Goal: Information Seeking & Learning: Learn about a topic

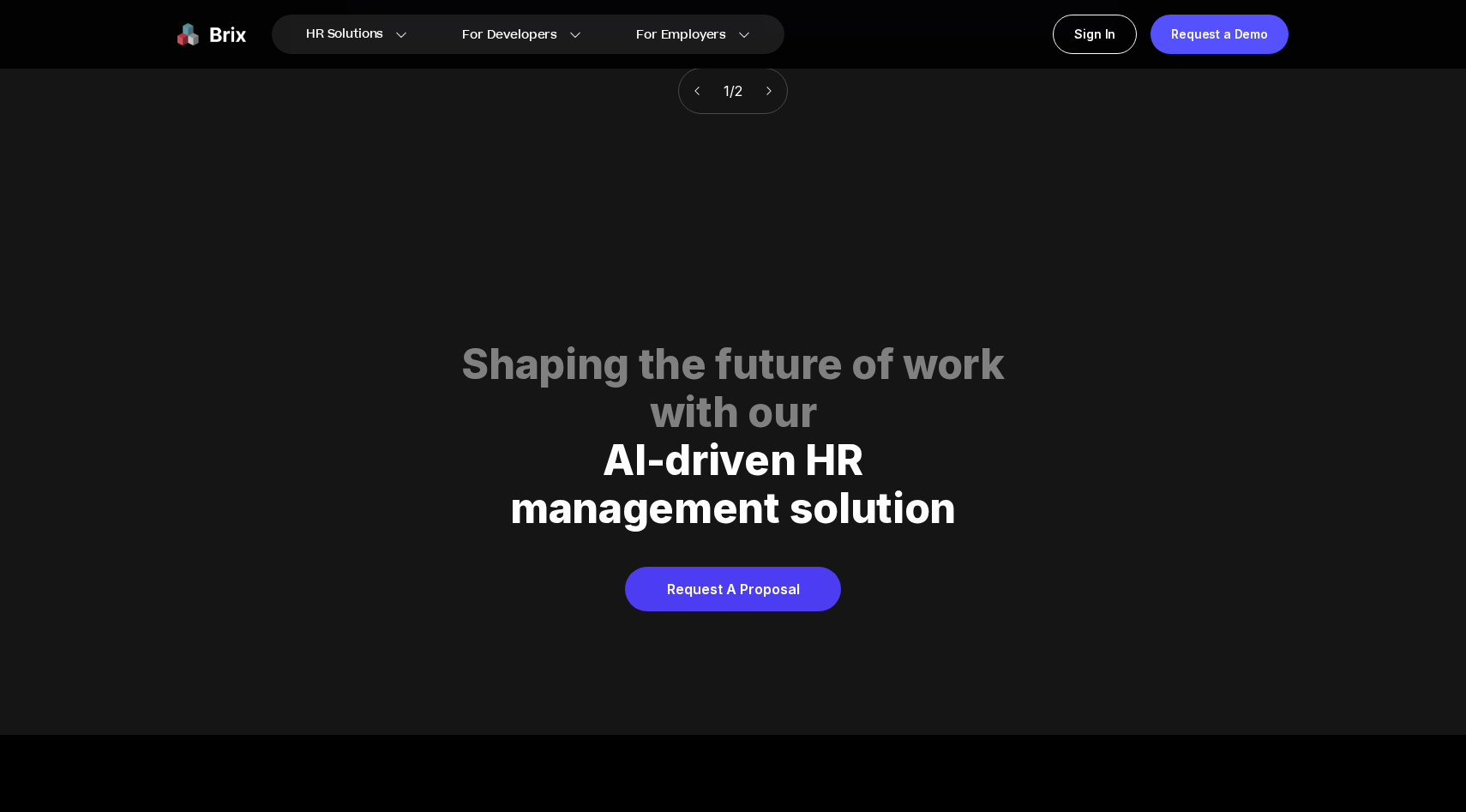
scroll to position [8758, 0]
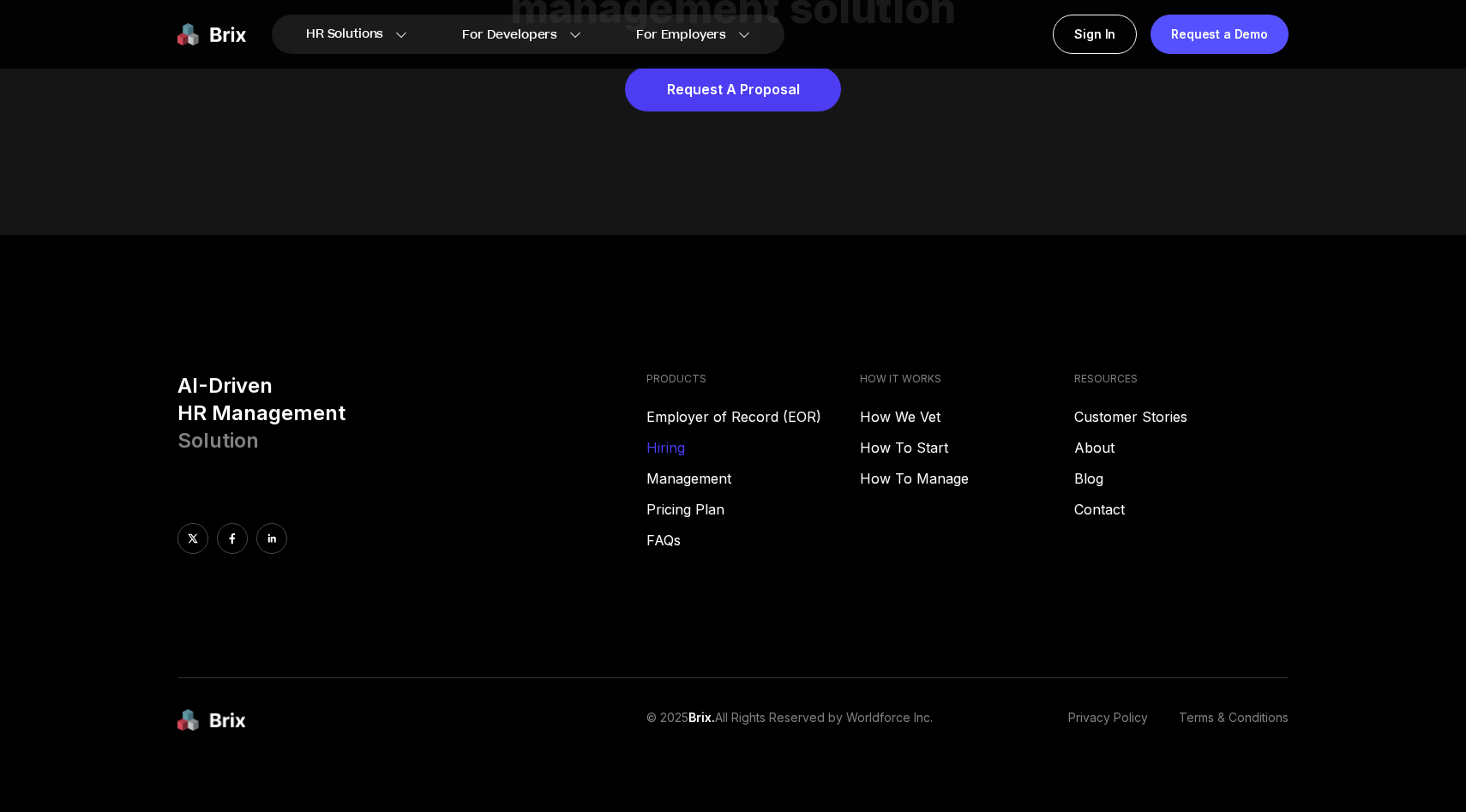
click at [681, 437] on link "Hiring" at bounding box center [753, 447] width 214 height 21
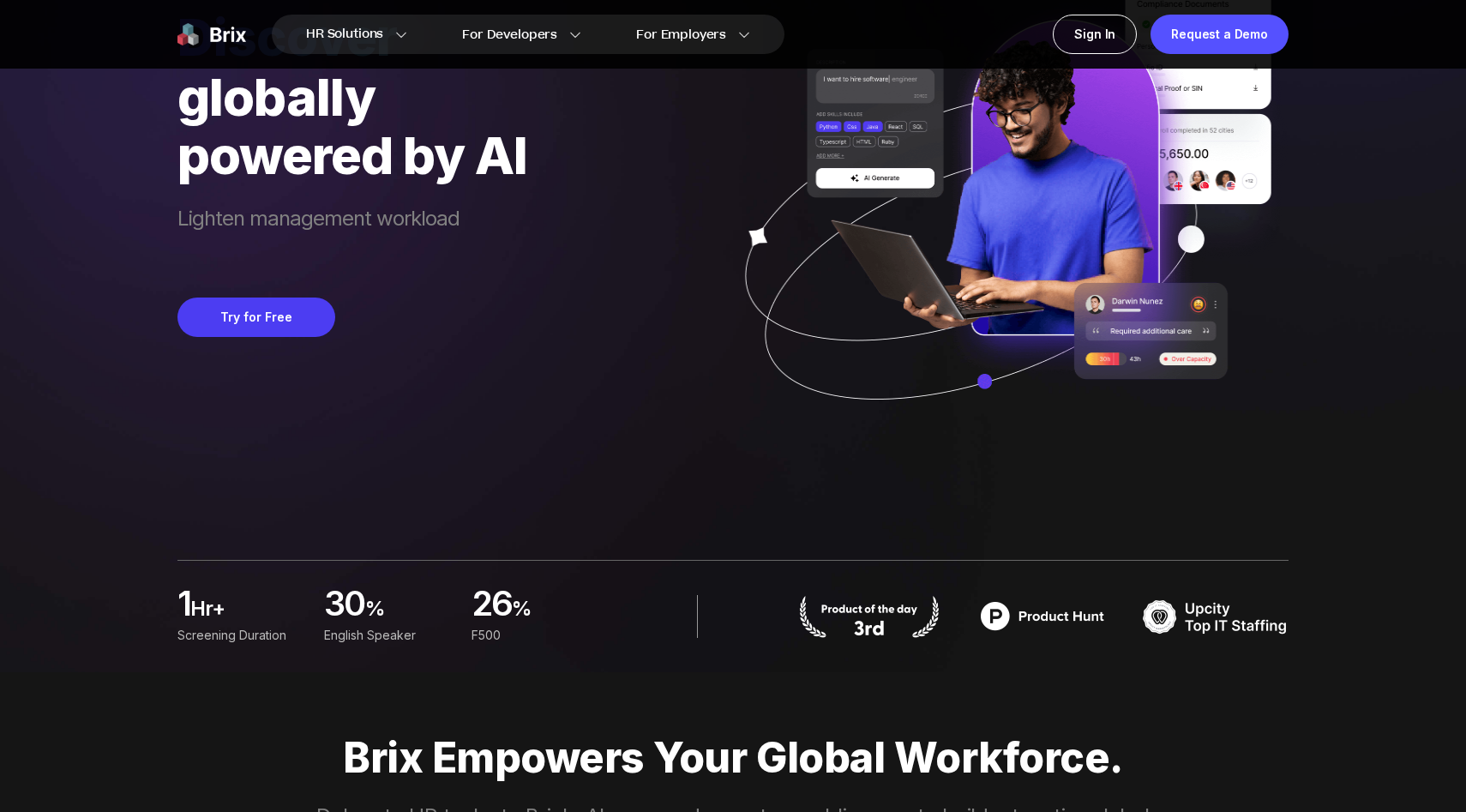
scroll to position [139, 0]
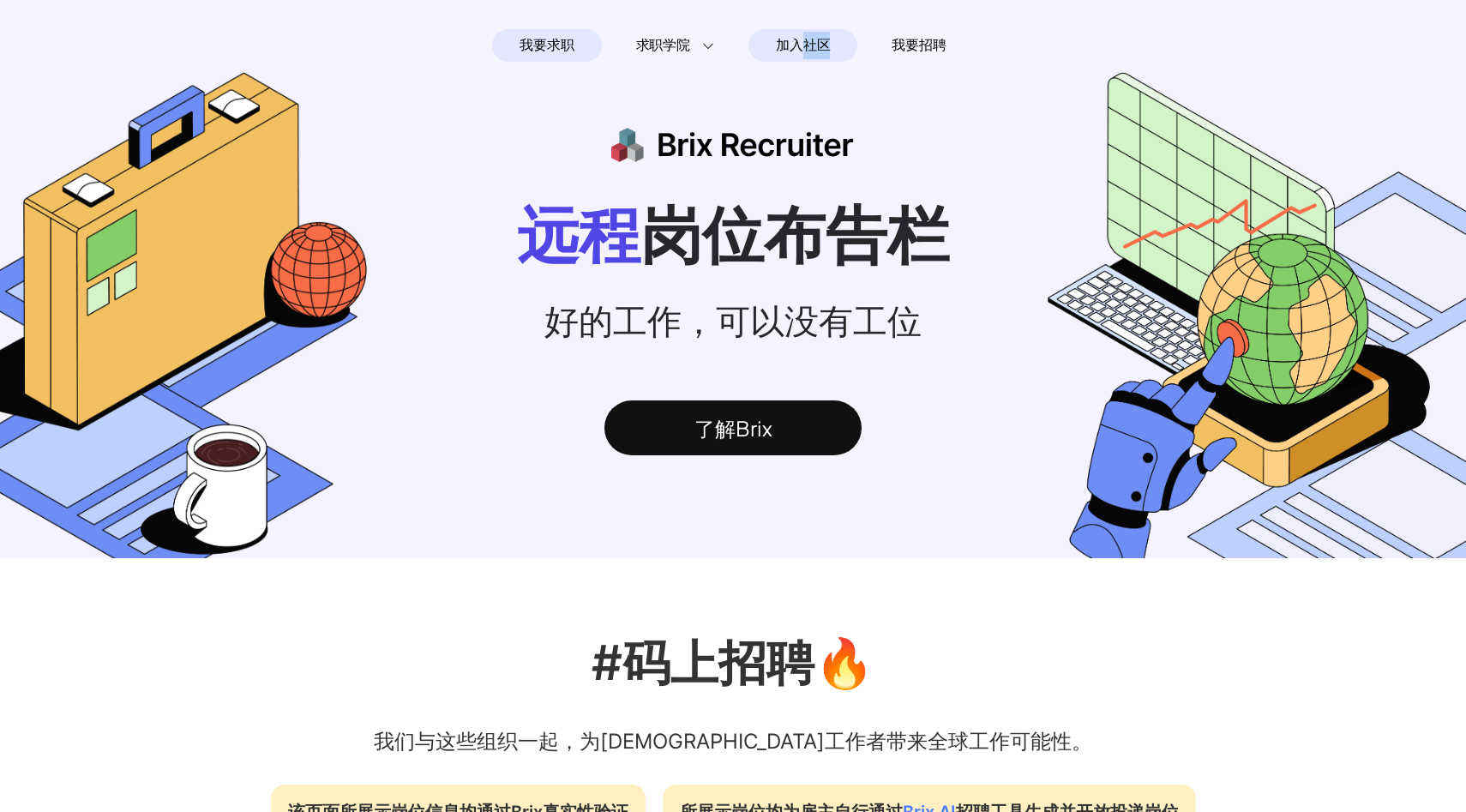
click at [800, 47] on span "加入社区" at bounding box center [803, 45] width 54 height 27
click at [754, 428] on div "了解Brix" at bounding box center [733, 428] width 257 height 55
click at [924, 45] on span "我要招聘" at bounding box center [919, 45] width 54 height 21
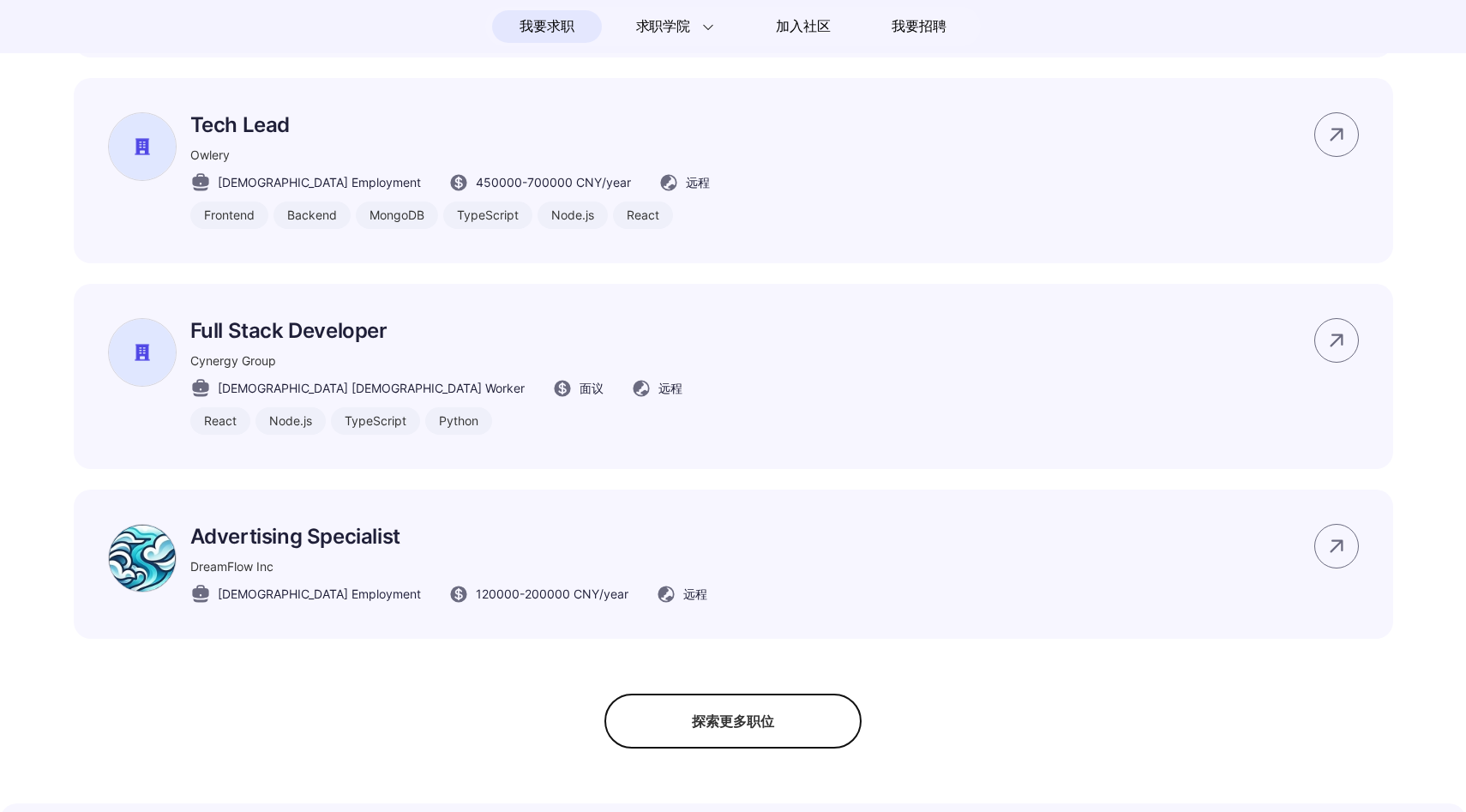
scroll to position [1204, 0]
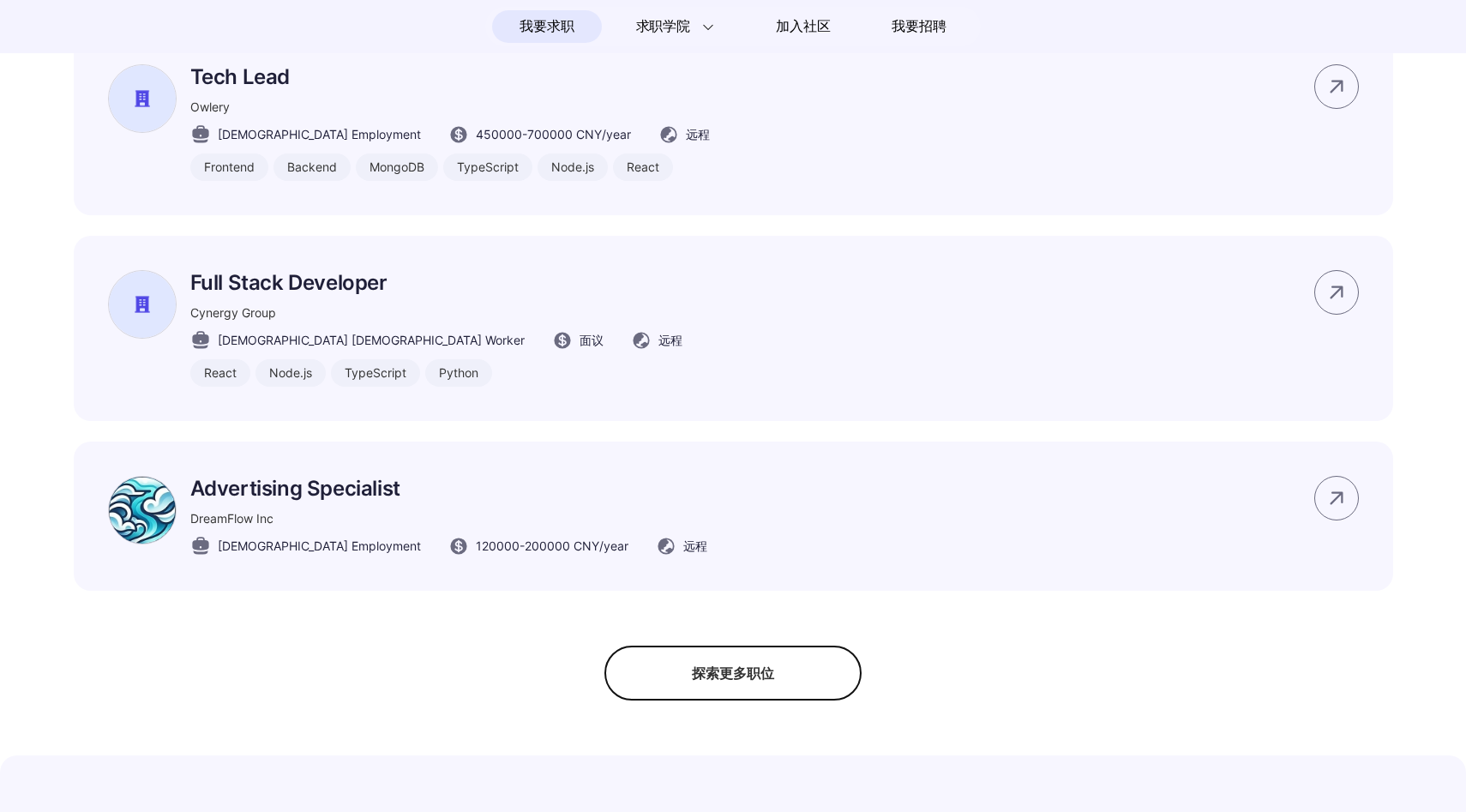
click at [674, 688] on div "探索更多职位" at bounding box center [733, 672] width 257 height 55
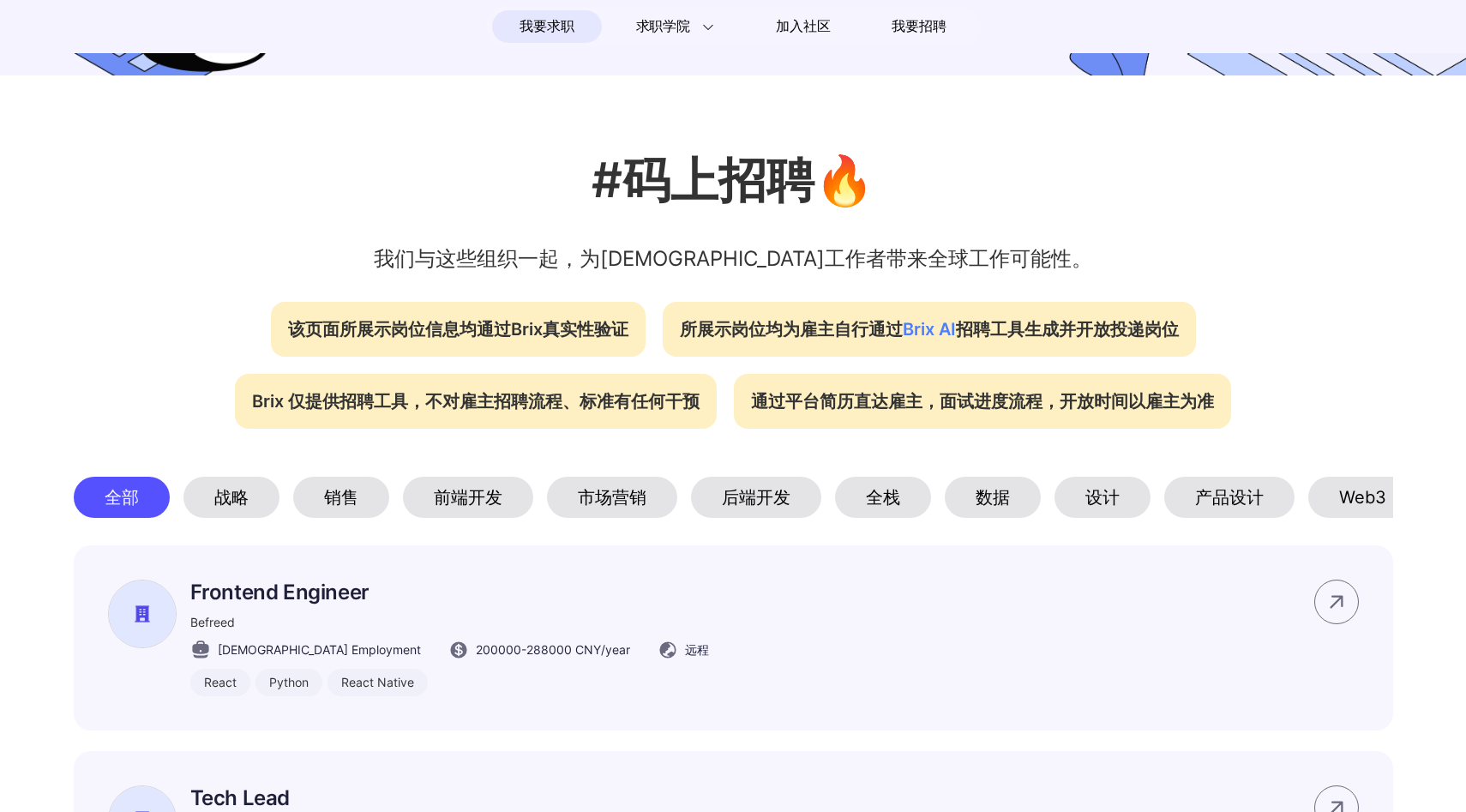
scroll to position [548, 0]
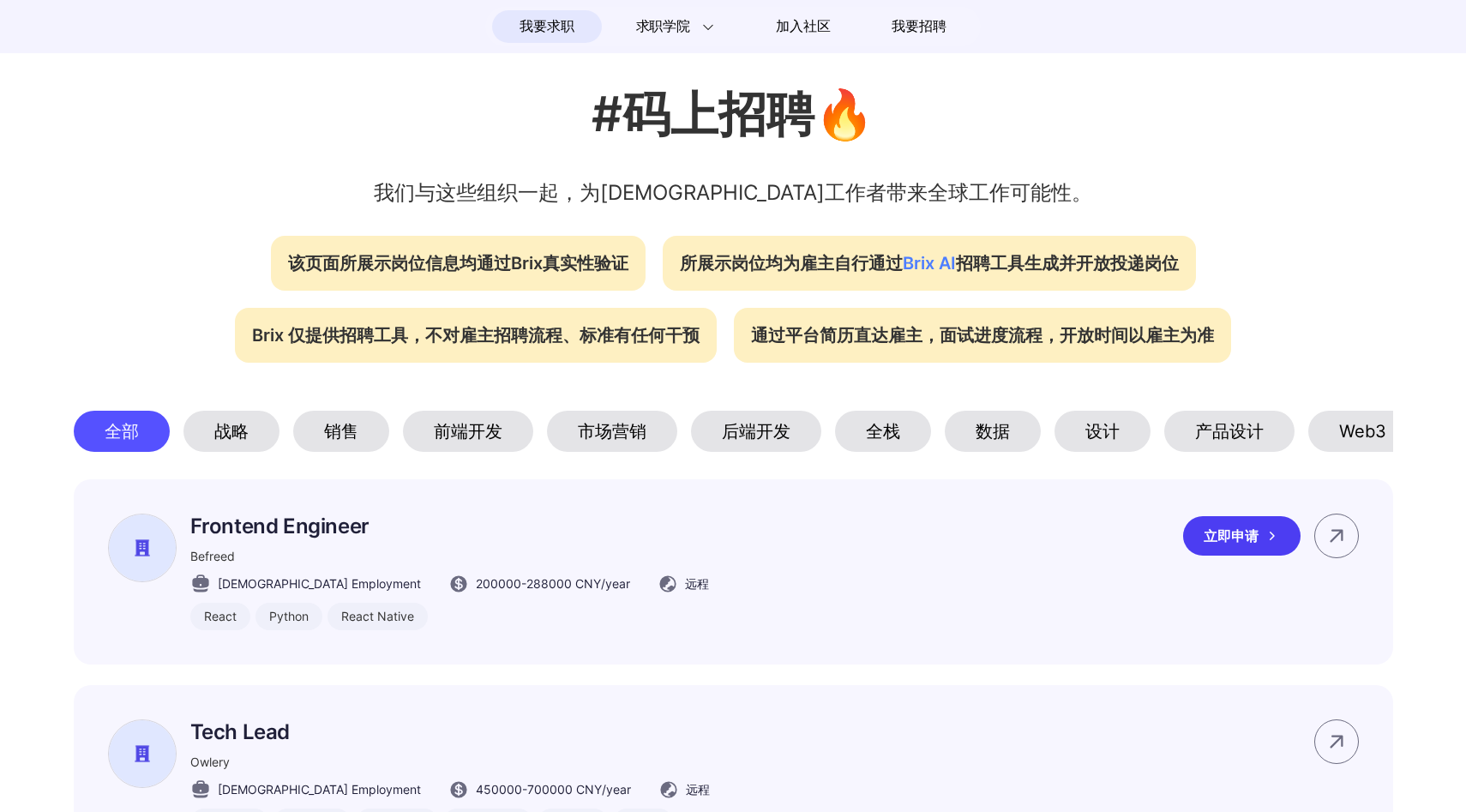
click at [723, 574] on div "Frontend Engineer Befreed Full-time Employment 200000 - 288000 CNY /year 远程 Rea…" at bounding box center [733, 572] width 1320 height 185
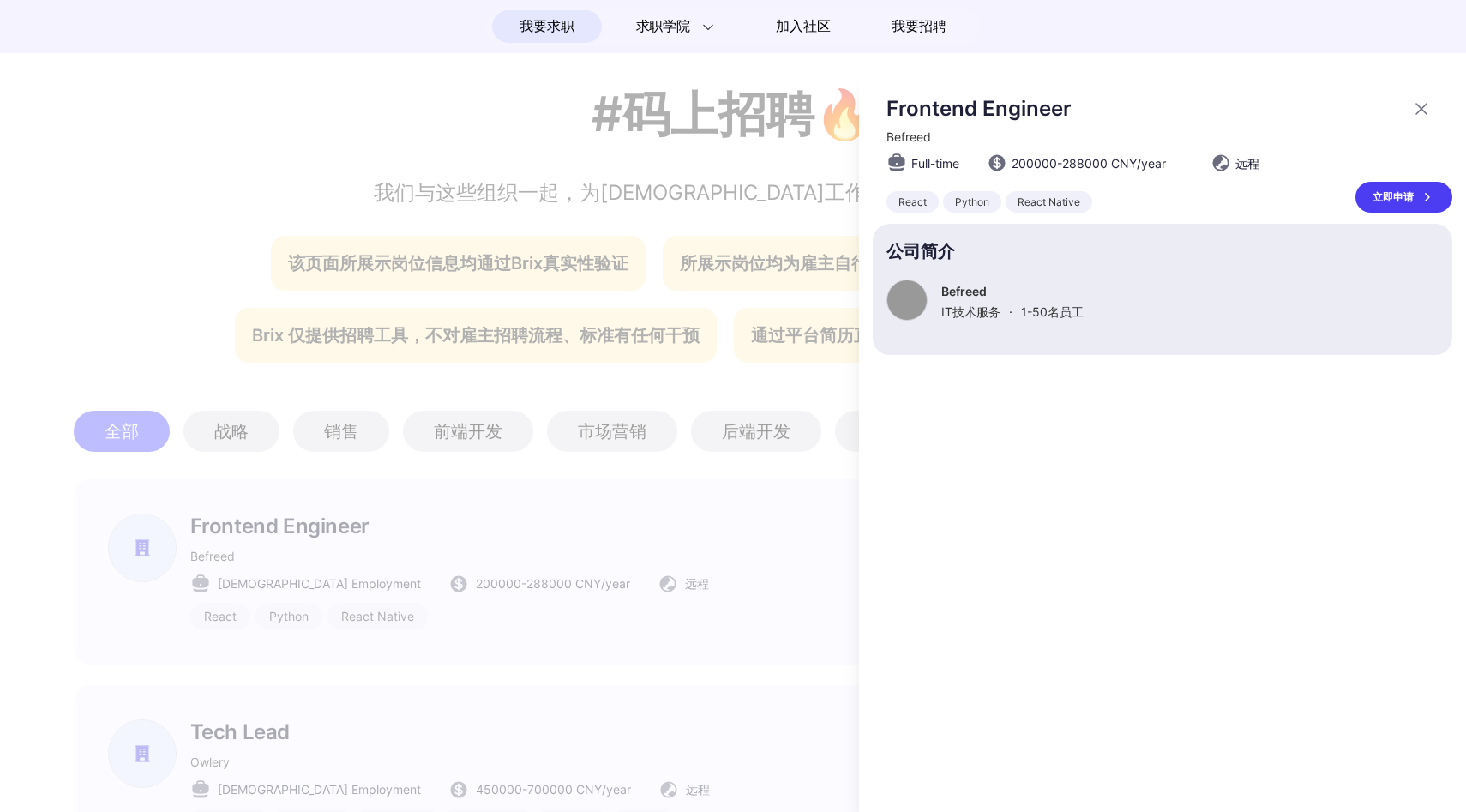
scroll to position [0, 0]
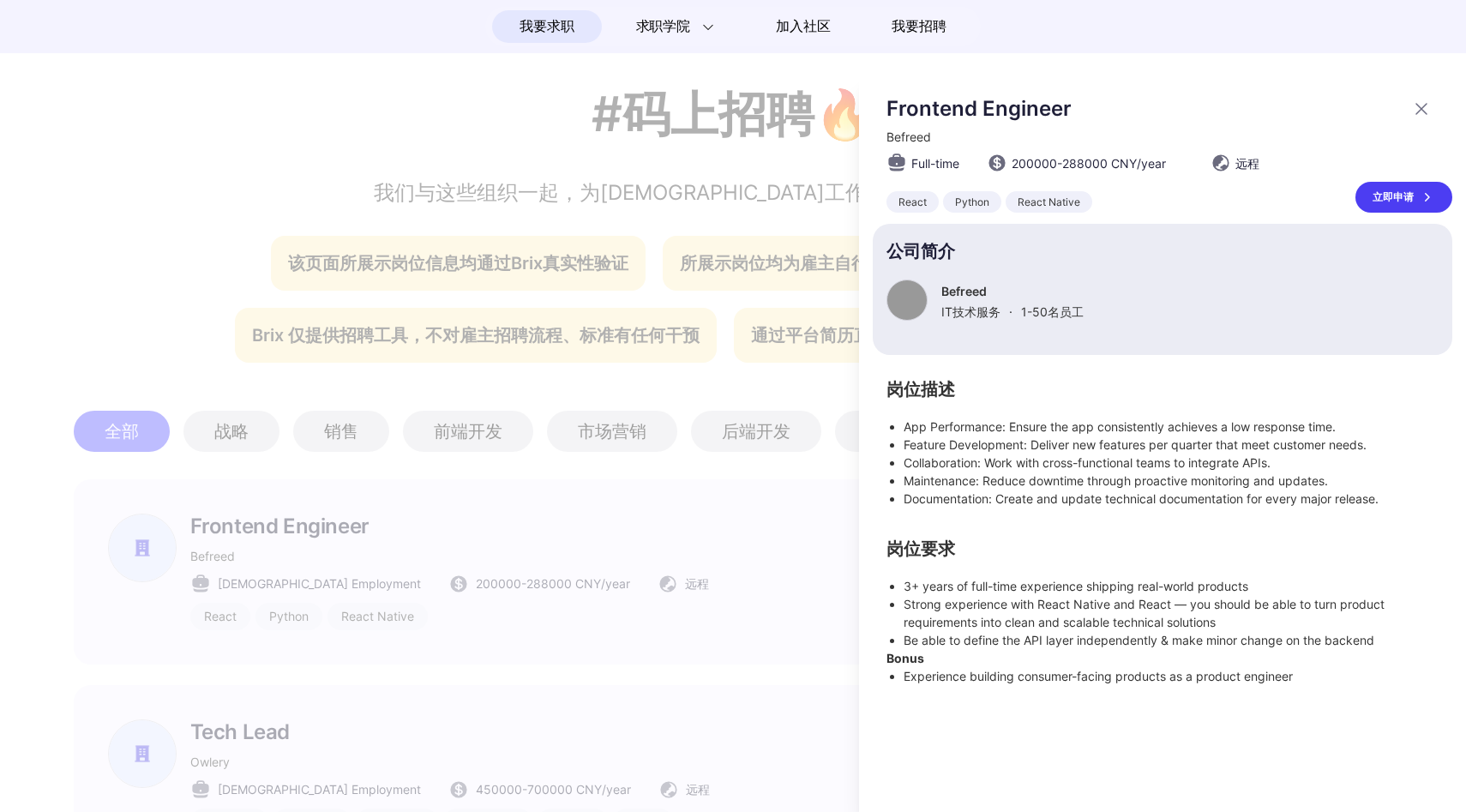
click at [807, 578] on div at bounding box center [733, 443] width 1466 height 737
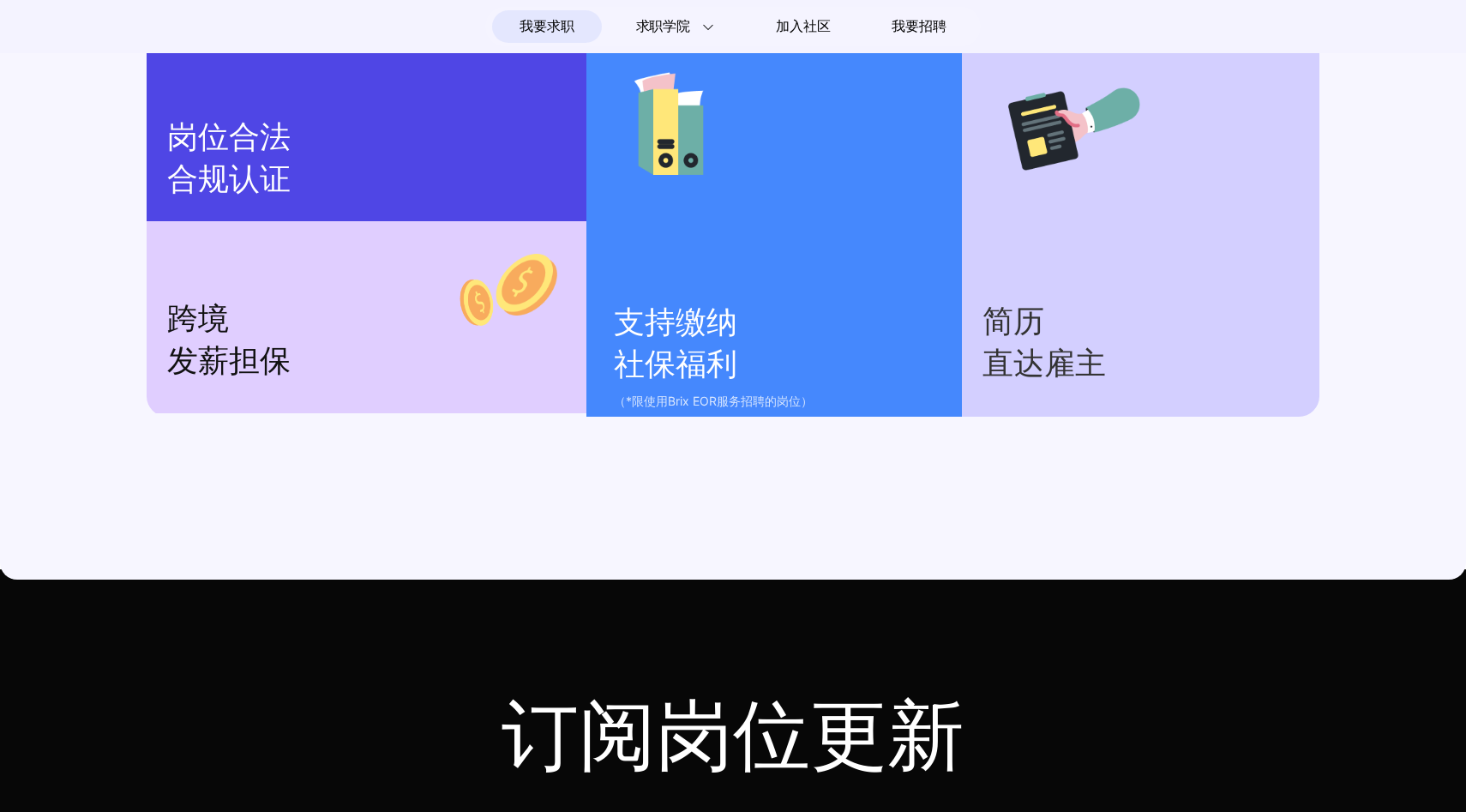
scroll to position [11054, 0]
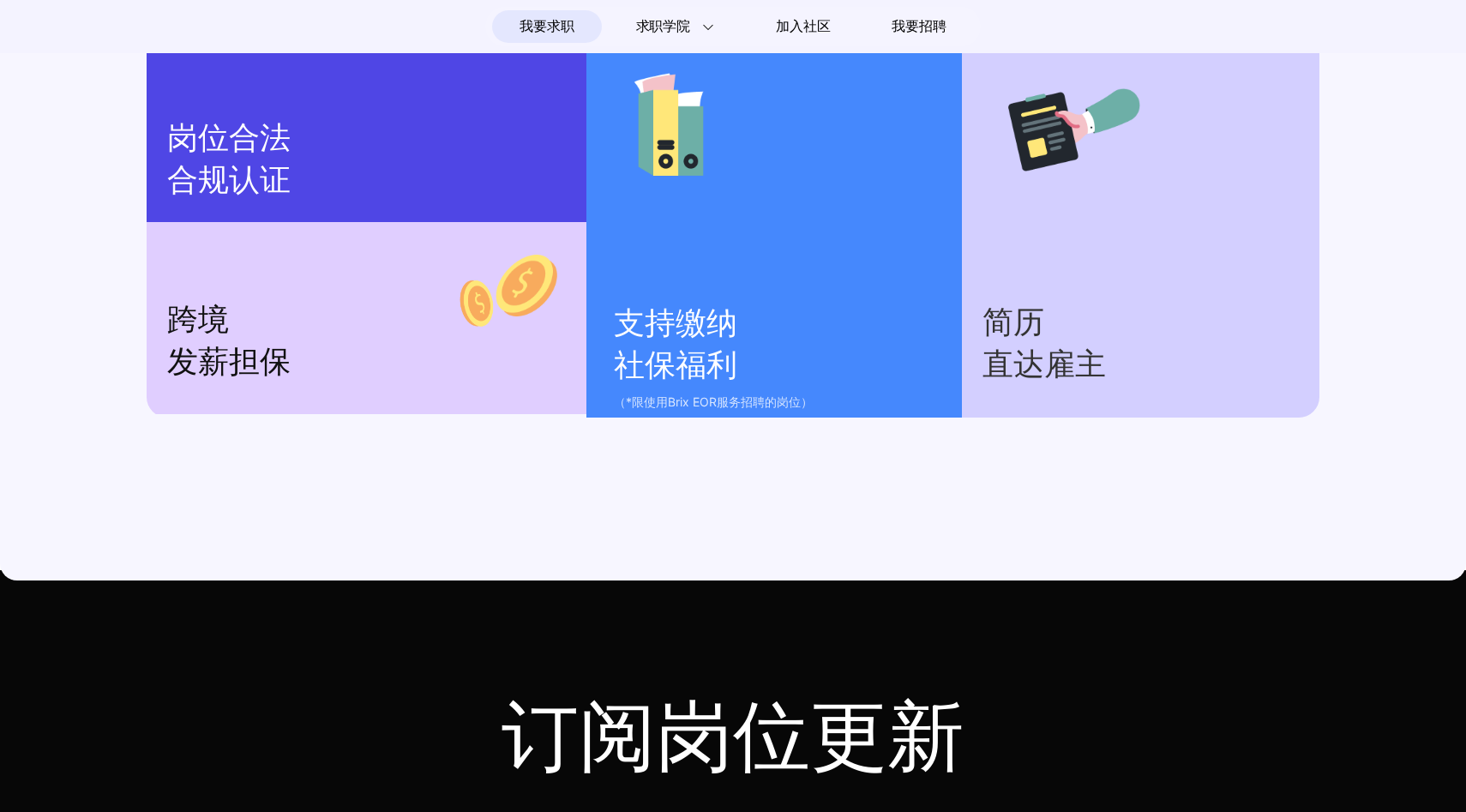
click at [756, 276] on section "支持缴纳 社保福利 （*限使用Brix EOR服务招聘的岗位）" at bounding box center [774, 225] width 375 height 386
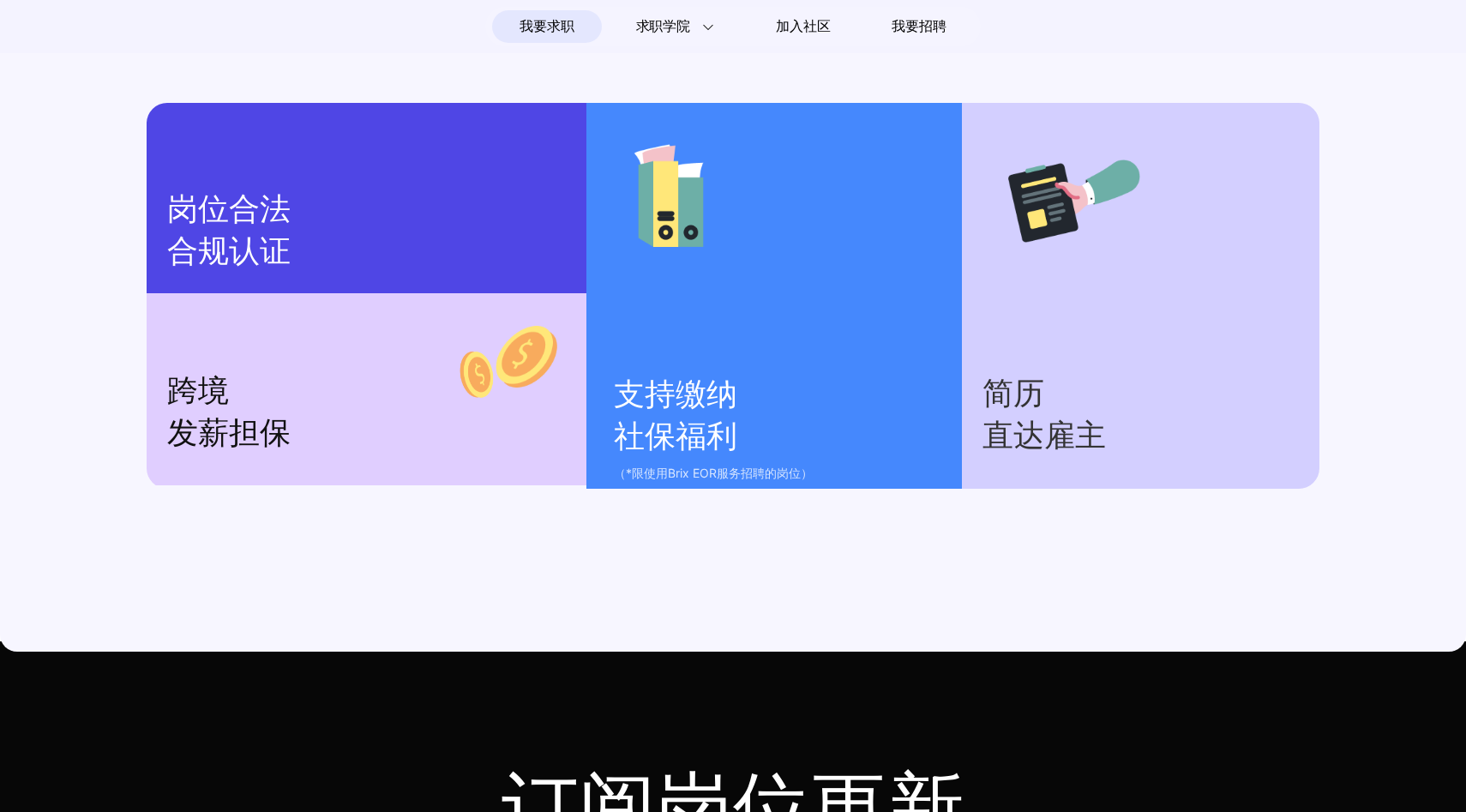
scroll to position [10961, 0]
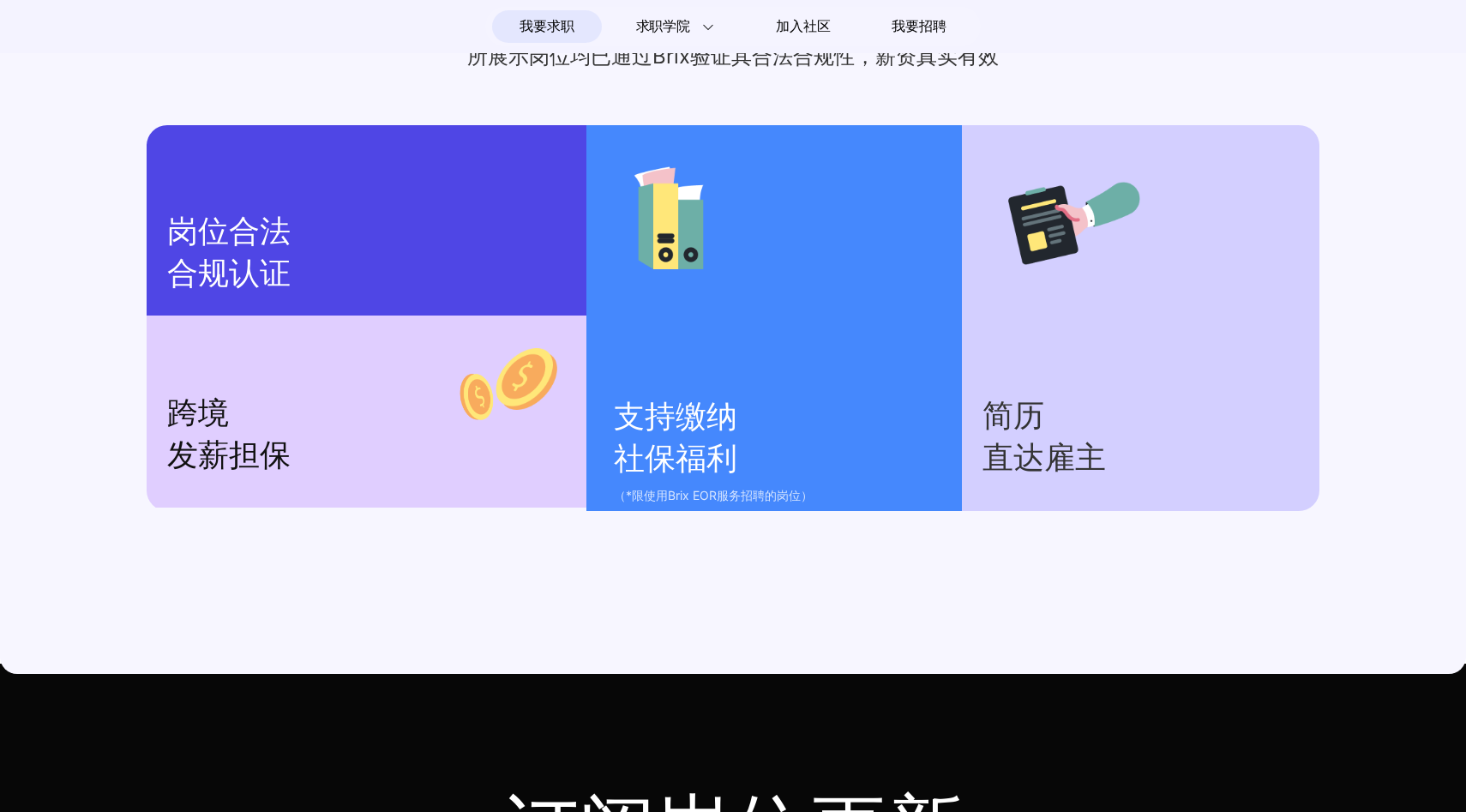
click at [478, 266] on p "岗位合法 合规认证" at bounding box center [366, 253] width 399 height 84
click at [434, 465] on p "跨境 发薪担保" at bounding box center [366, 434] width 399 height 84
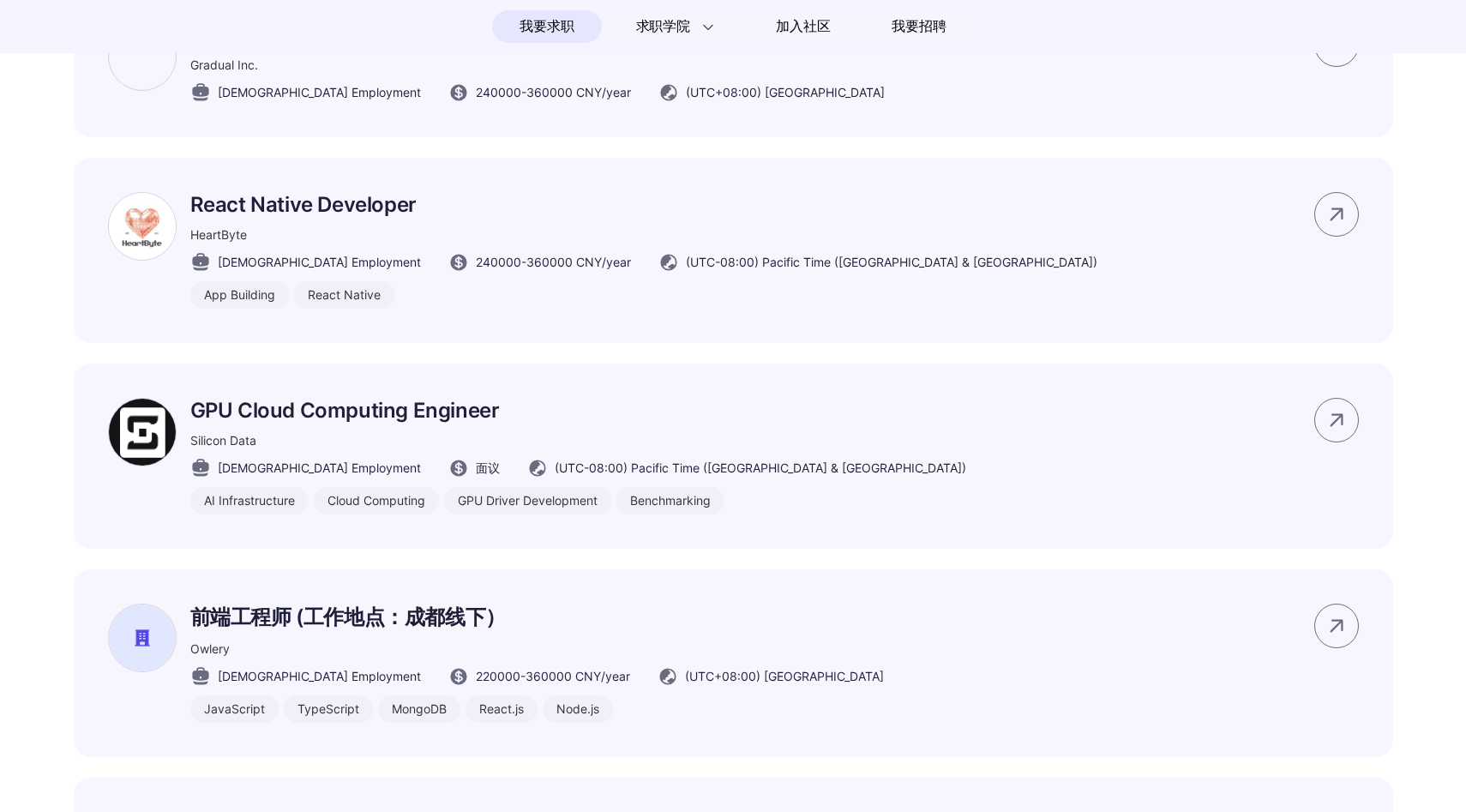
scroll to position [5532, 0]
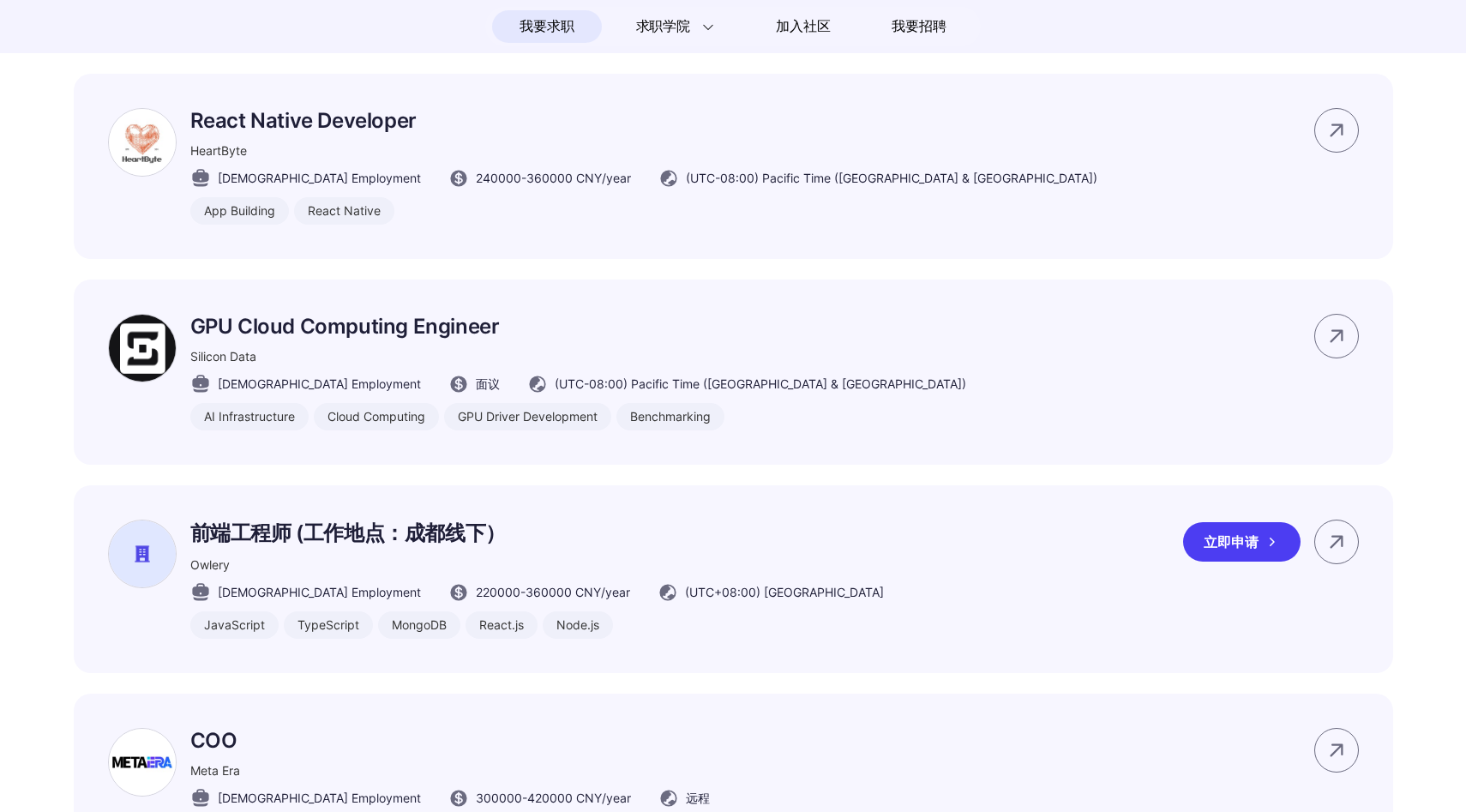
click at [489, 546] on p "前端工程师 (工作地点：成都线下）" at bounding box center [537, 533] width 694 height 27
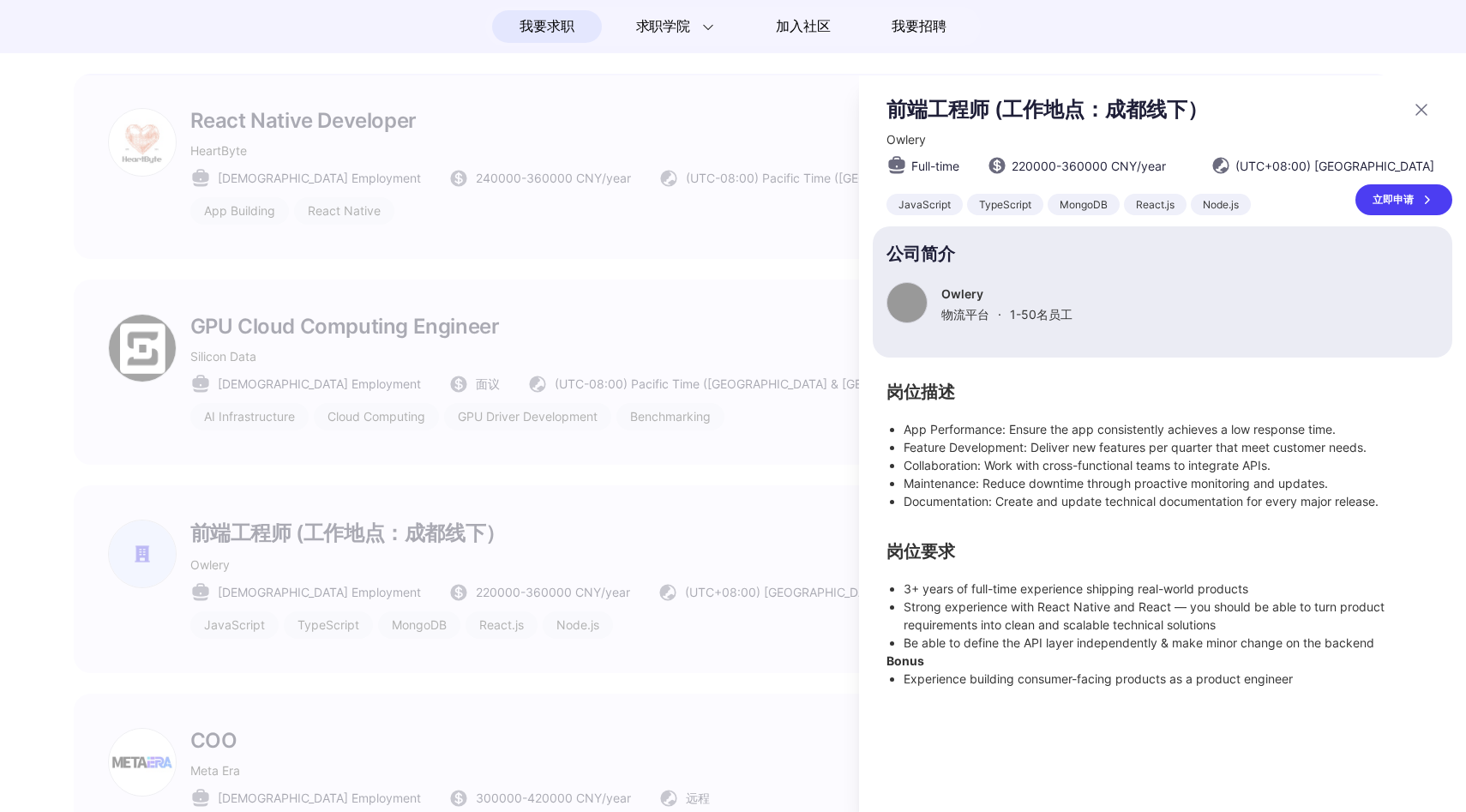
scroll to position [0, 0]
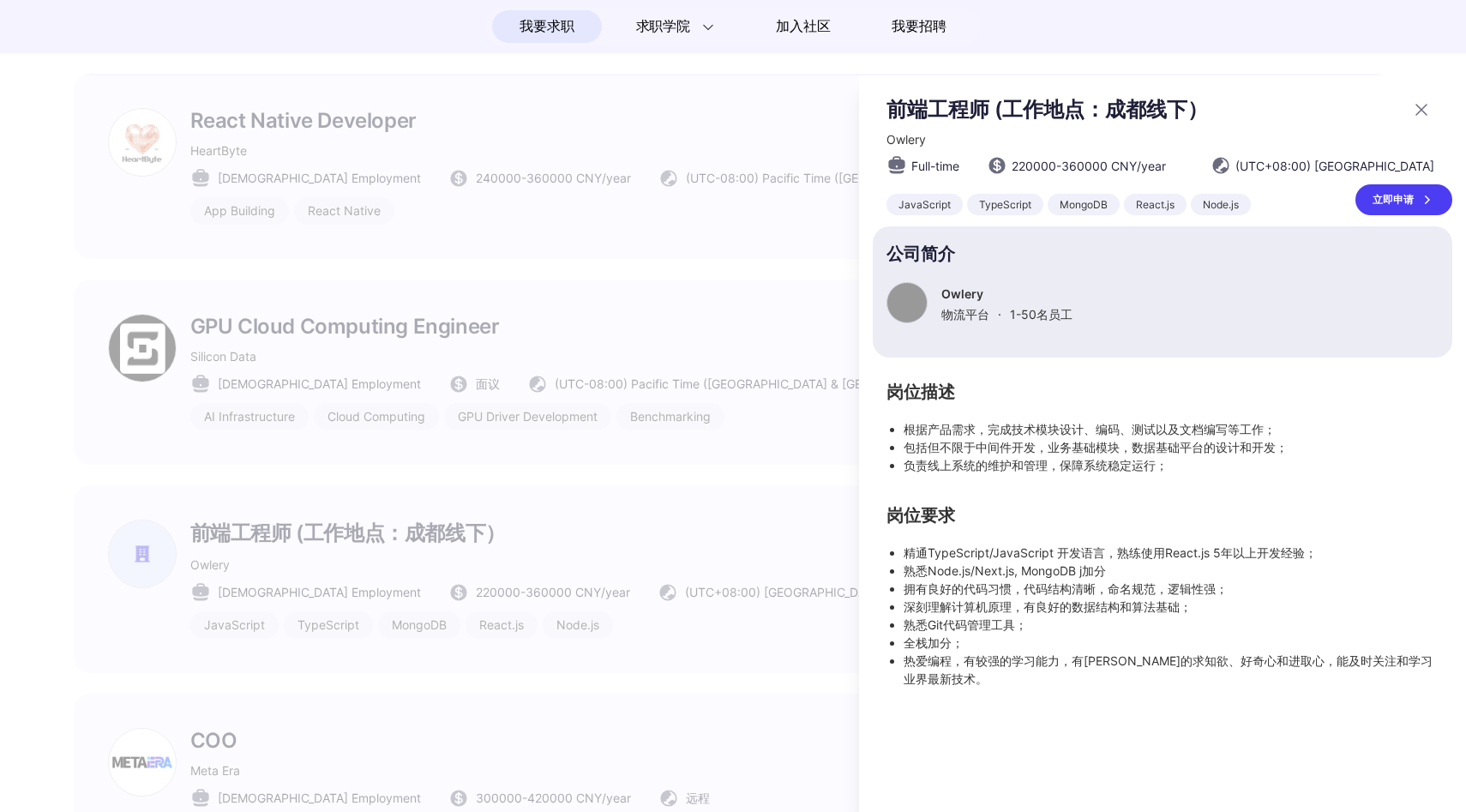
click at [594, 351] on div at bounding box center [733, 443] width 1466 height 737
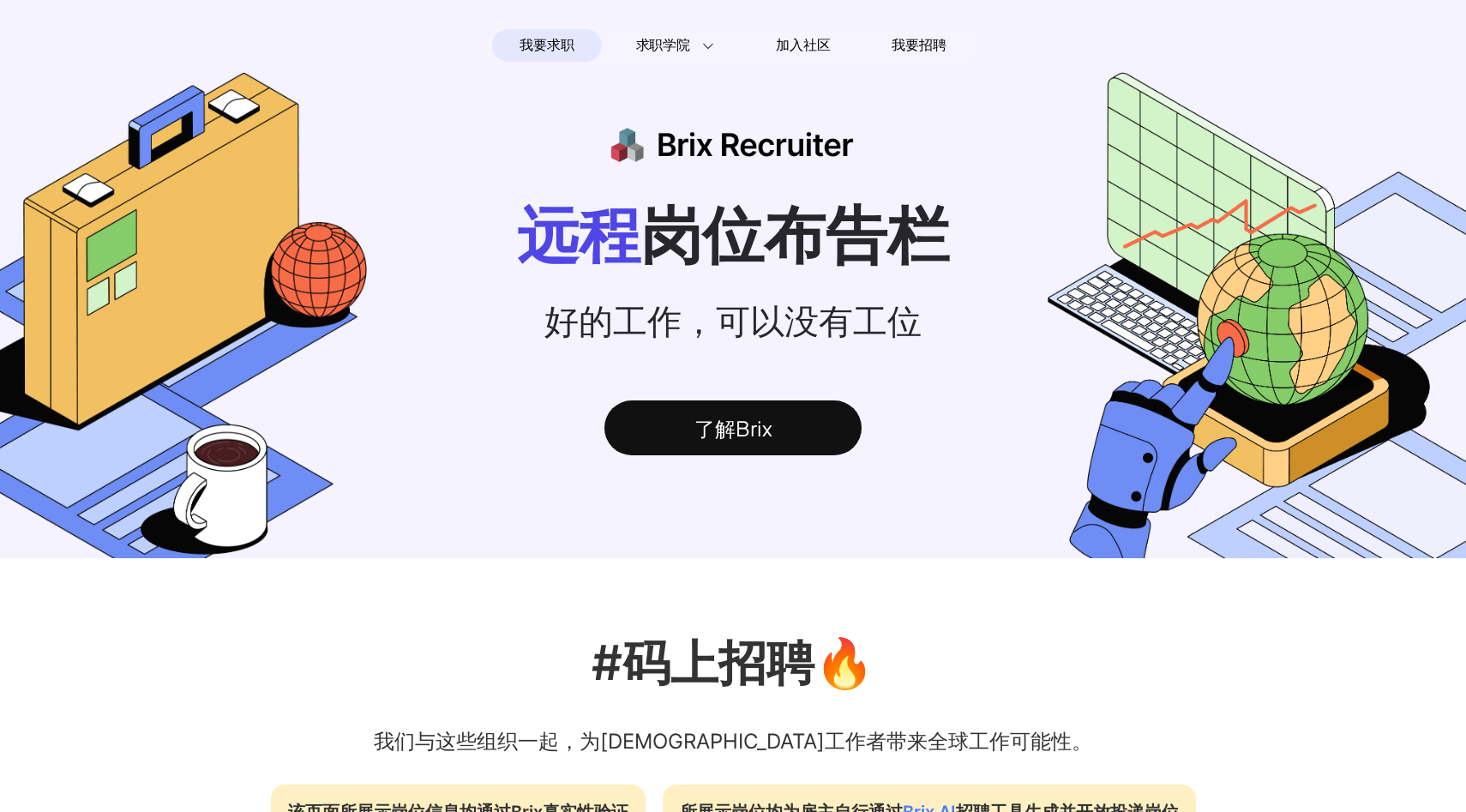
scroll to position [5532, 0]
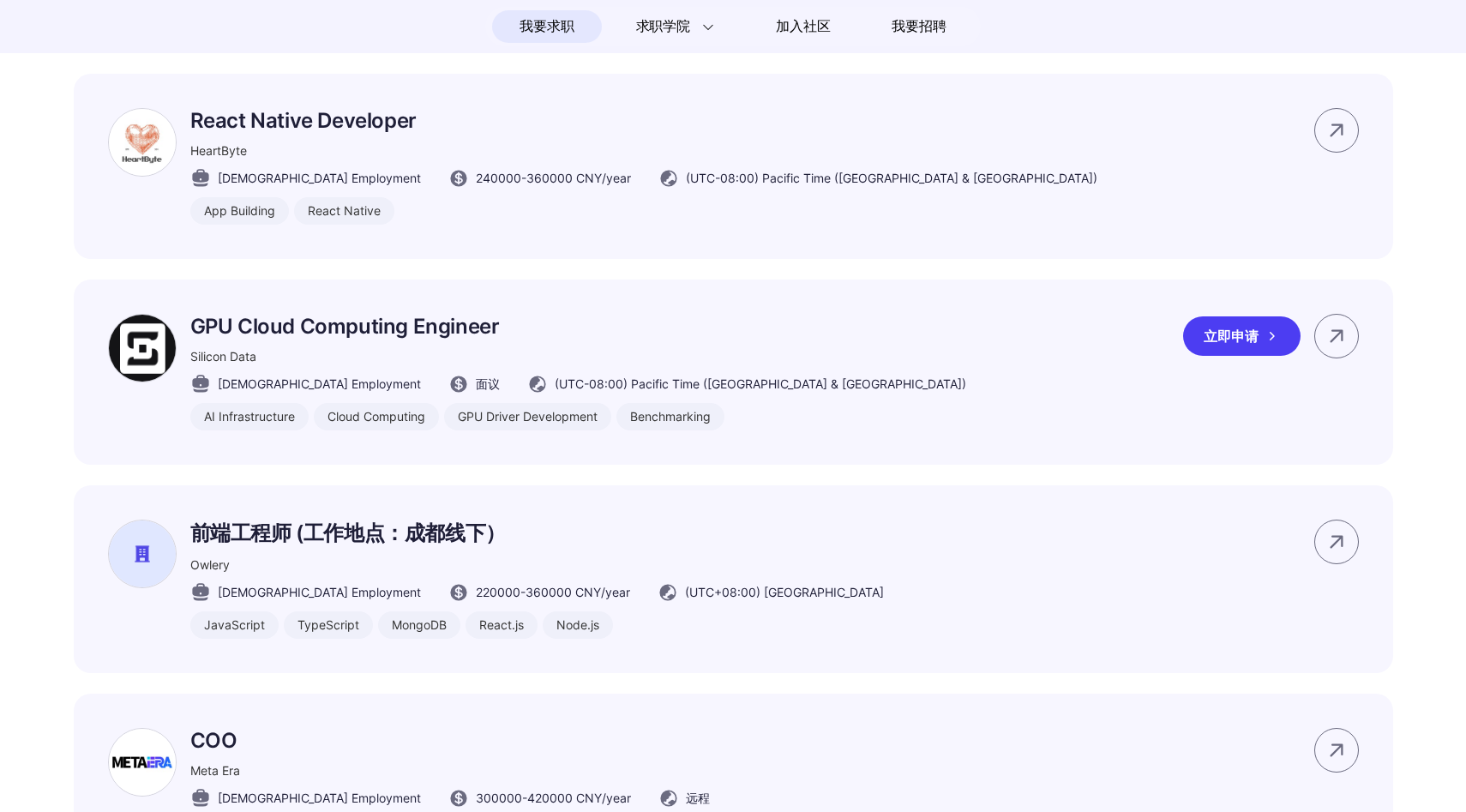
click at [577, 339] on p "GPU Cloud Computing Engineer" at bounding box center [578, 325] width 776 height 24
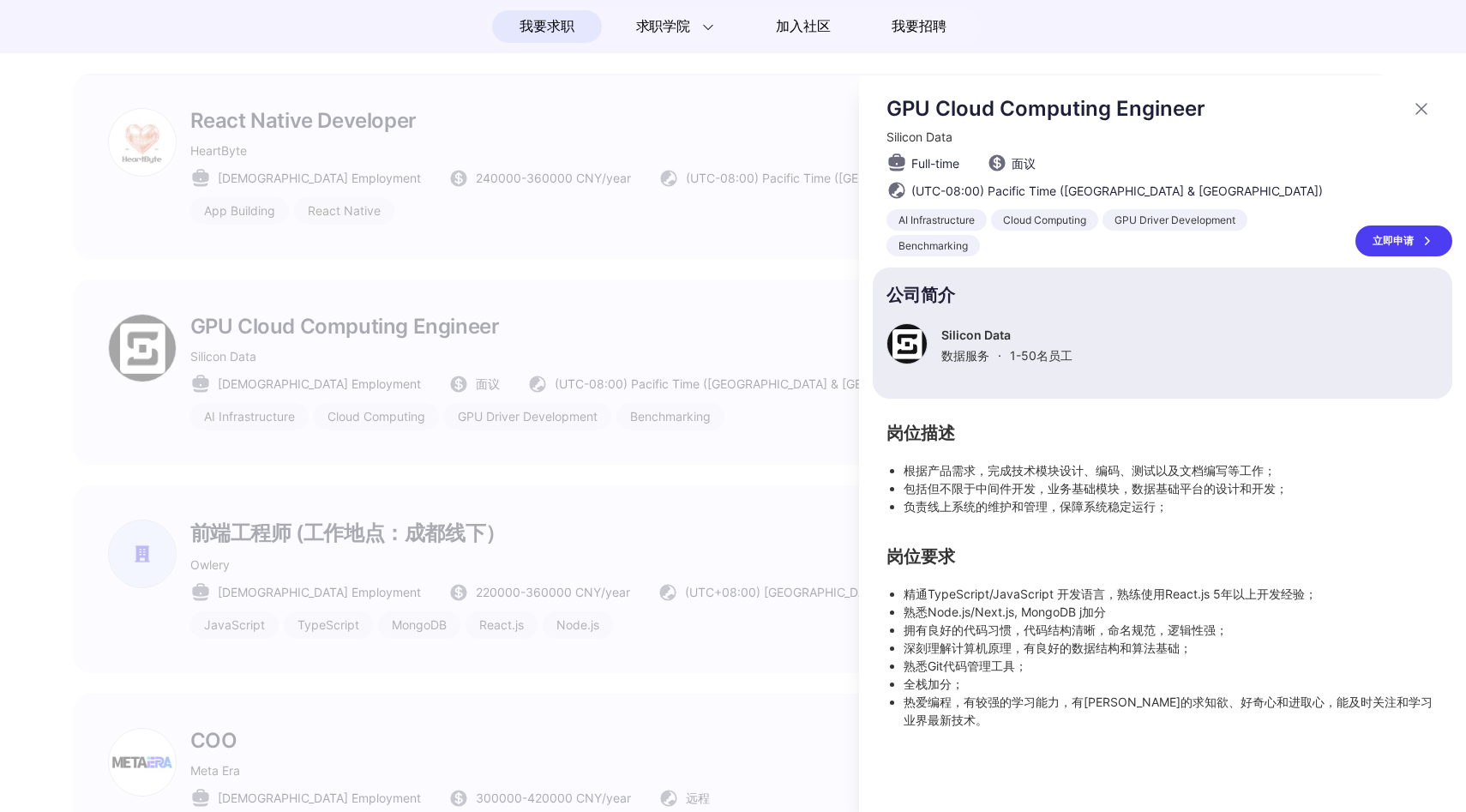
scroll to position [0, 0]
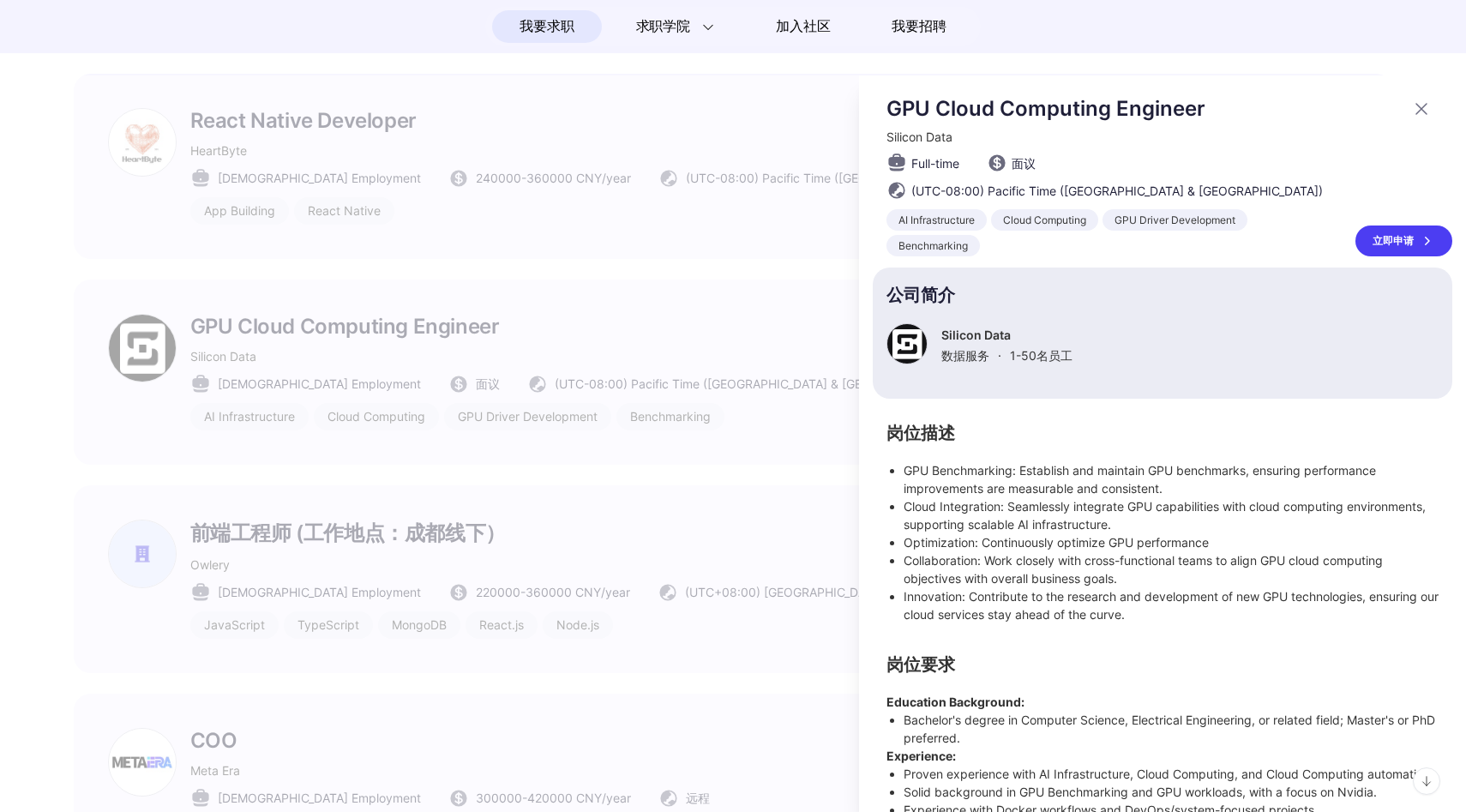
click at [568, 220] on div at bounding box center [733, 443] width 1466 height 737
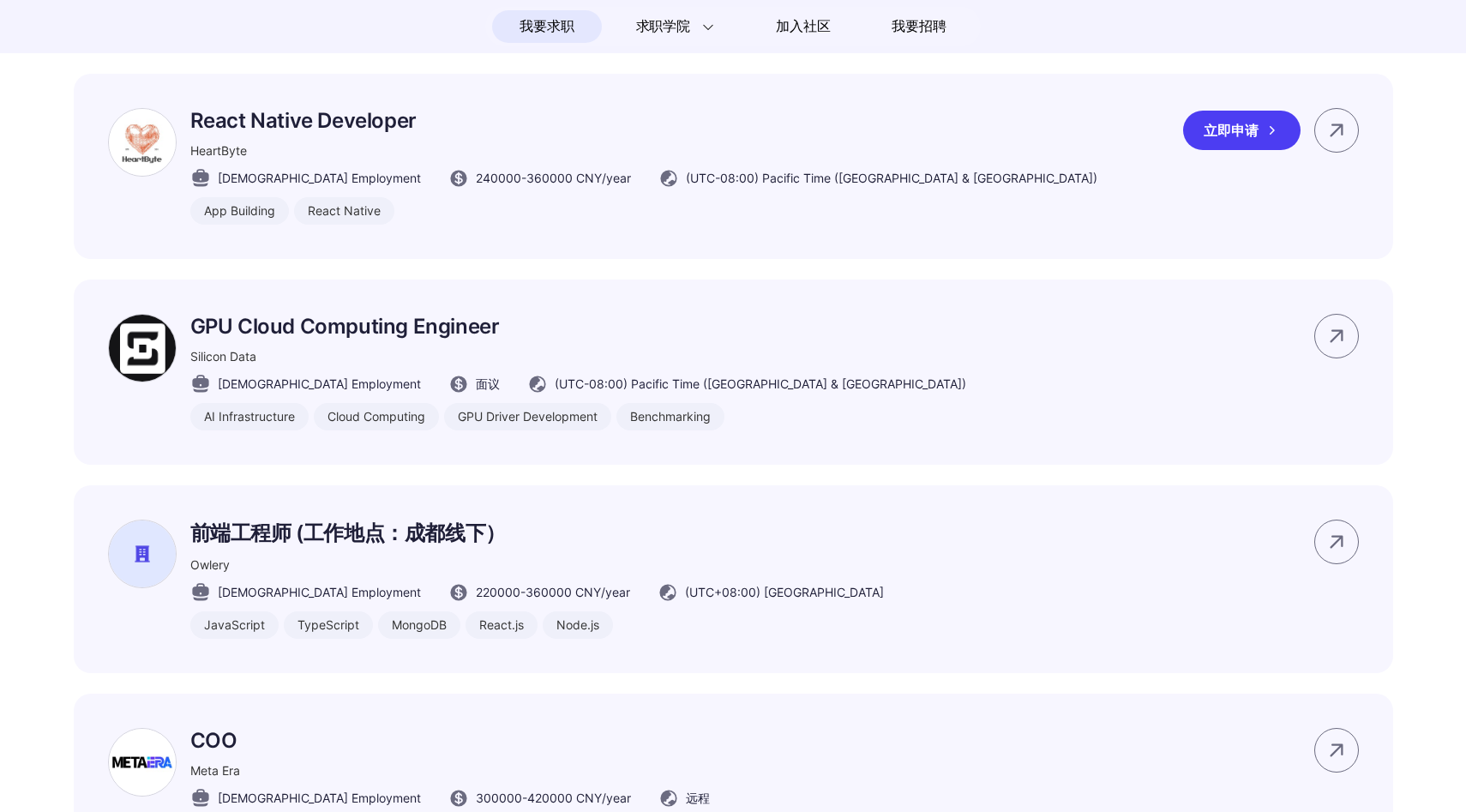
click at [572, 160] on div "HeartByte" at bounding box center [644, 150] width 908 height 18
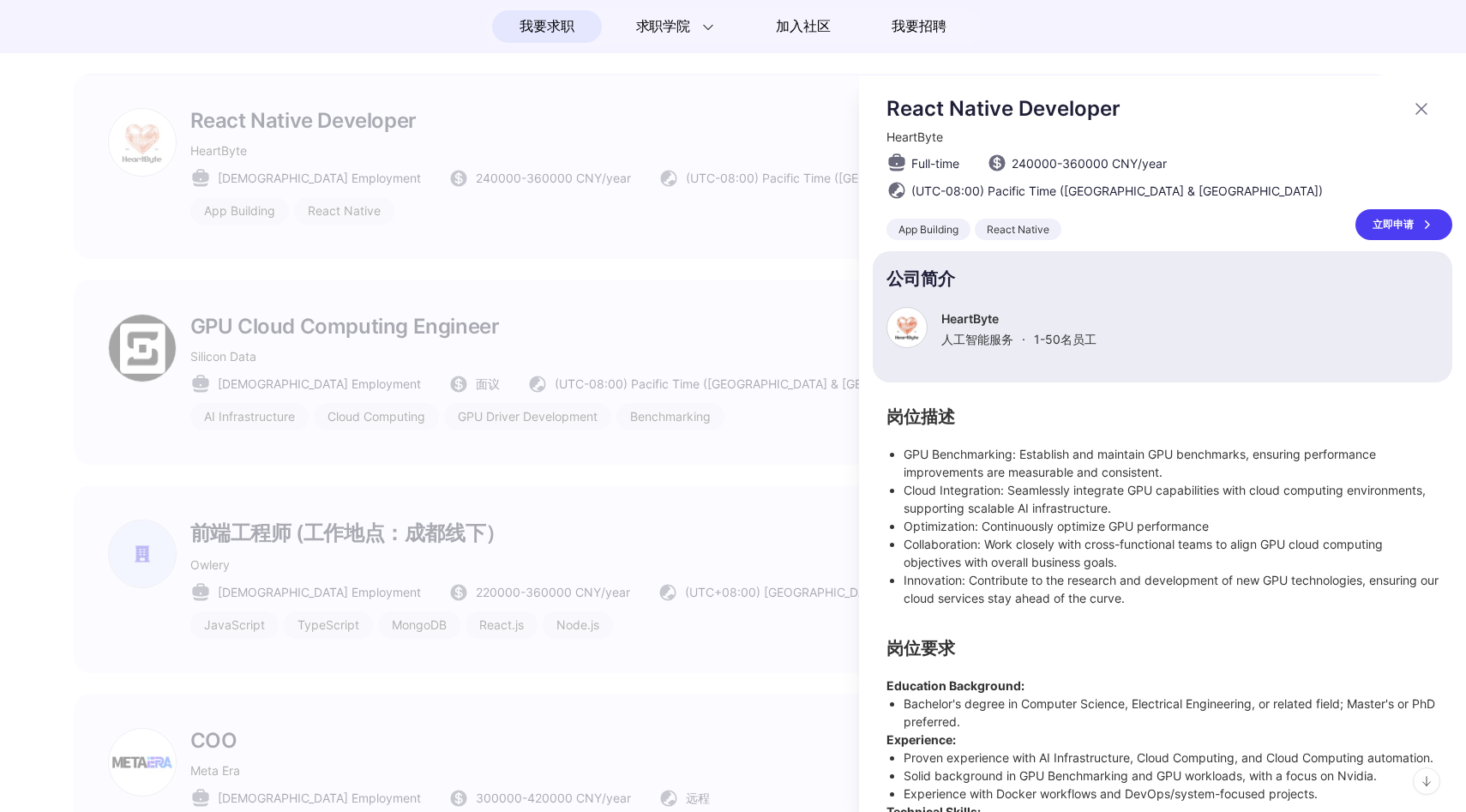
scroll to position [0, 0]
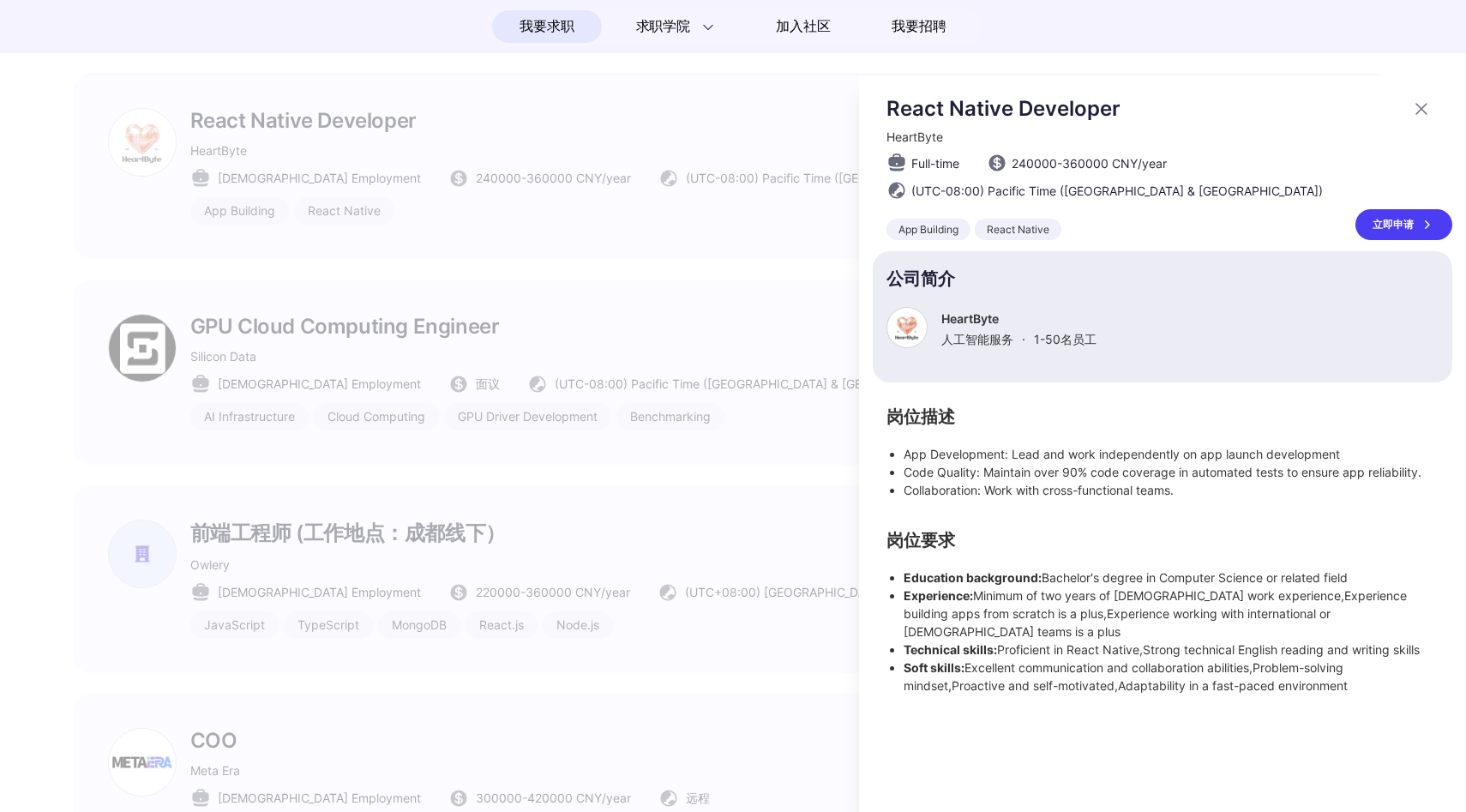
click at [572, 161] on div at bounding box center [733, 443] width 1466 height 737
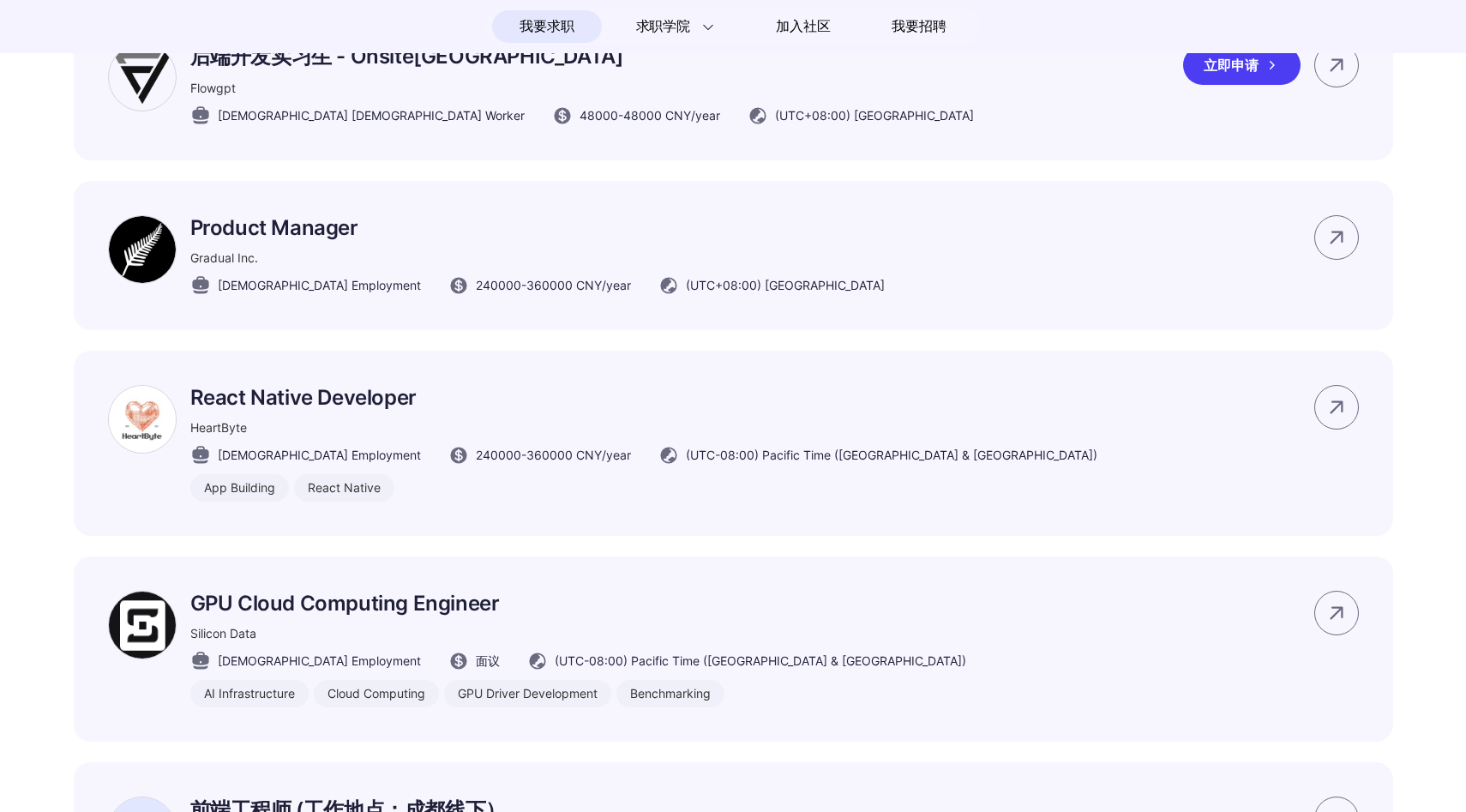
scroll to position [5246, 0]
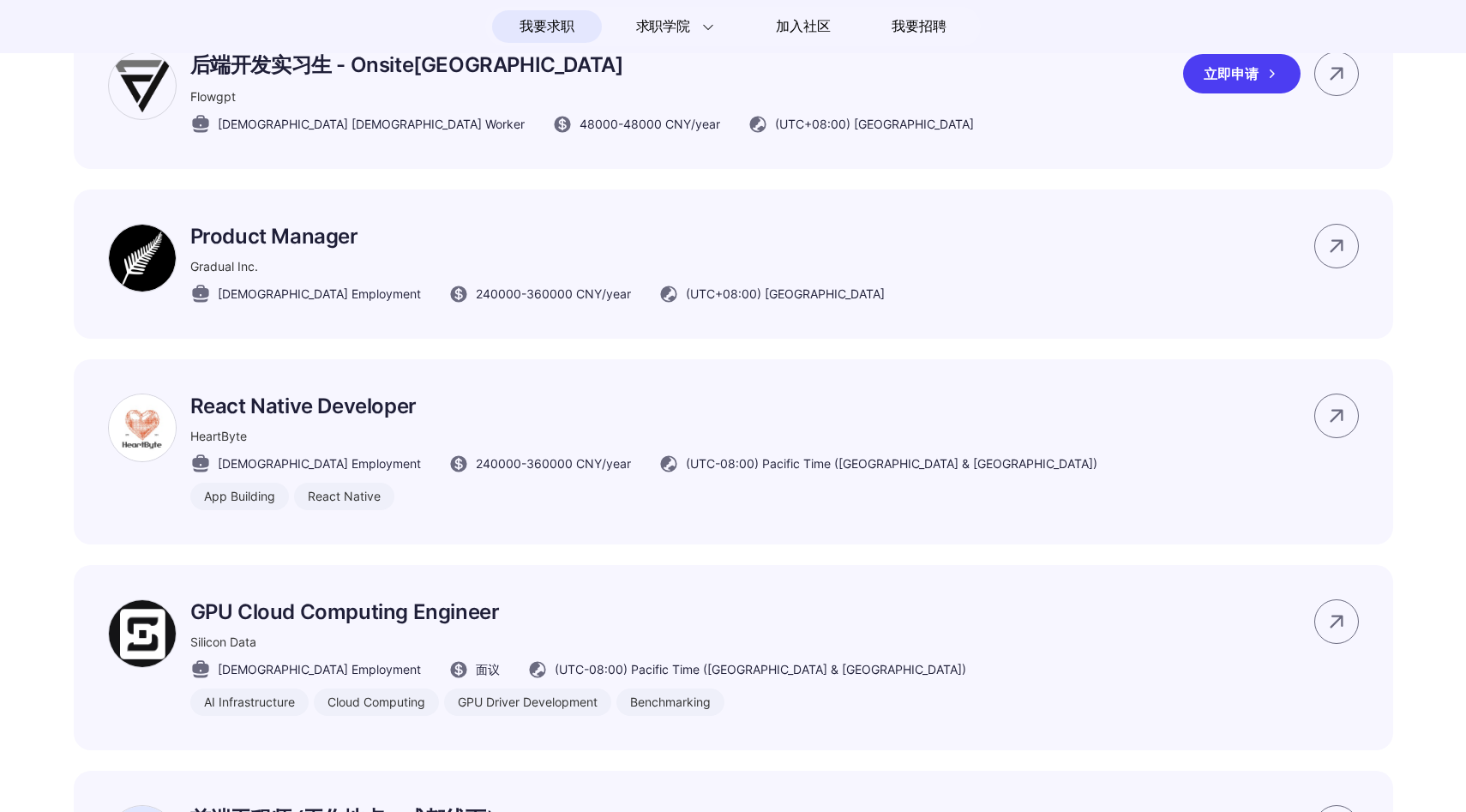
click at [572, 162] on div "后端开发实习生 - Onsite北京intern Flowgpt Full-time Contract Worker 48000 - 48000 CNY /y…" at bounding box center [733, 92] width 1320 height 151
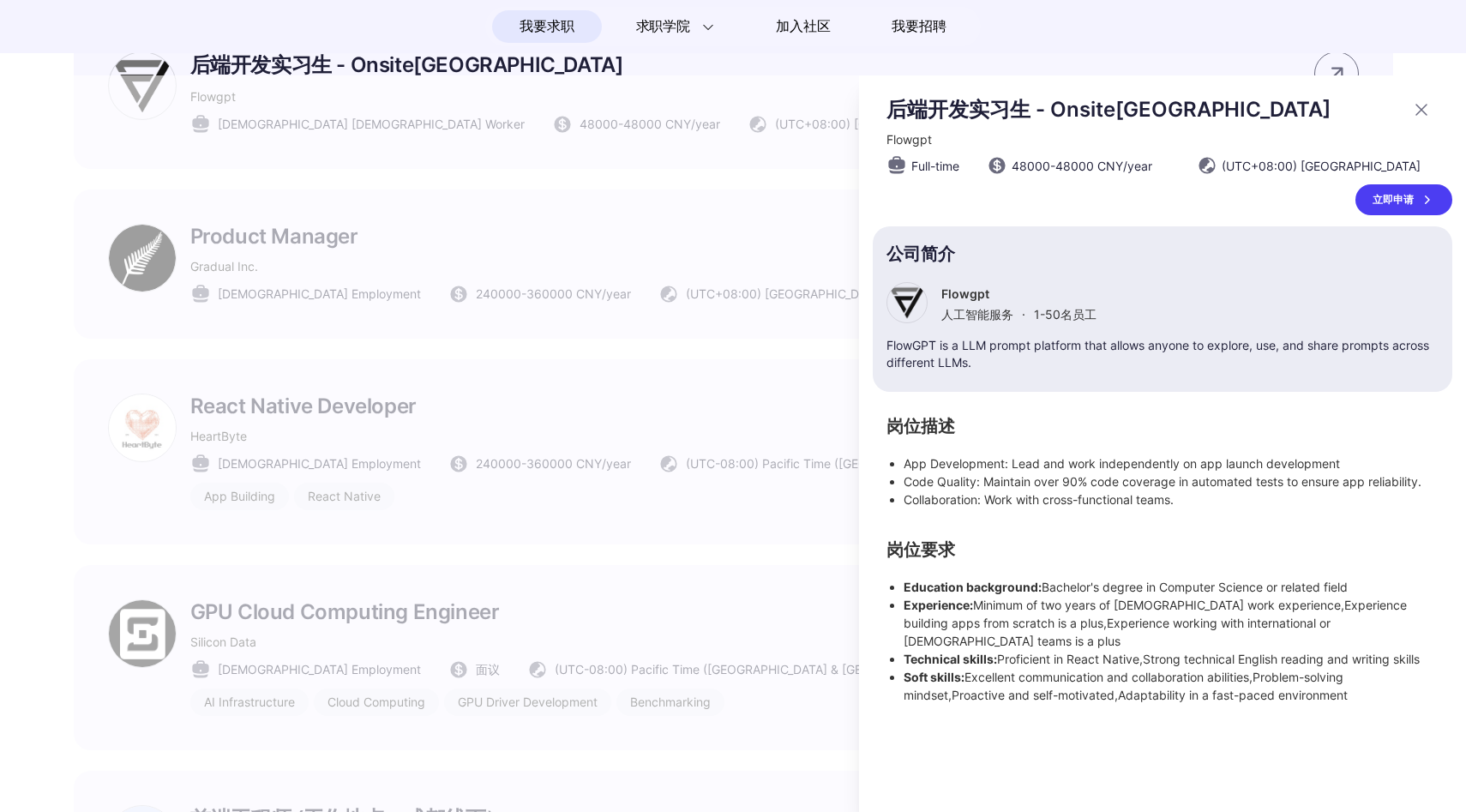
scroll to position [0, 0]
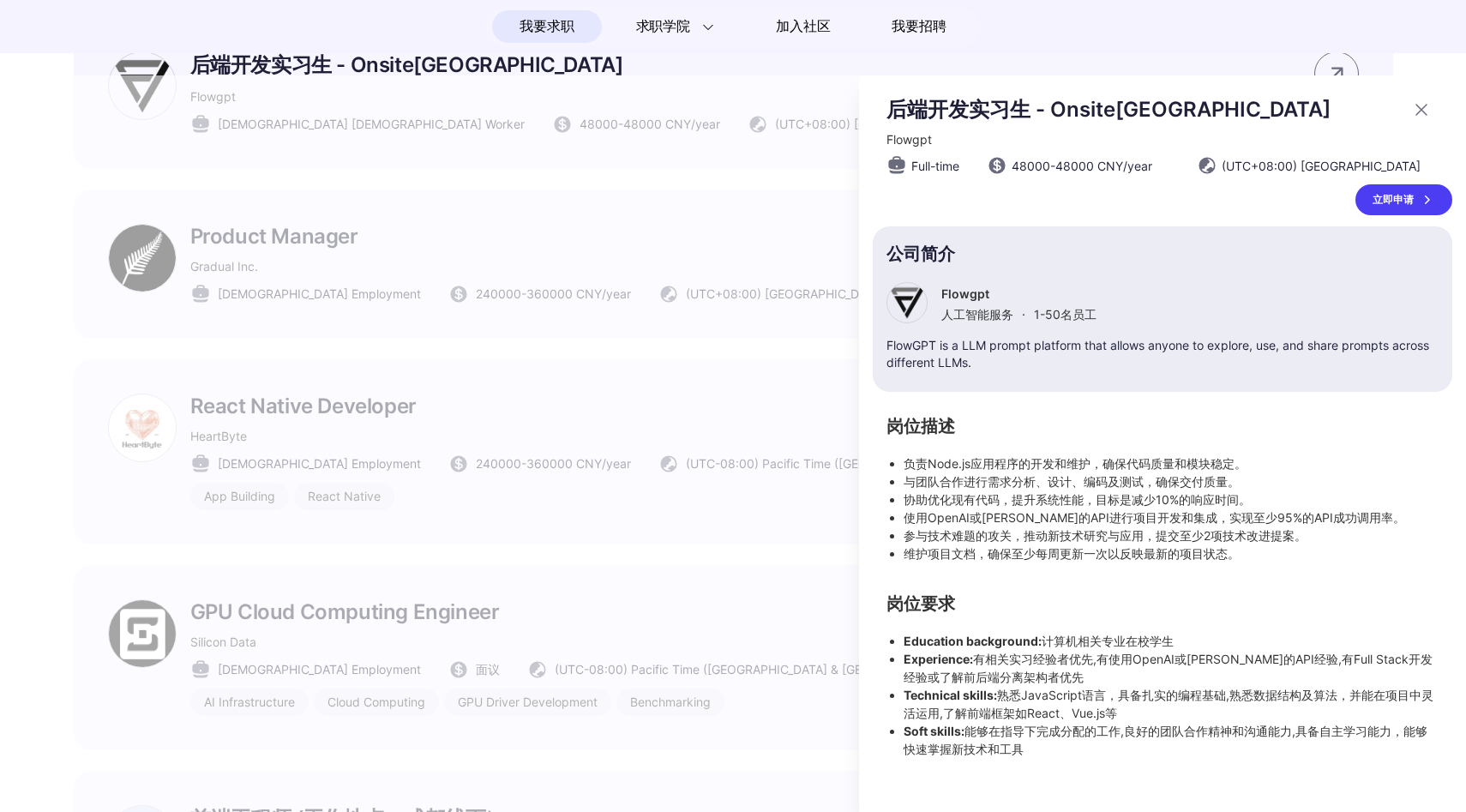
click at [561, 220] on div at bounding box center [733, 443] width 1466 height 737
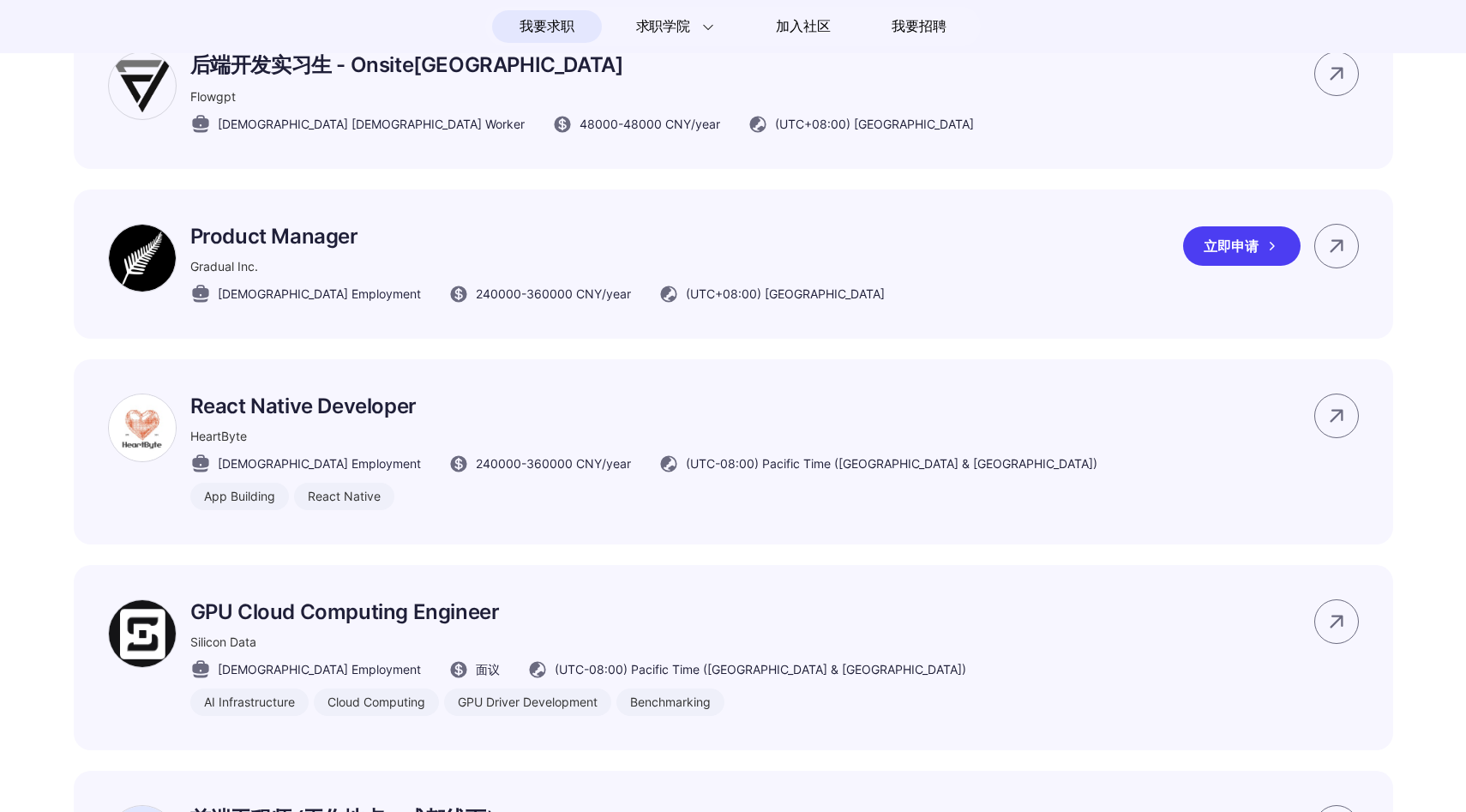
click at [555, 247] on p "Product Manager" at bounding box center [538, 236] width 694 height 24
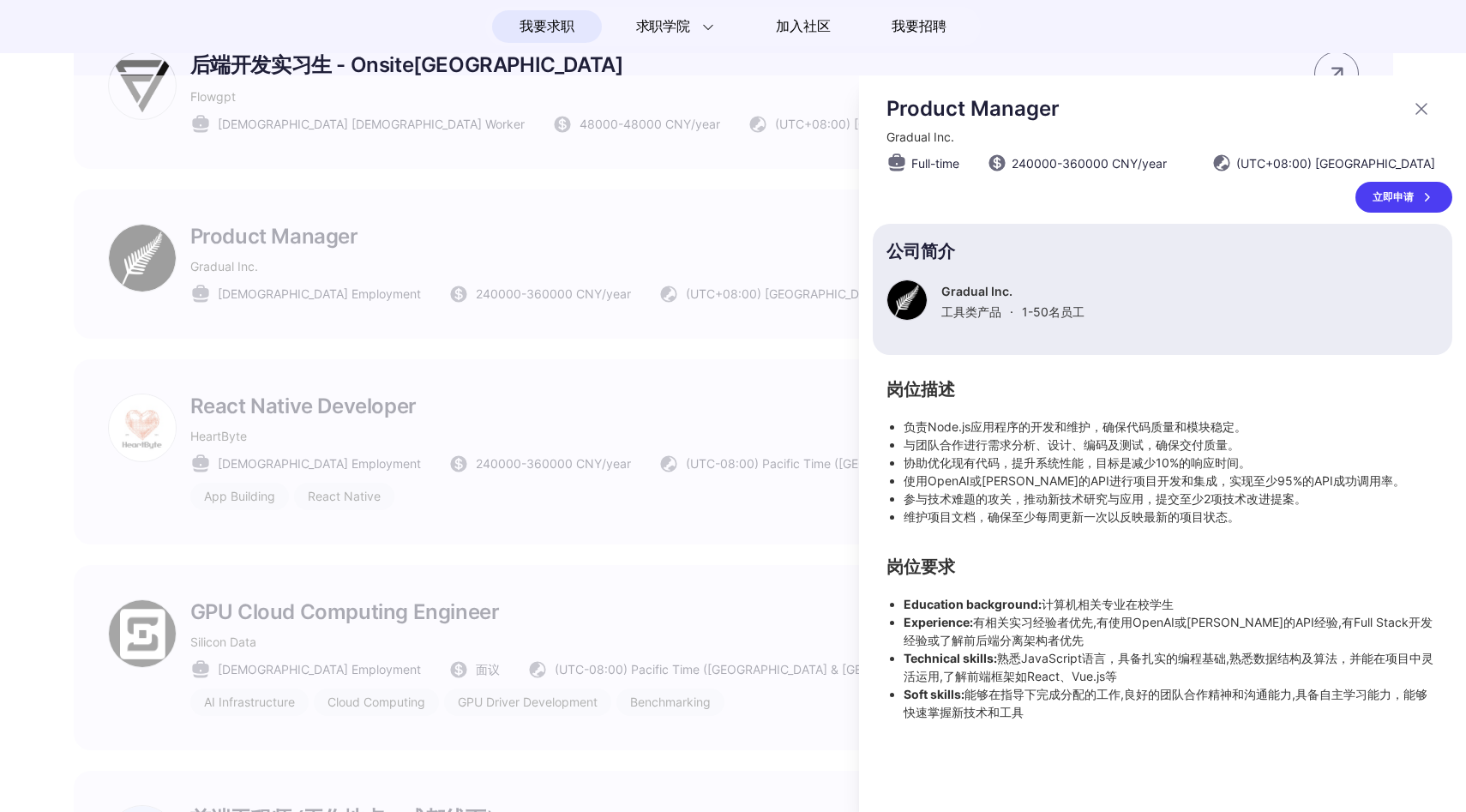
scroll to position [0, 0]
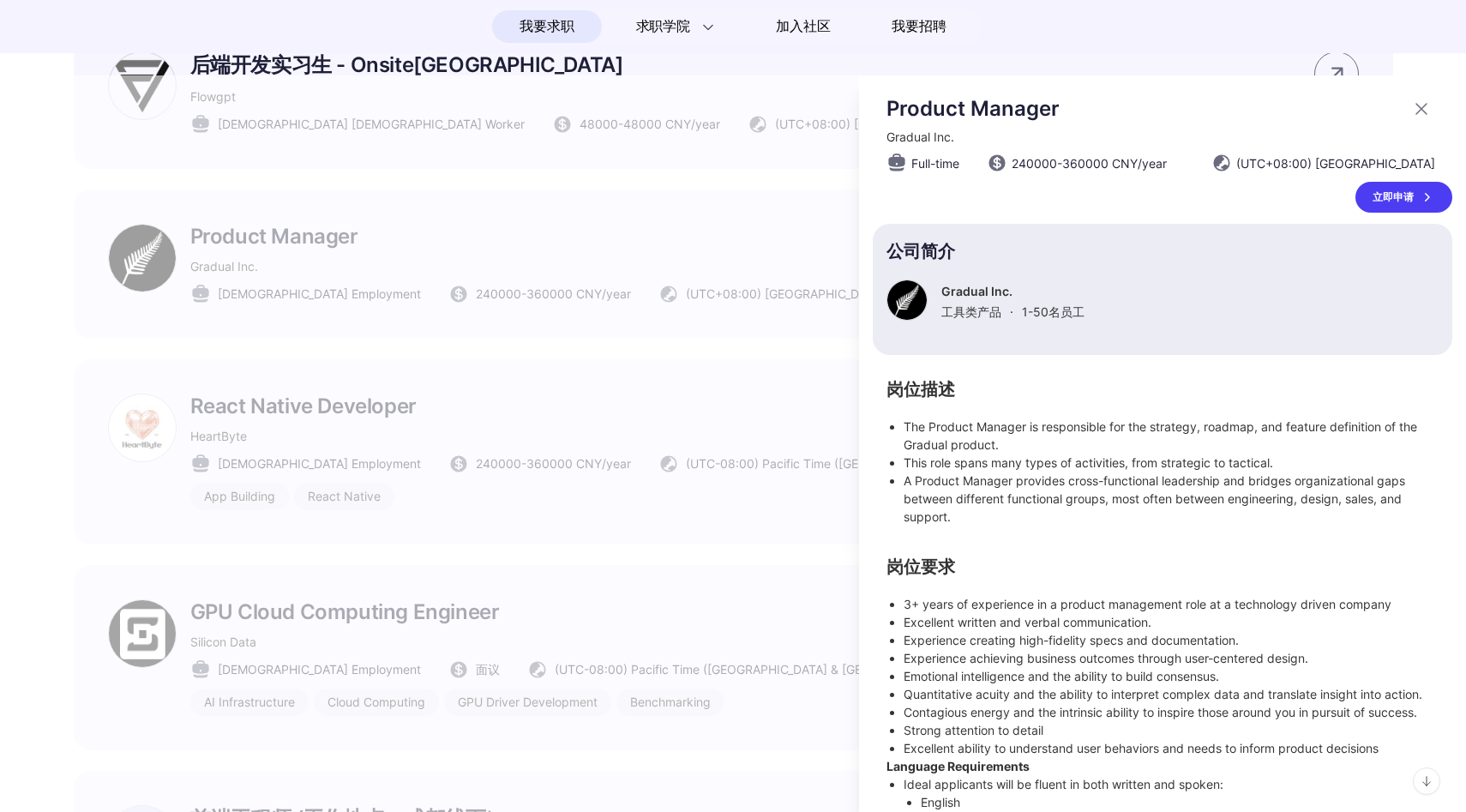
click at [555, 247] on div at bounding box center [733, 443] width 1466 height 737
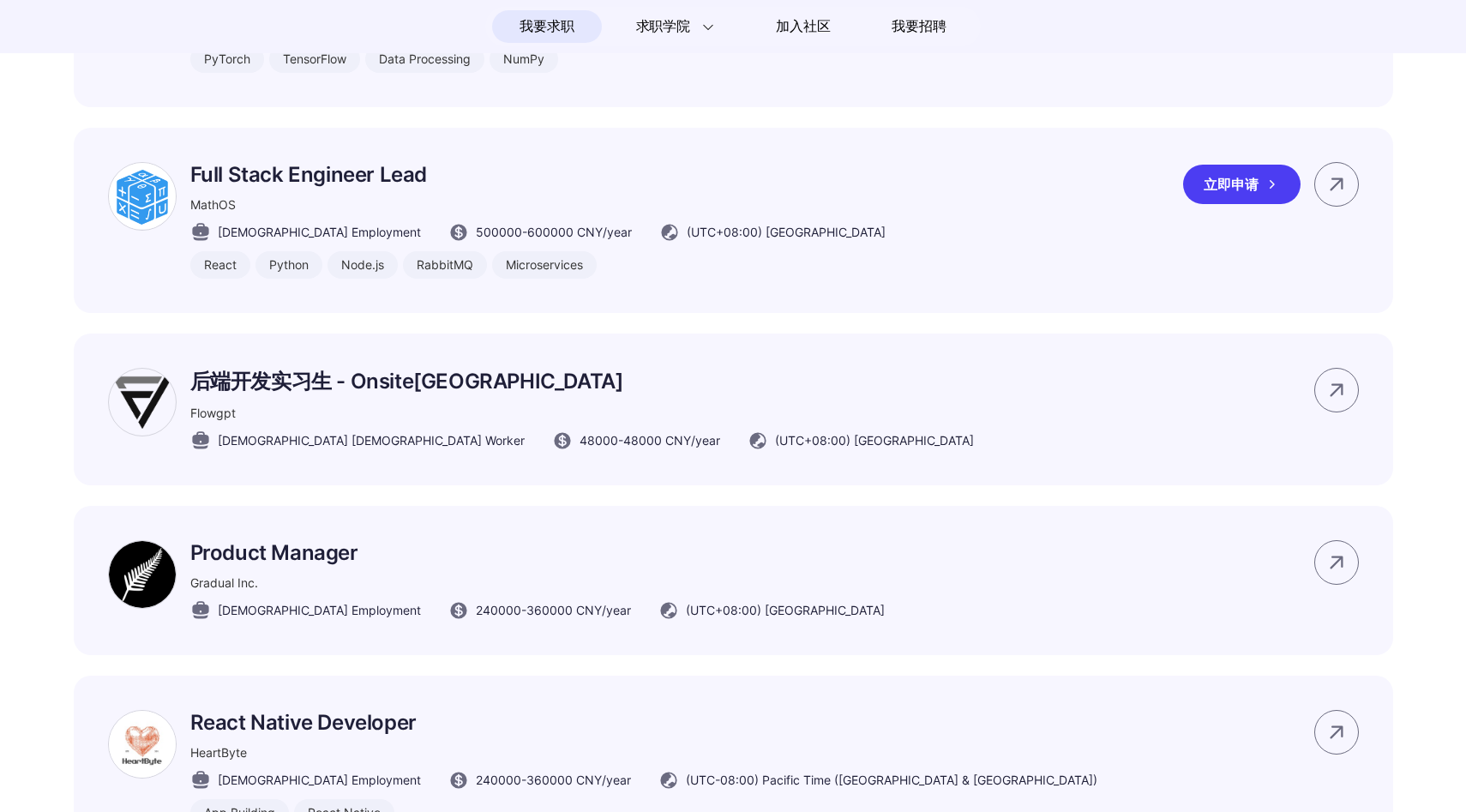
scroll to position [4928, 0]
click at [535, 179] on div "Full Stack Engineer Lead MathOS Full-time Employment 500000 - 600000 CNY /year …" at bounding box center [733, 222] width 1320 height 185
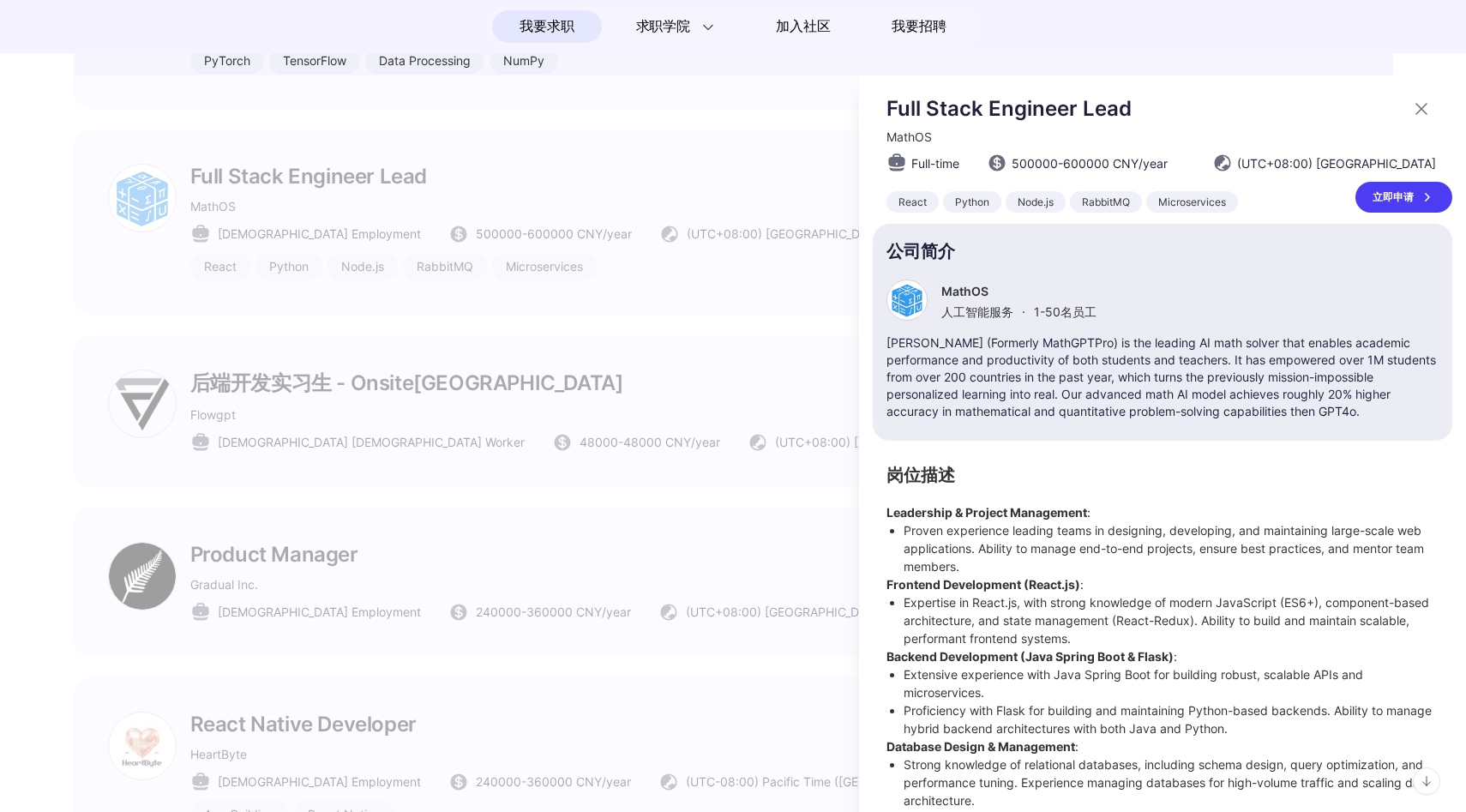
click at [535, 179] on div at bounding box center [733, 443] width 1466 height 737
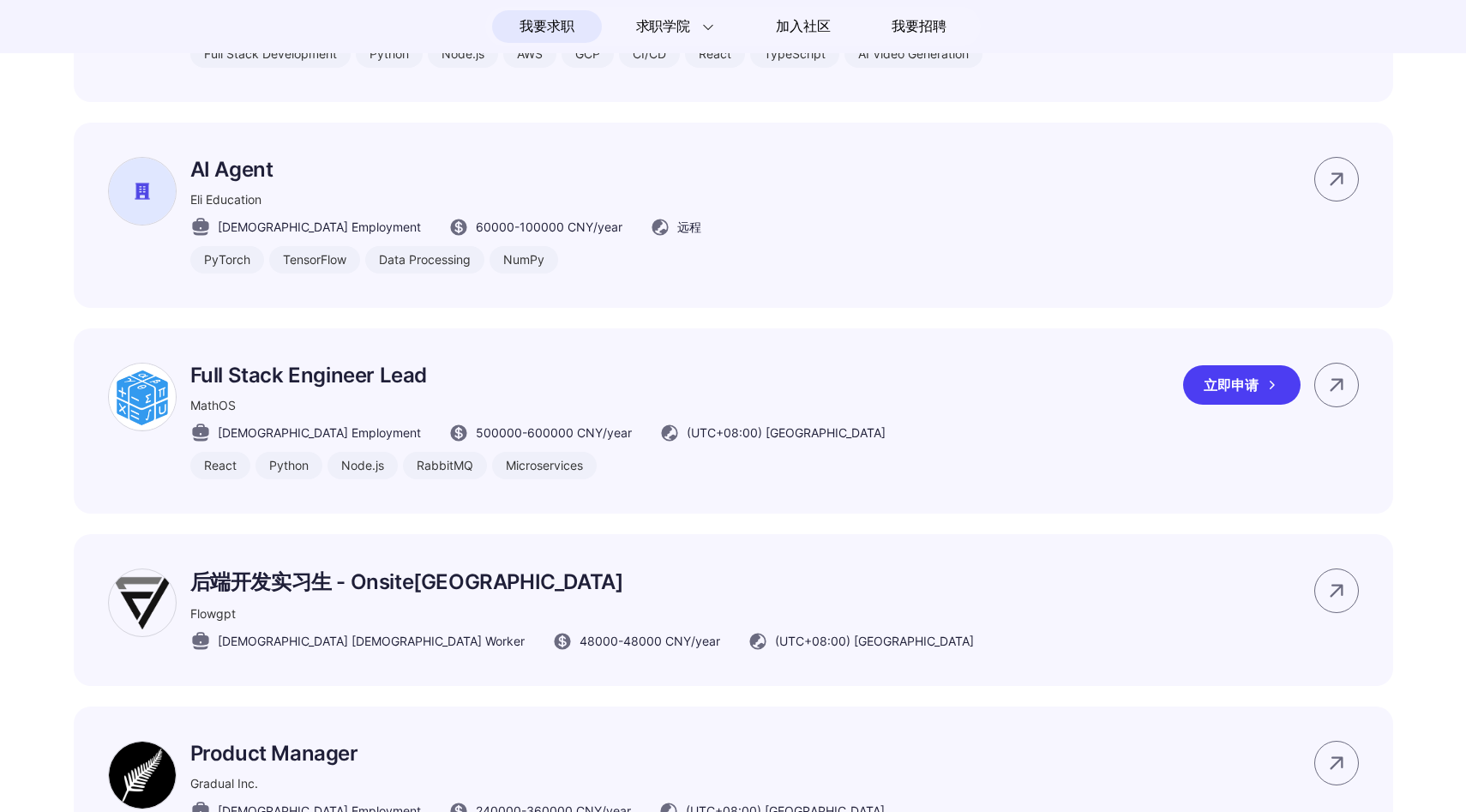
scroll to position [4713, 0]
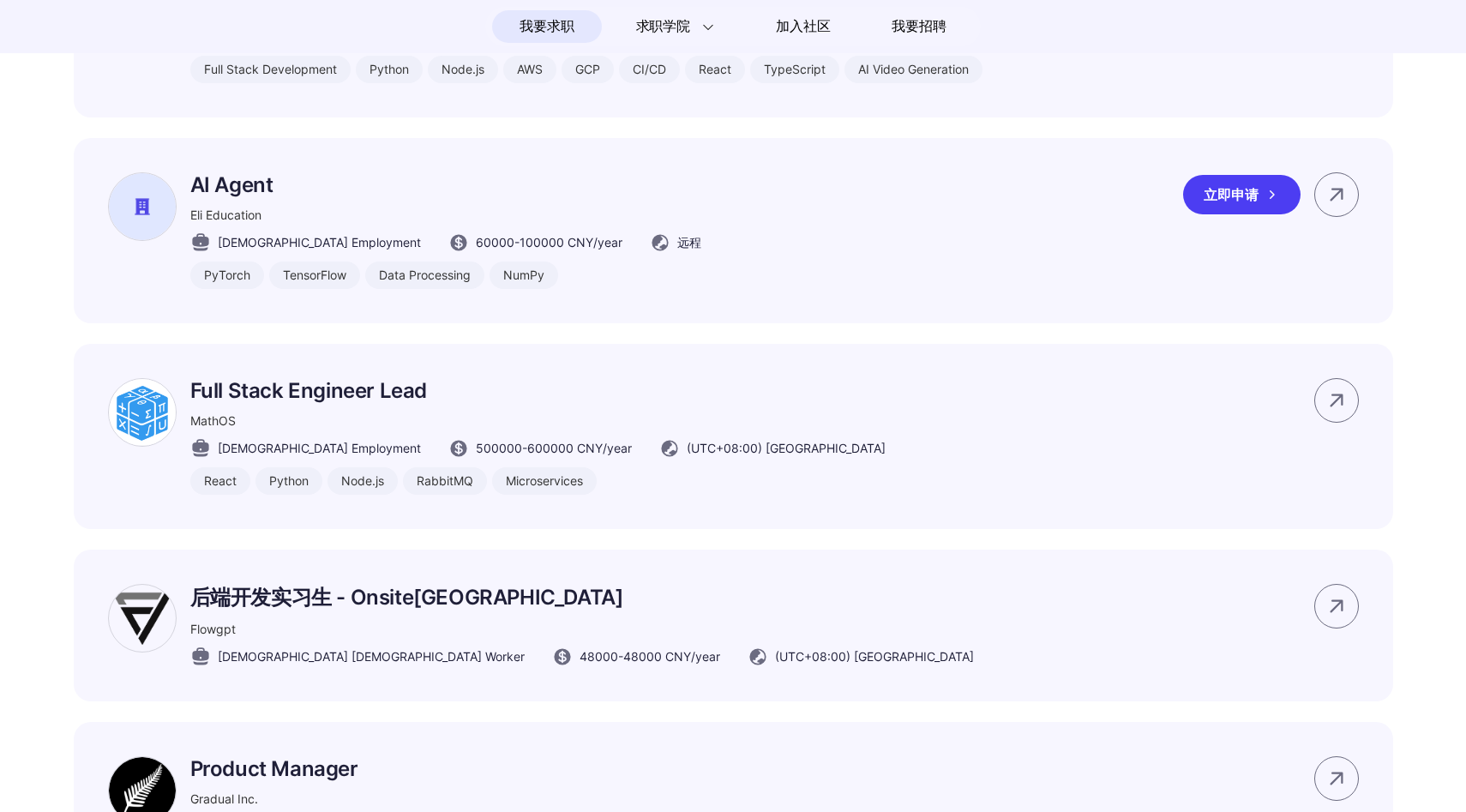
click at [529, 190] on p "AI Agent" at bounding box center [446, 184] width 511 height 24
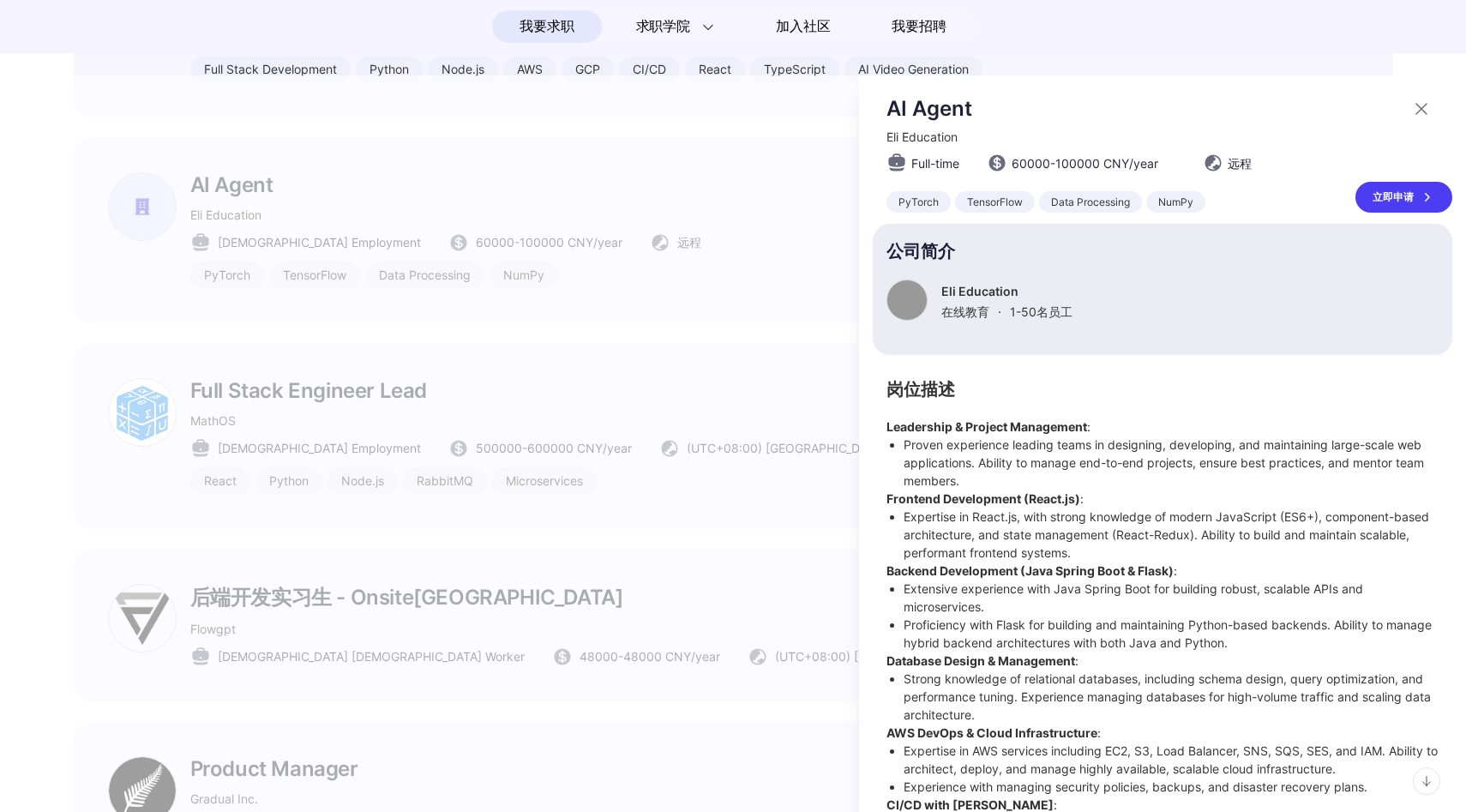
scroll to position [0, 0]
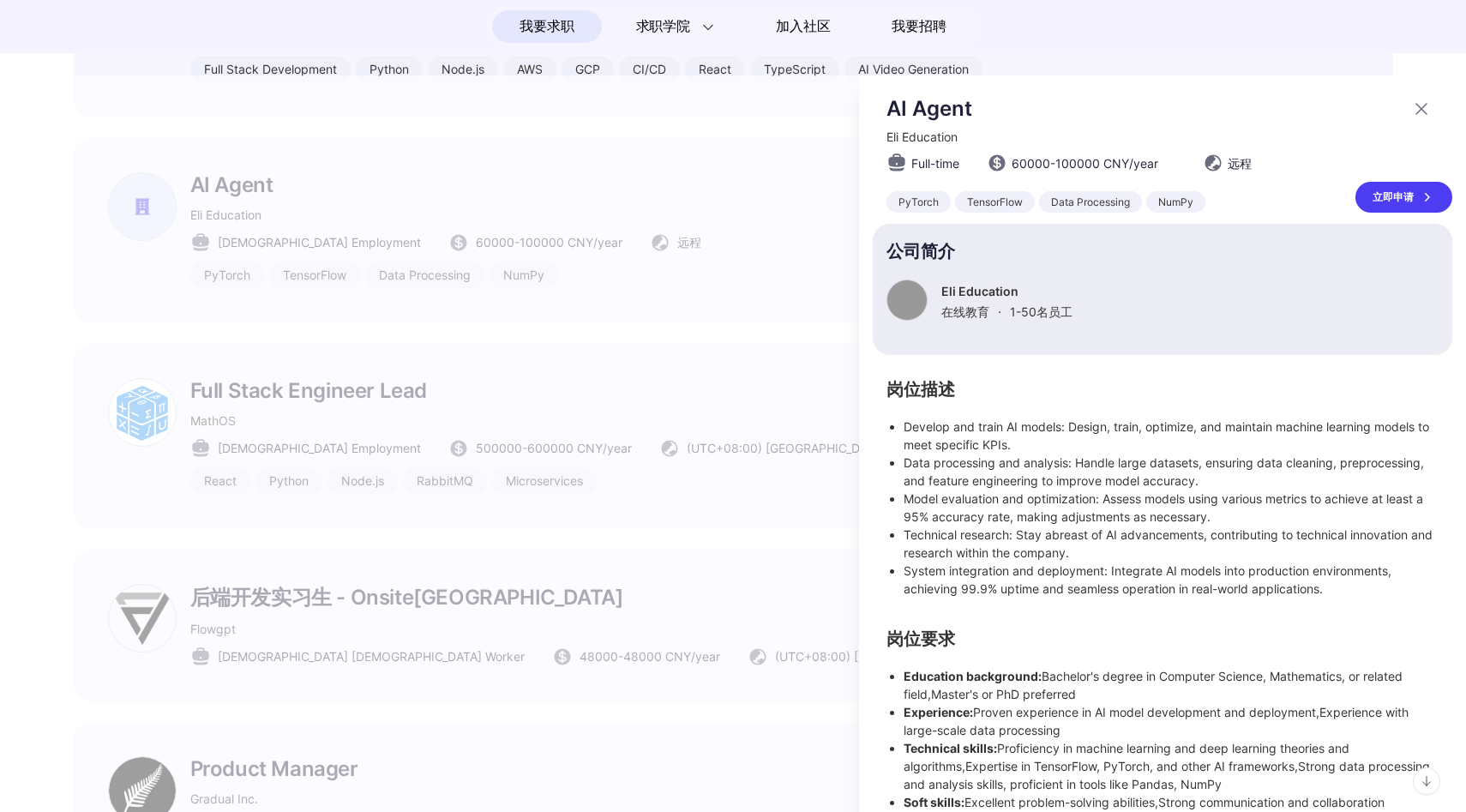
click at [529, 190] on div at bounding box center [733, 443] width 1466 height 737
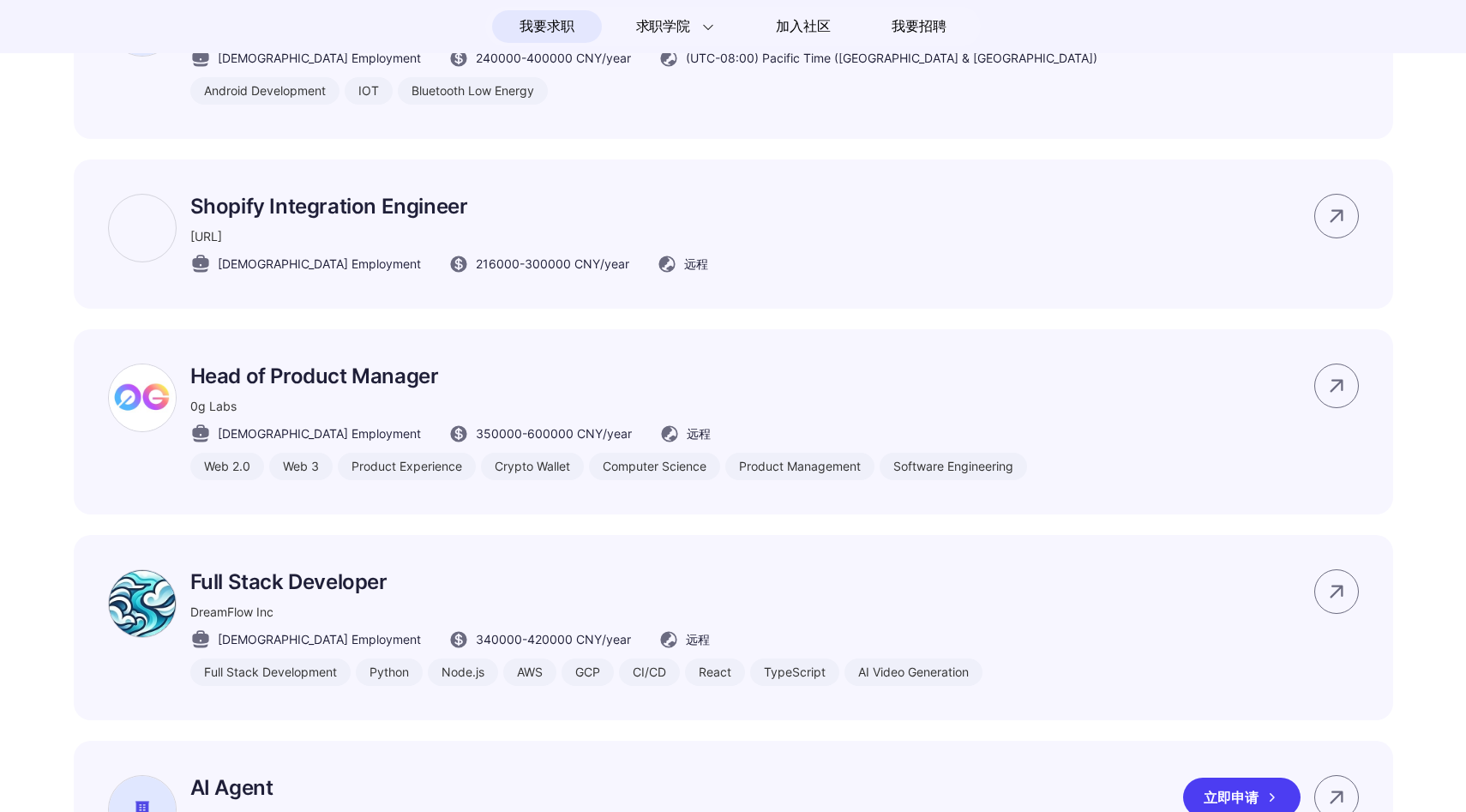
scroll to position [4110, 0]
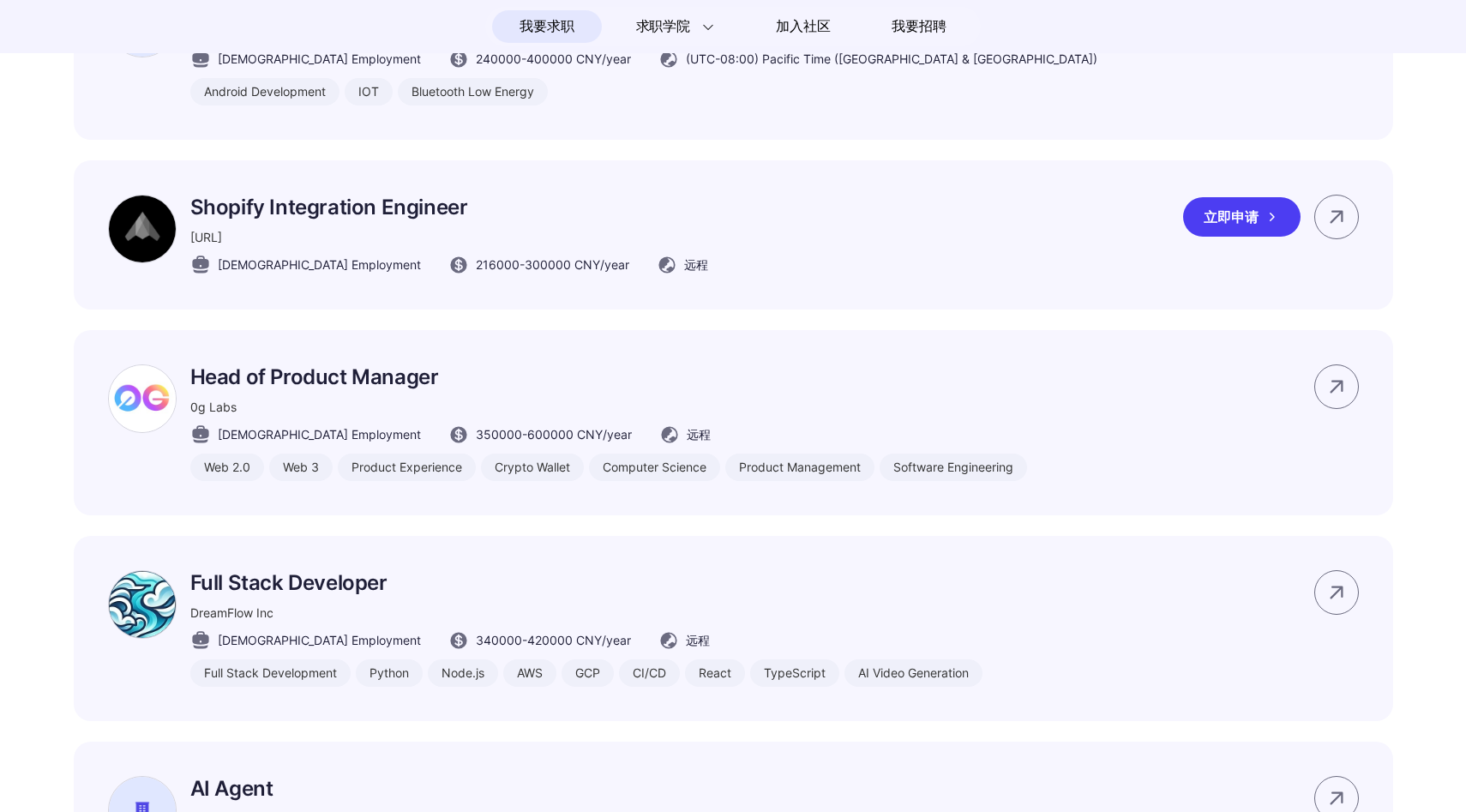
click at [529, 191] on div "Shopify Integration Engineer spangle.ai Full-time Employment 216000 - 300000 CN…" at bounding box center [733, 235] width 1320 height 150
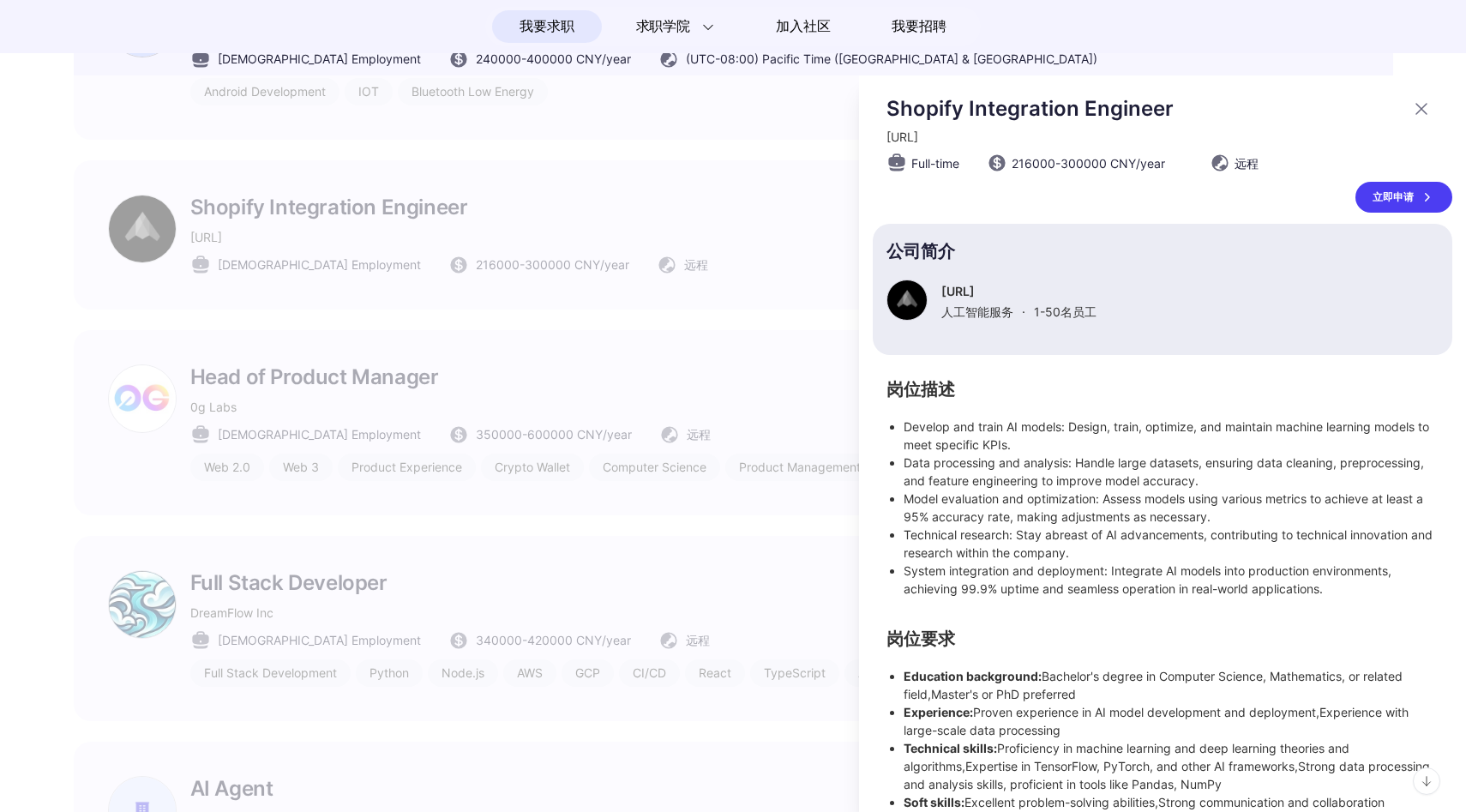
scroll to position [0, 0]
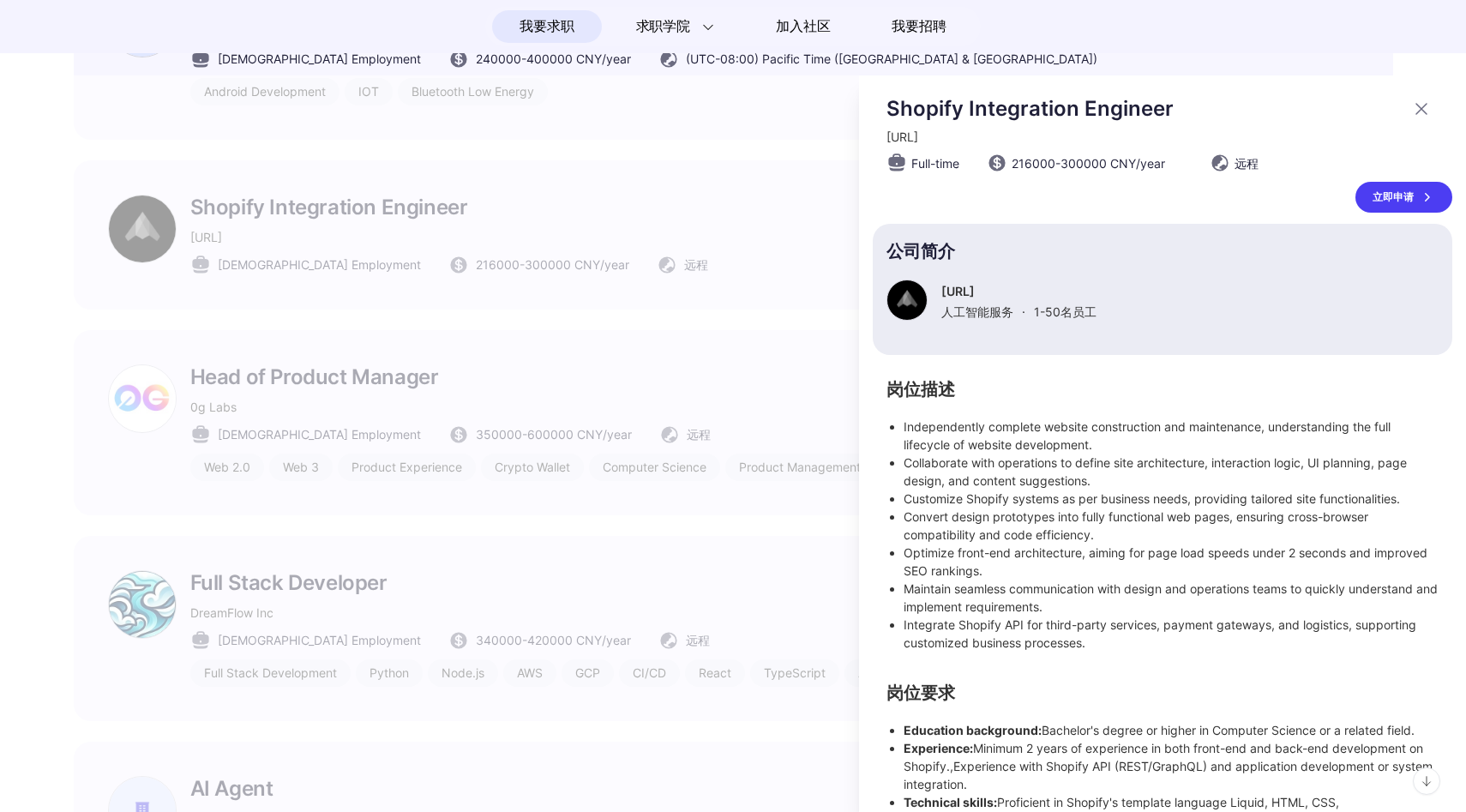
click at [529, 191] on div at bounding box center [733, 443] width 1466 height 737
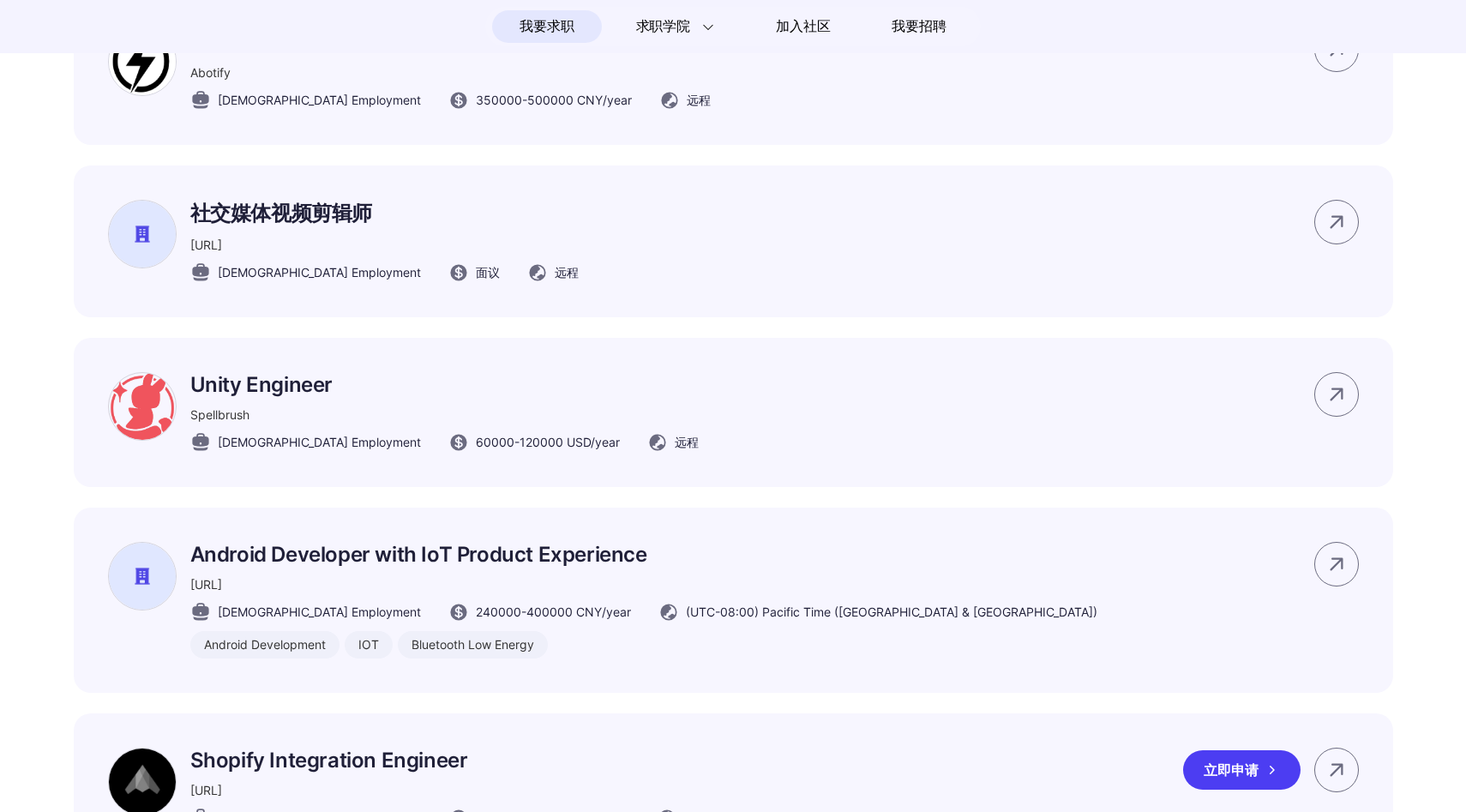
scroll to position [3546, 0]
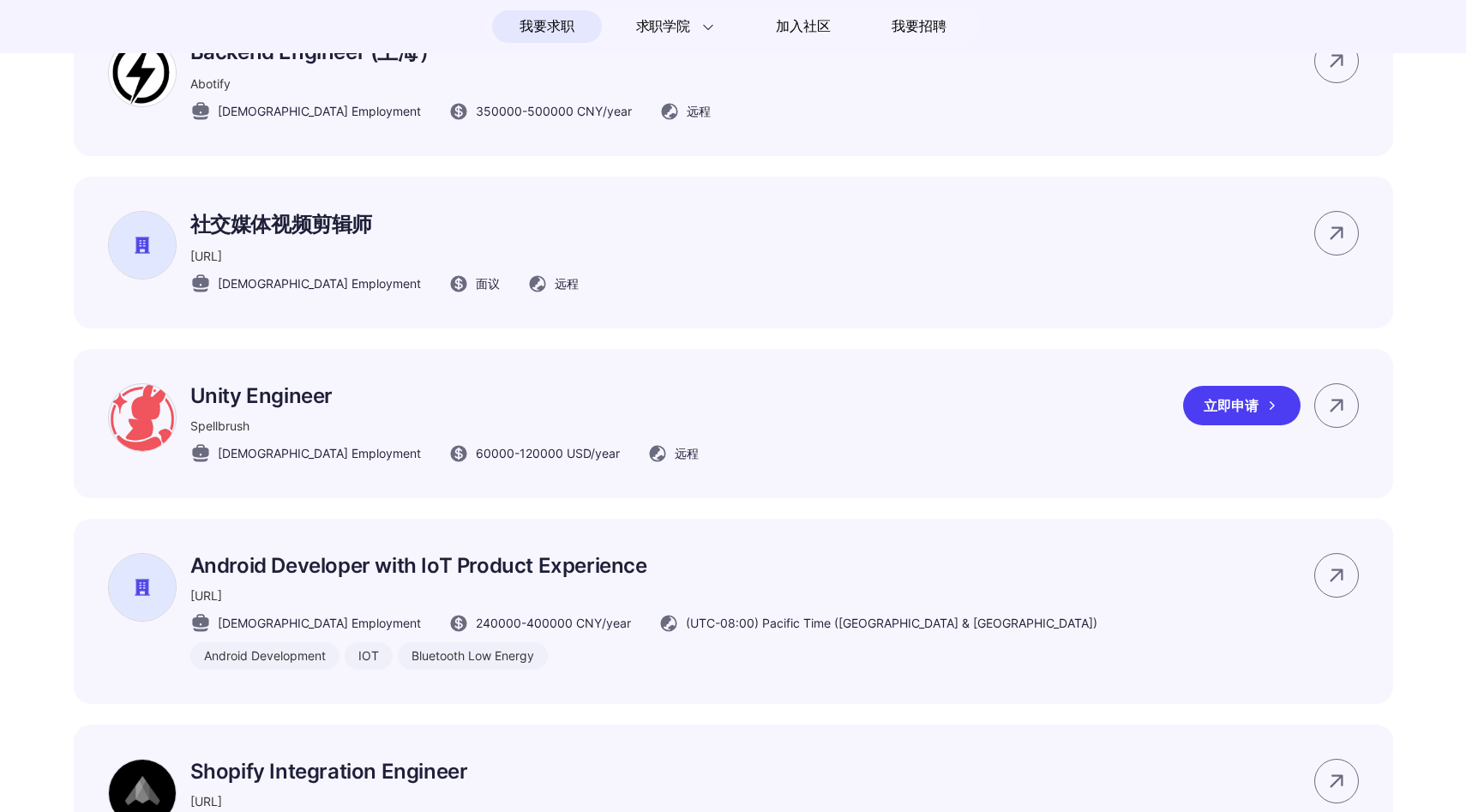
click at [499, 408] on p "Unity Engineer" at bounding box center [444, 395] width 509 height 24
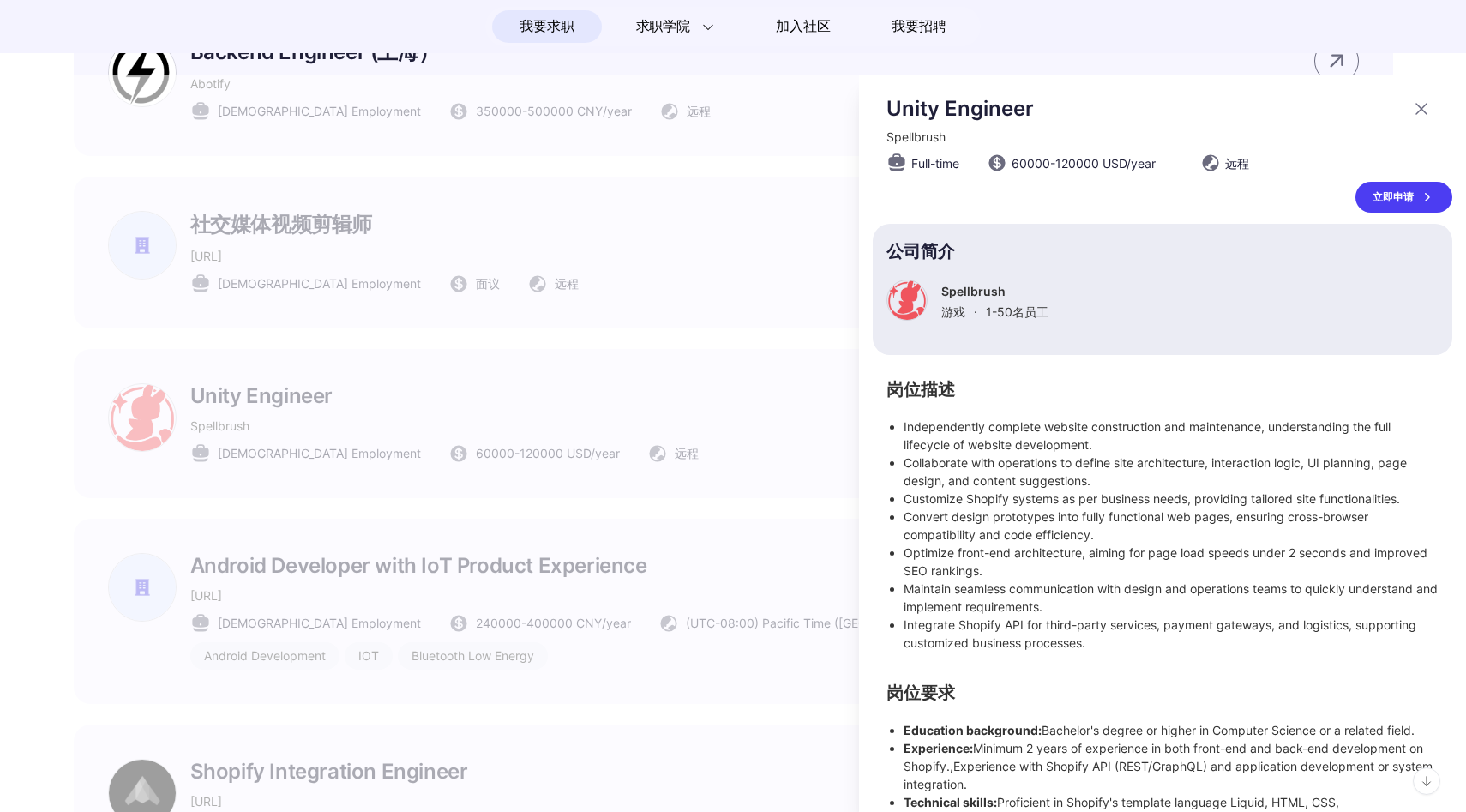
scroll to position [0, 0]
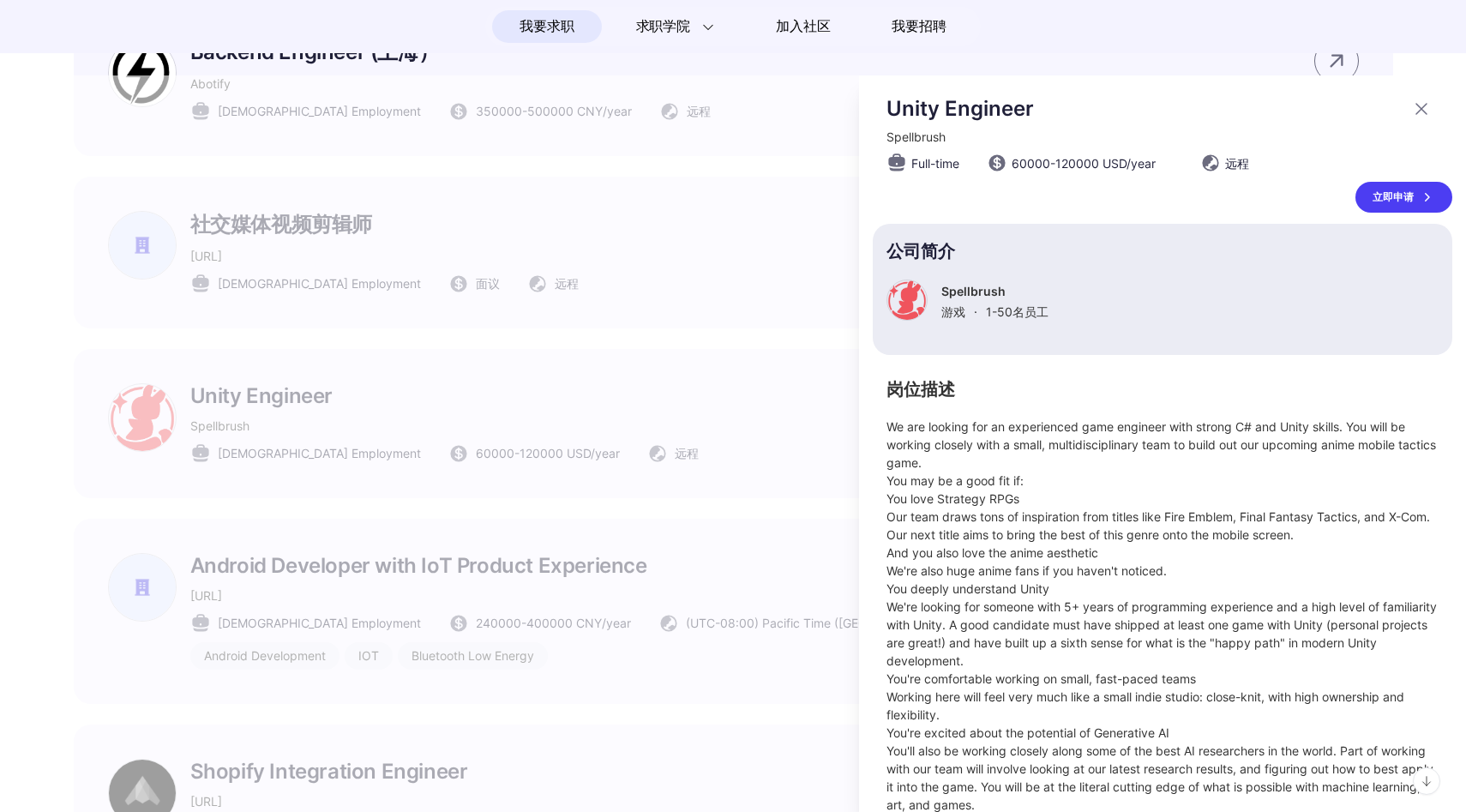
click at [499, 410] on div at bounding box center [733, 443] width 1466 height 737
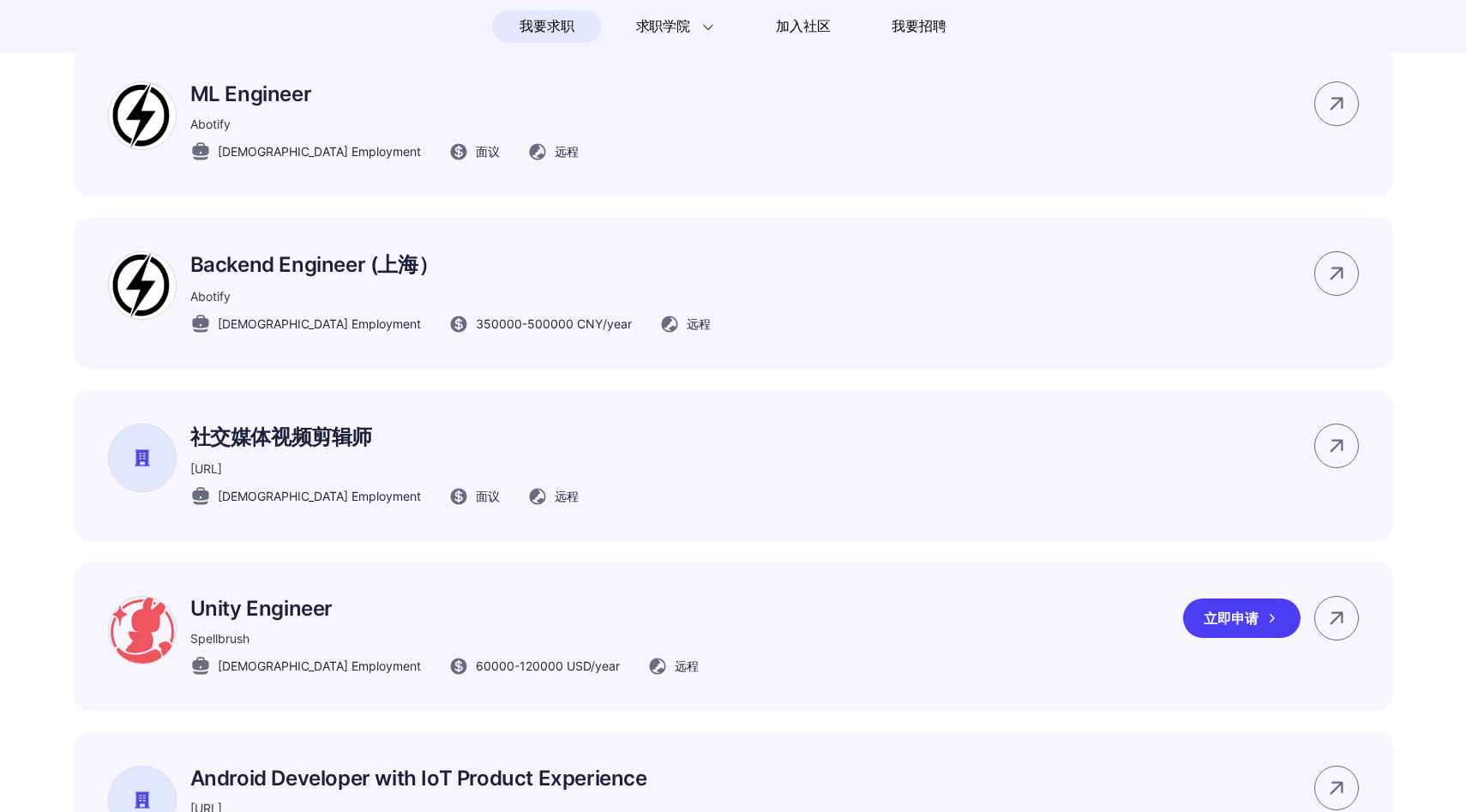
scroll to position [3152, 0]
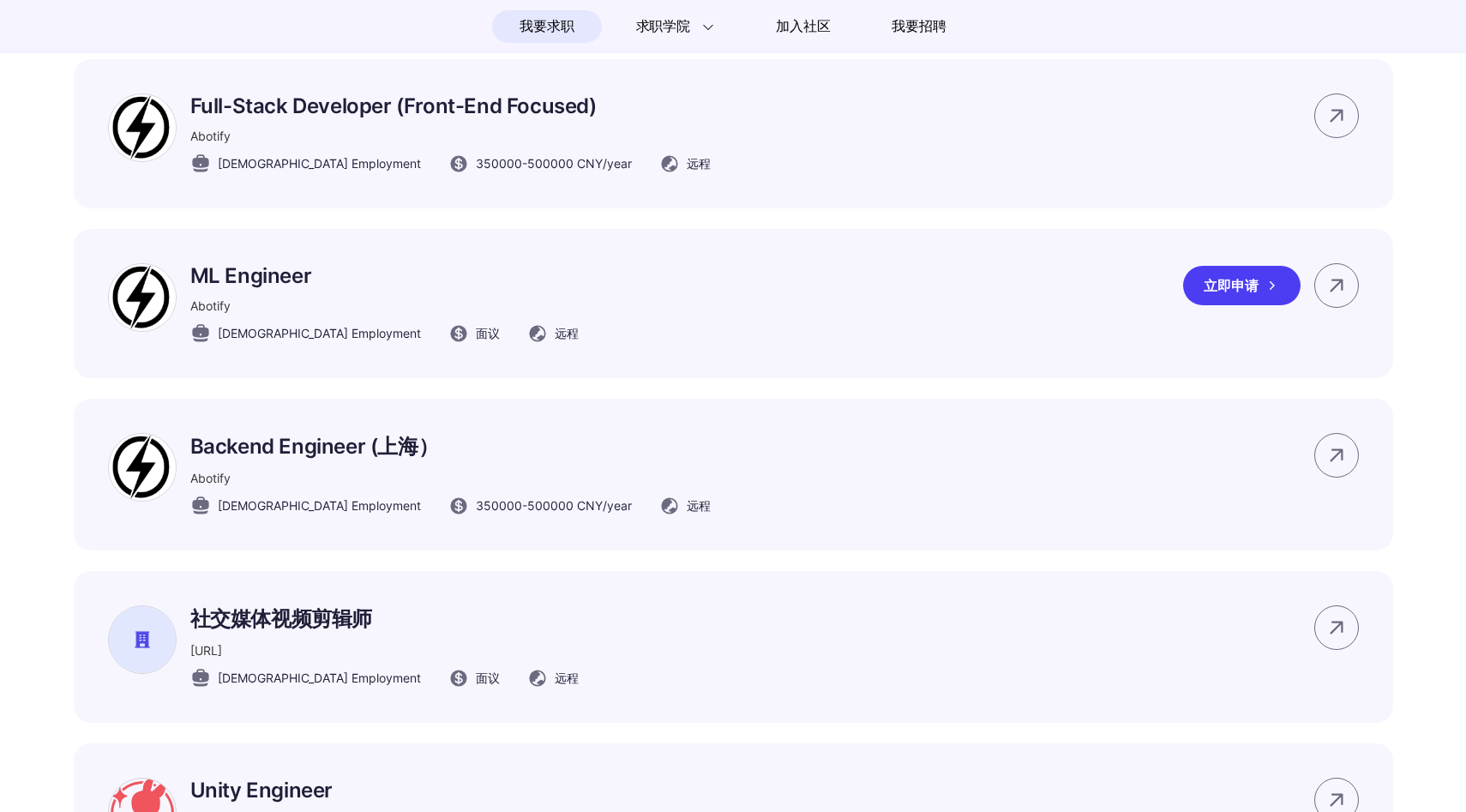
click at [482, 304] on div "ML Engineer Abotify Full-time Employment 面议 远程" at bounding box center [384, 303] width 388 height 81
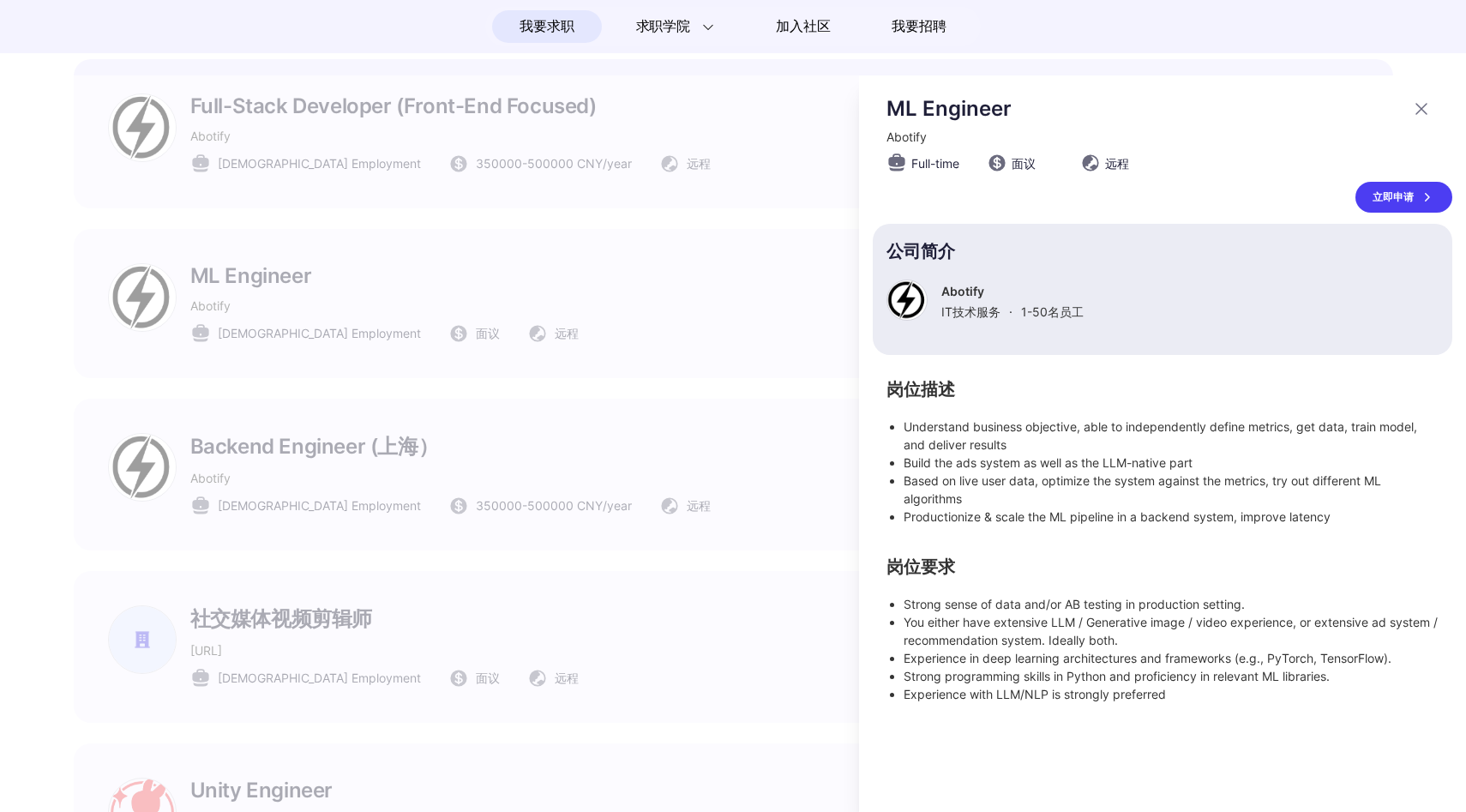
click at [482, 304] on div at bounding box center [733, 443] width 1466 height 737
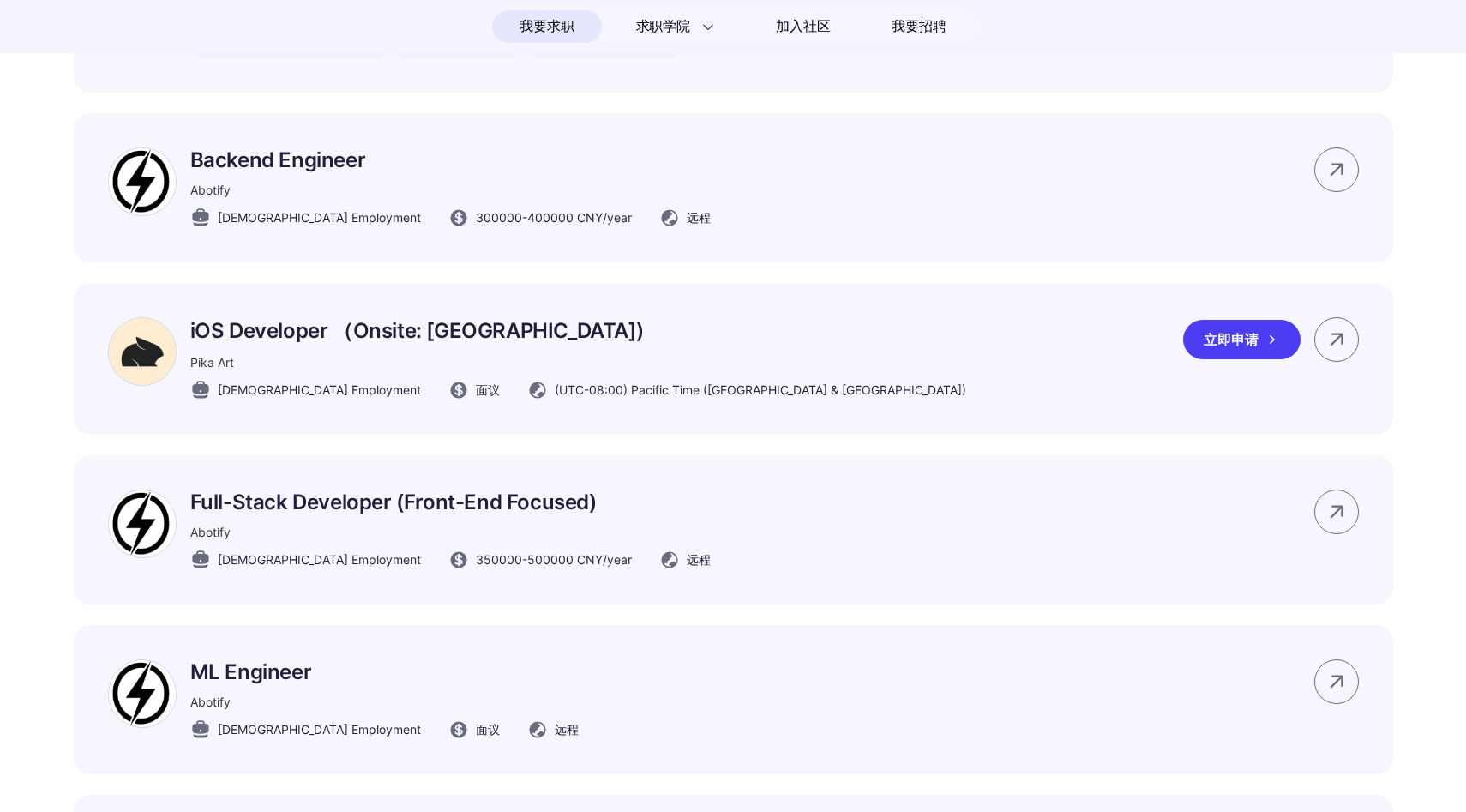
scroll to position [2728, 0]
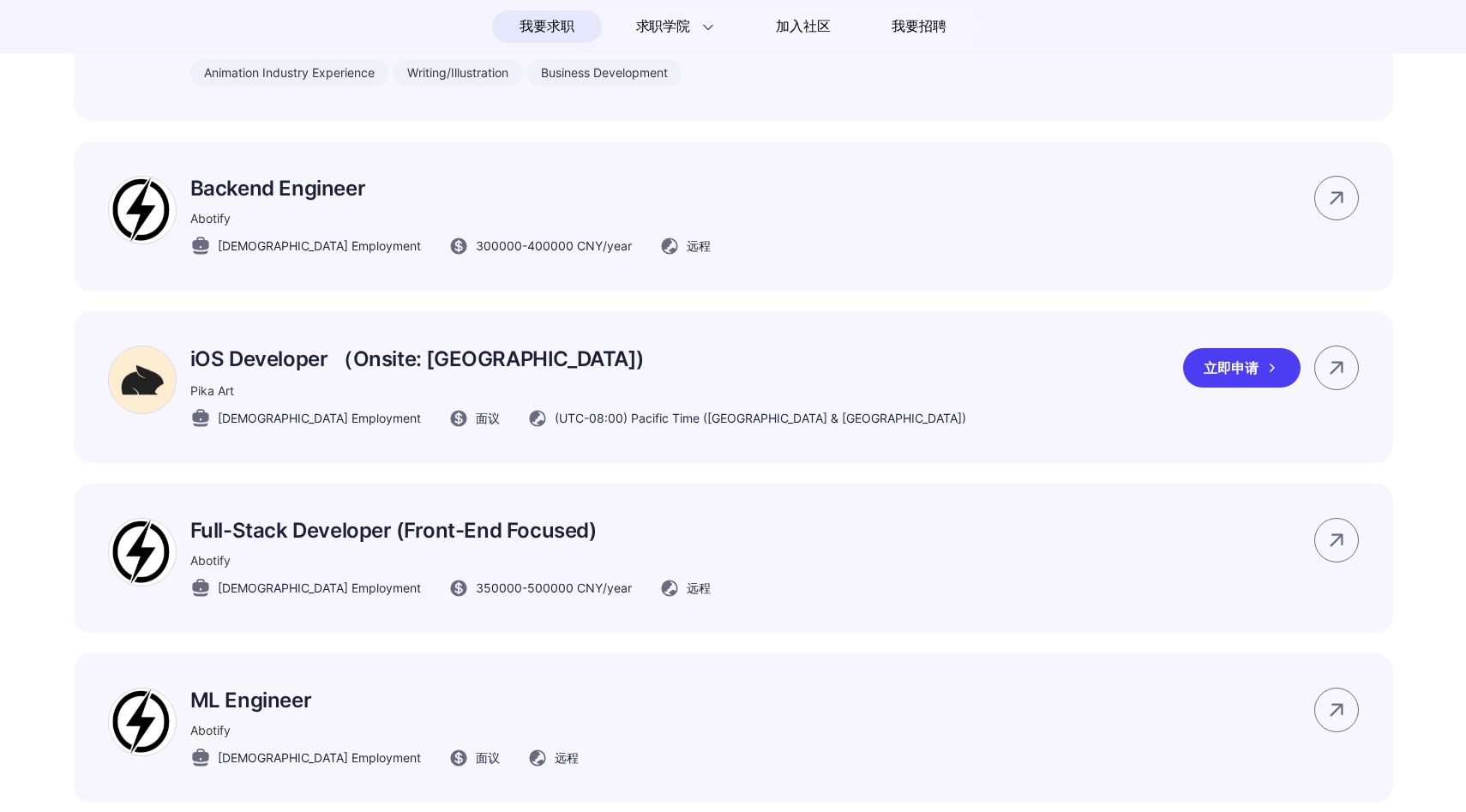
click at [473, 338] on div "iOS Developer （Onsite: Palo Alto) Pika Art Full-time Employment 面议 (UTC-08:00) …" at bounding box center [733, 386] width 1320 height 151
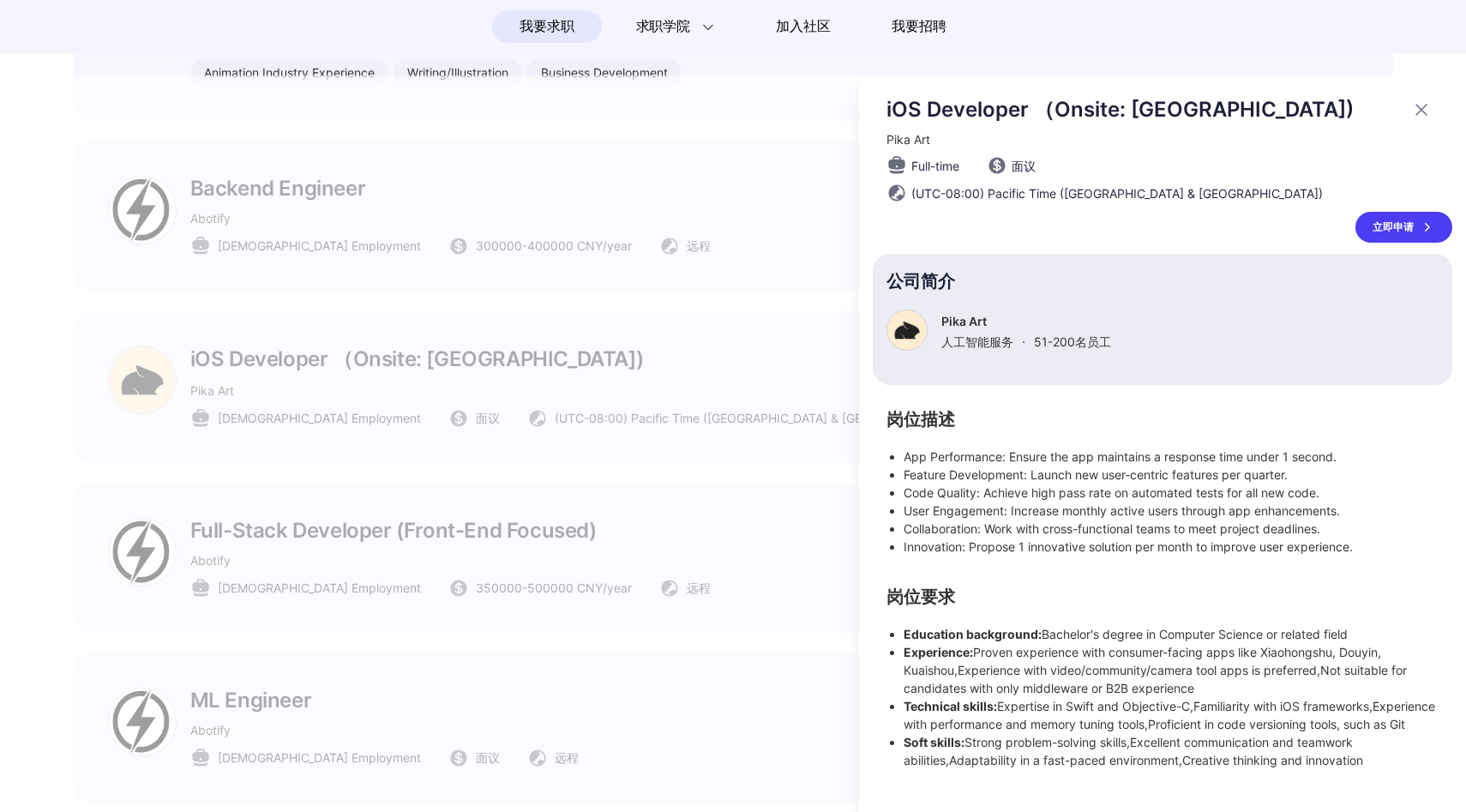
click at [470, 332] on div at bounding box center [733, 443] width 1466 height 737
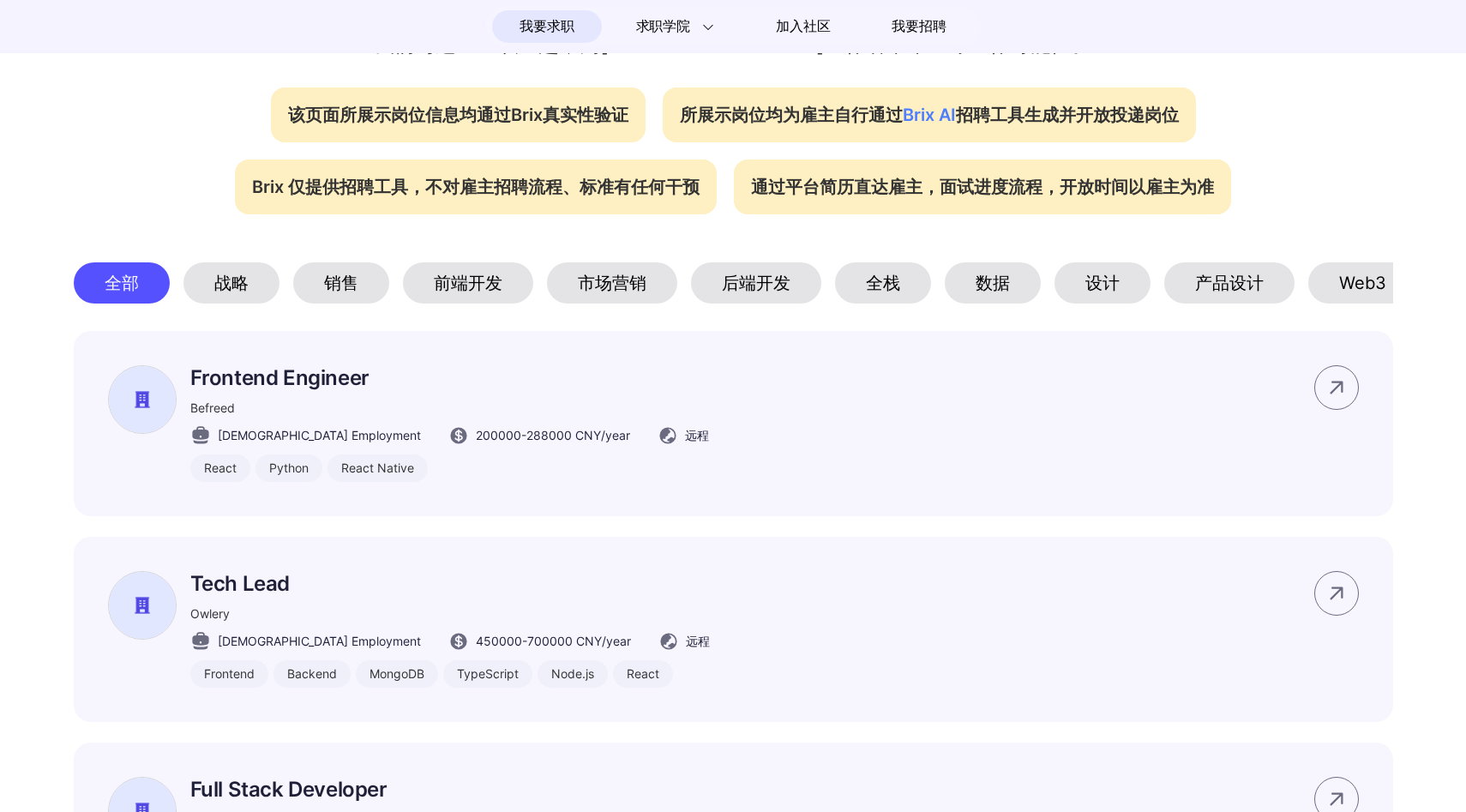
scroll to position [695, 0]
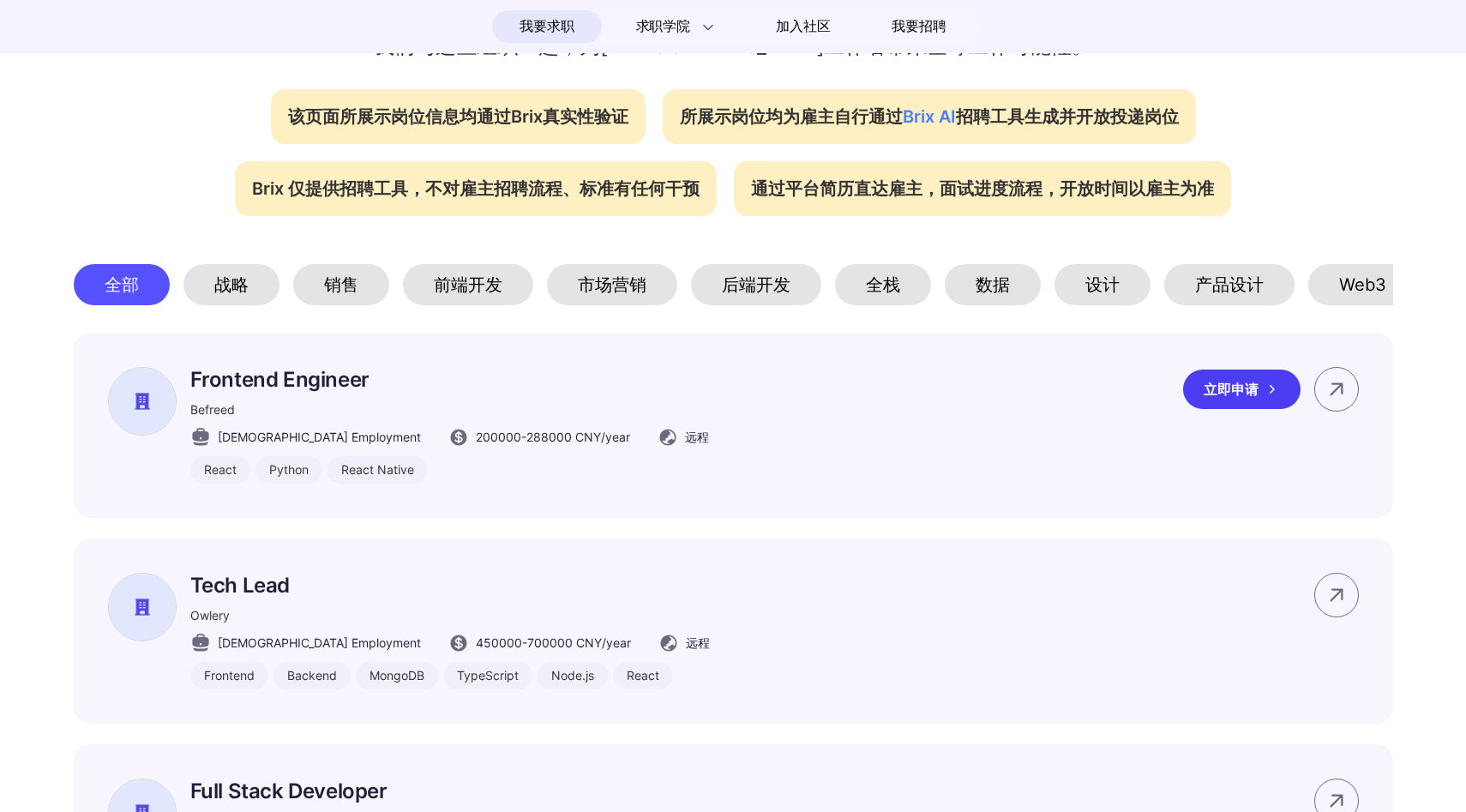
click at [467, 375] on p "Frontend Engineer" at bounding box center [450, 379] width 519 height 24
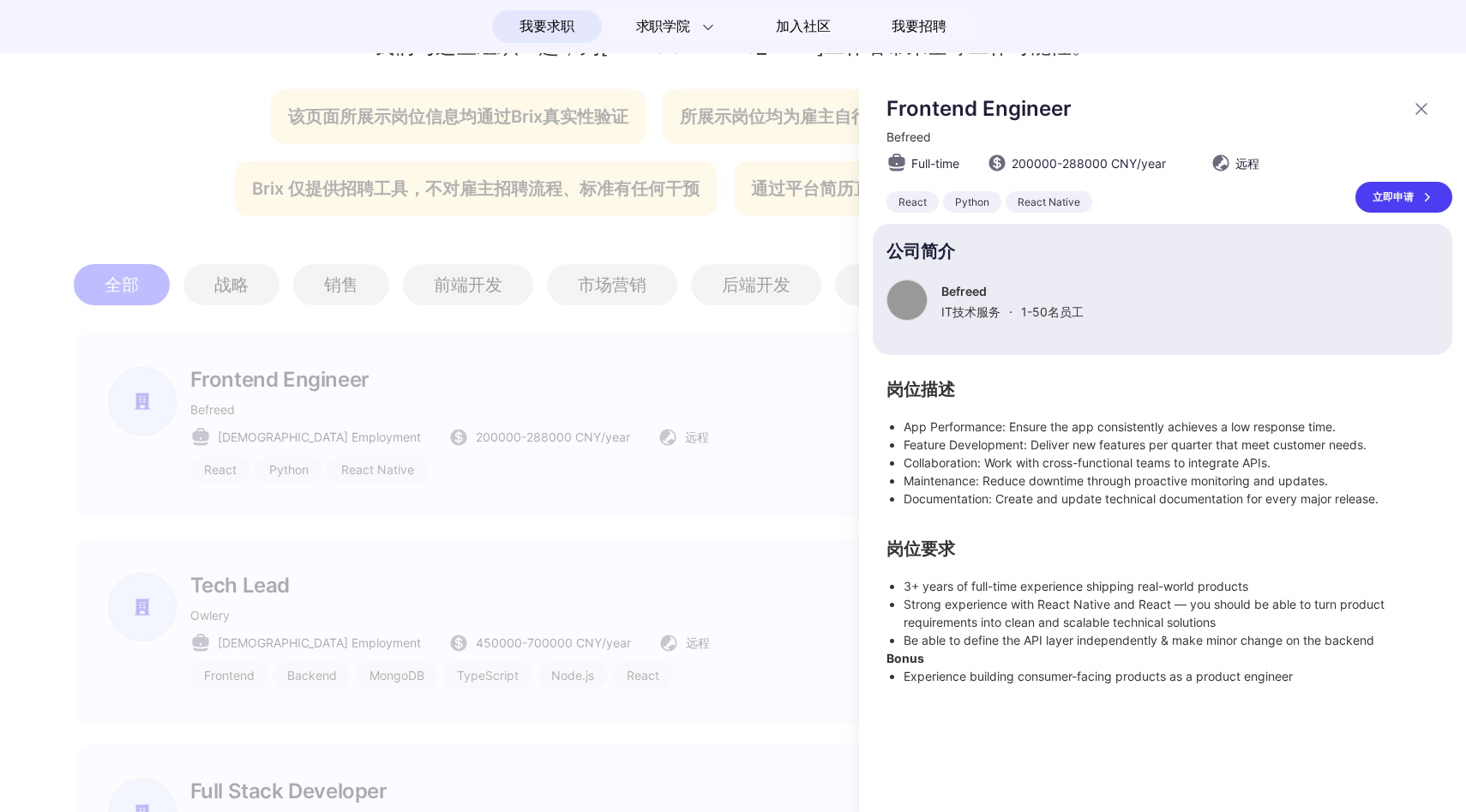
click at [467, 375] on div at bounding box center [733, 443] width 1466 height 737
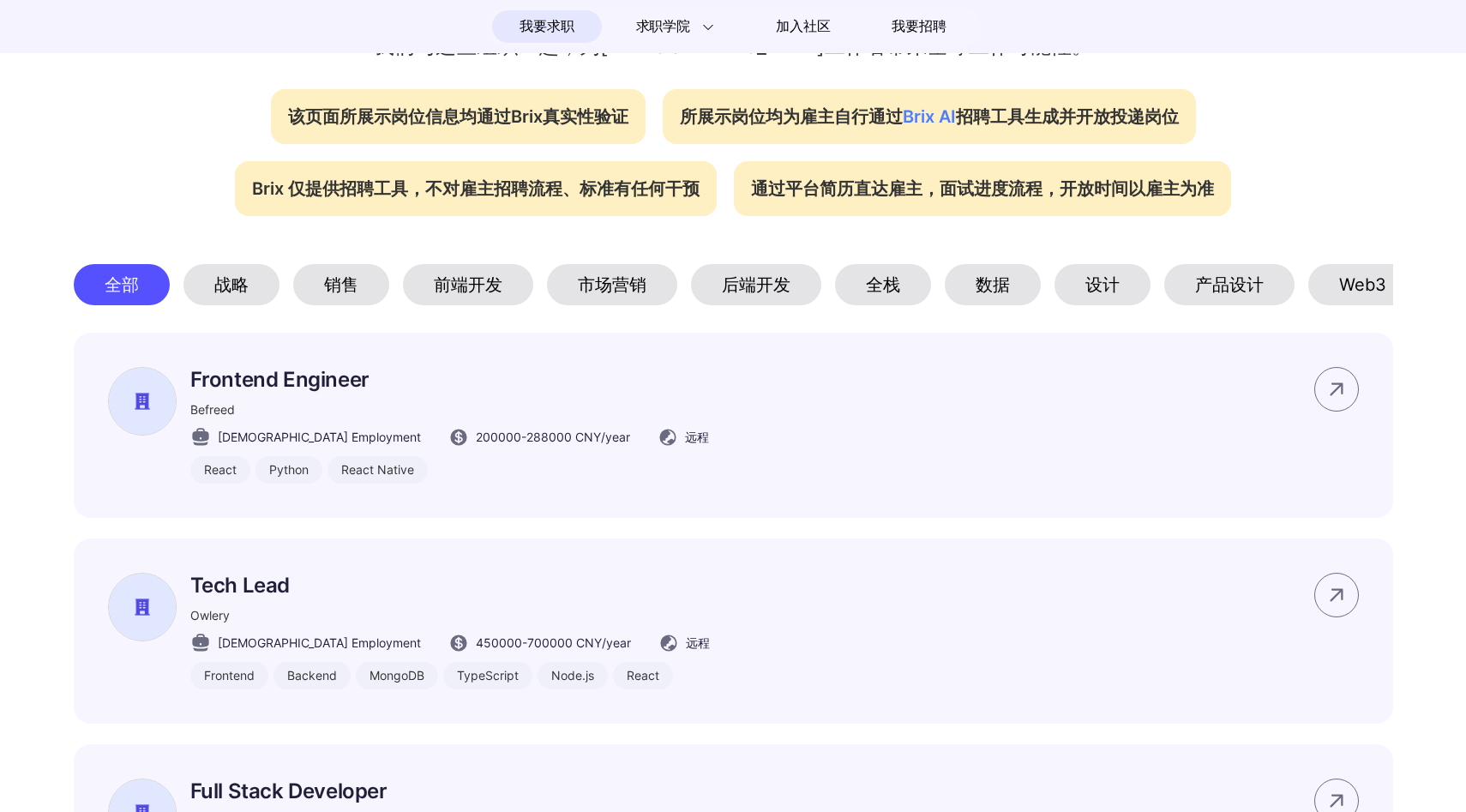
click at [217, 288] on div "战略" at bounding box center [231, 284] width 96 height 41
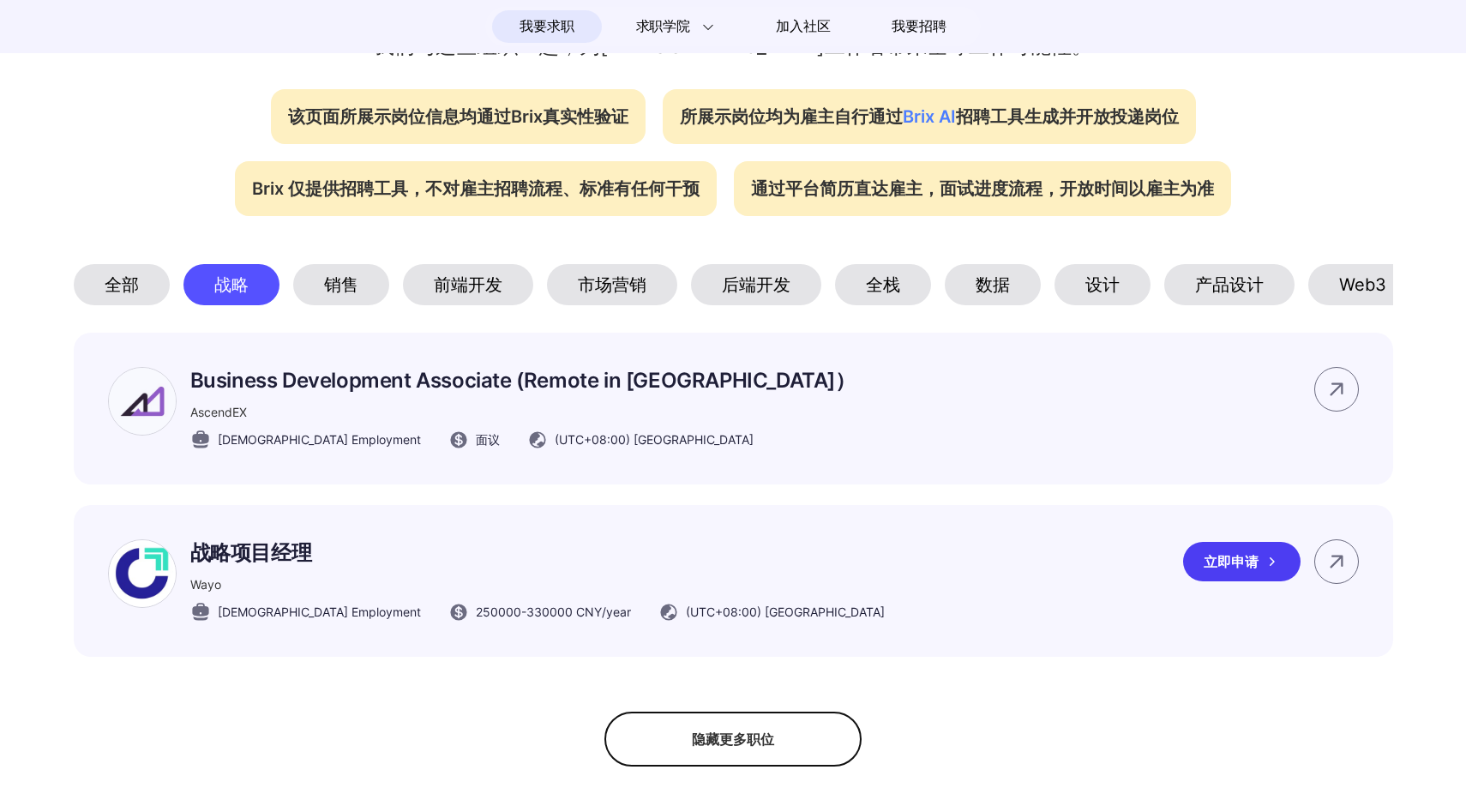
click at [382, 554] on p "战略项目经理" at bounding box center [538, 553] width 694 height 27
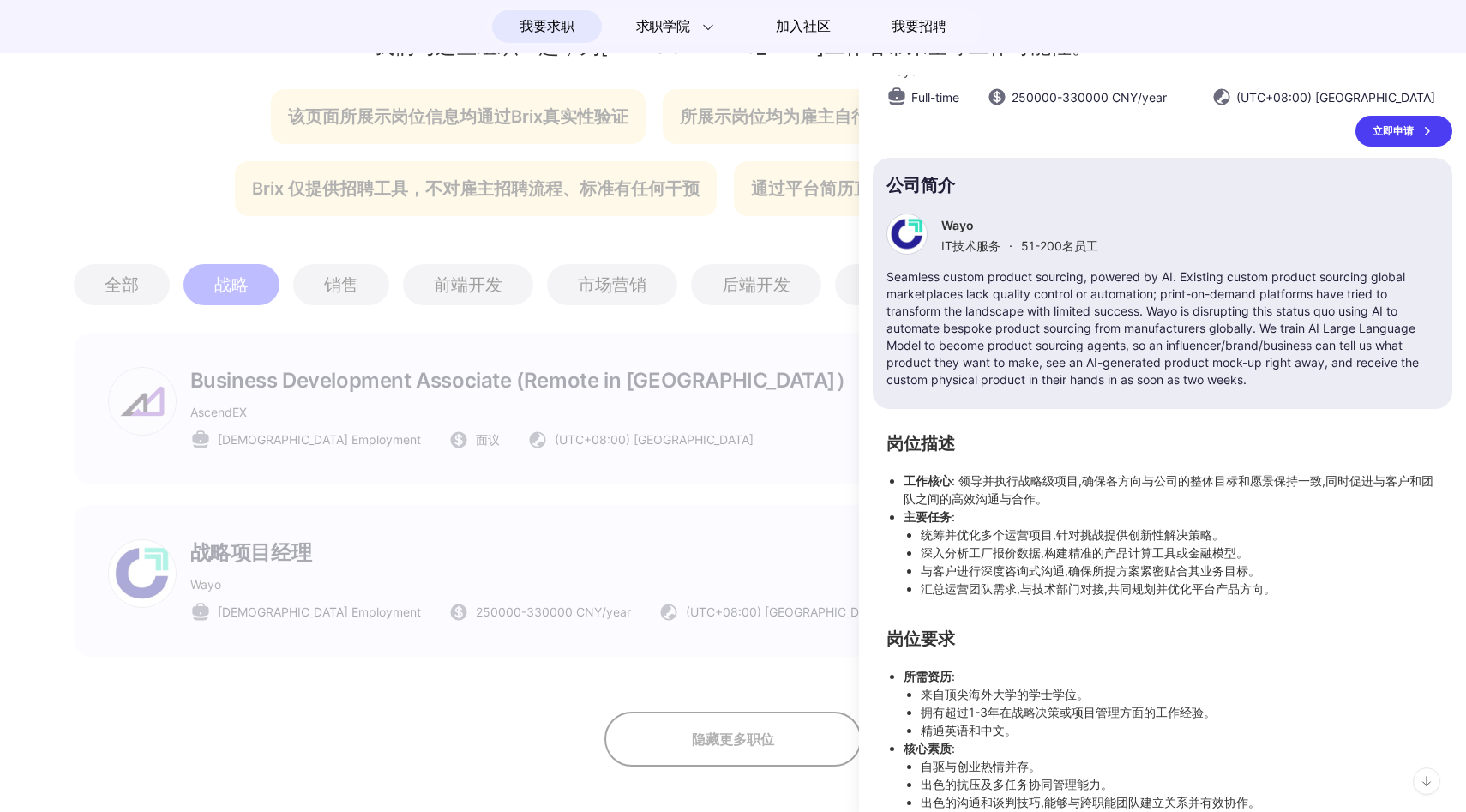
scroll to position [107, 0]
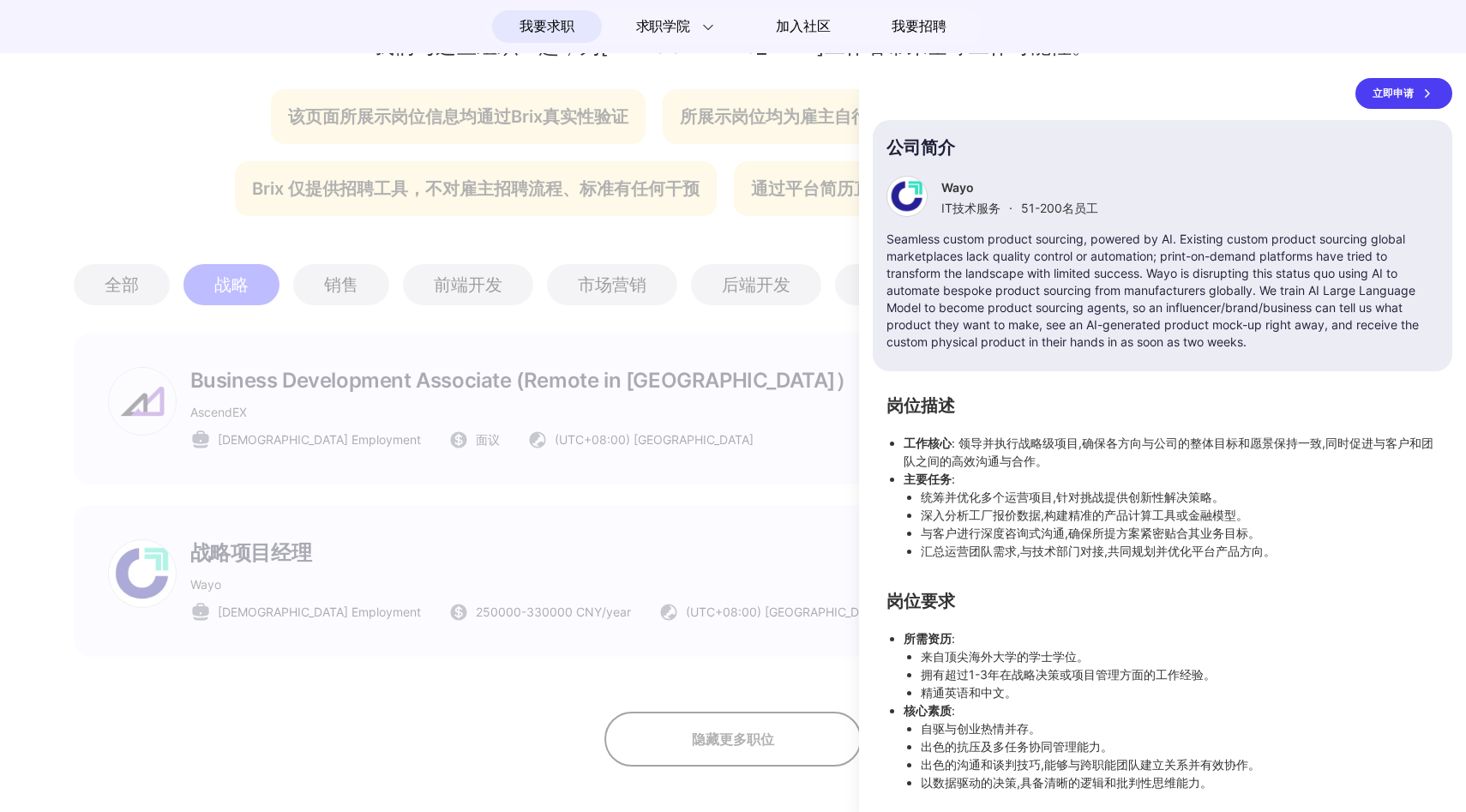
click at [767, 587] on div at bounding box center [733, 443] width 1466 height 737
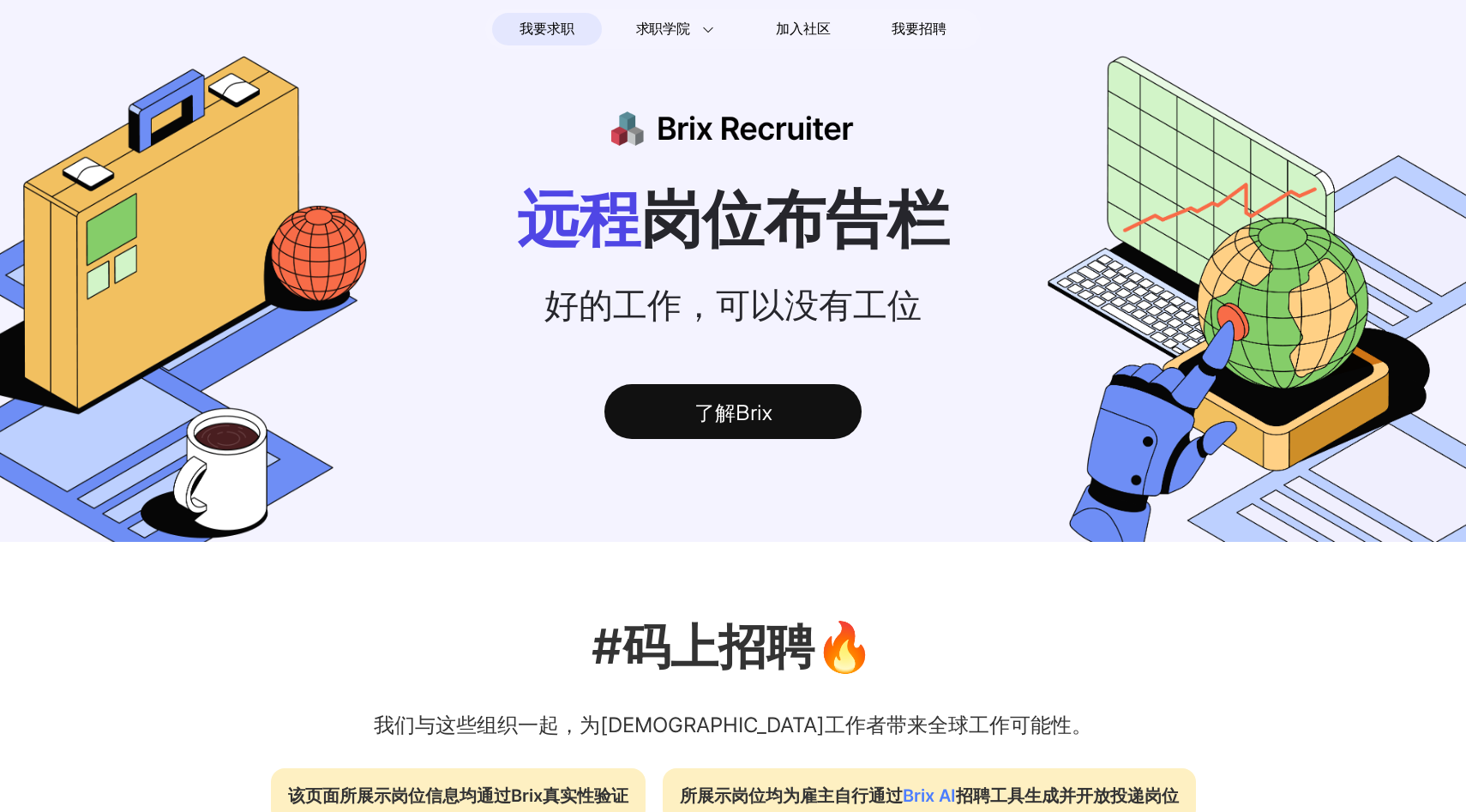
scroll to position [0, 0]
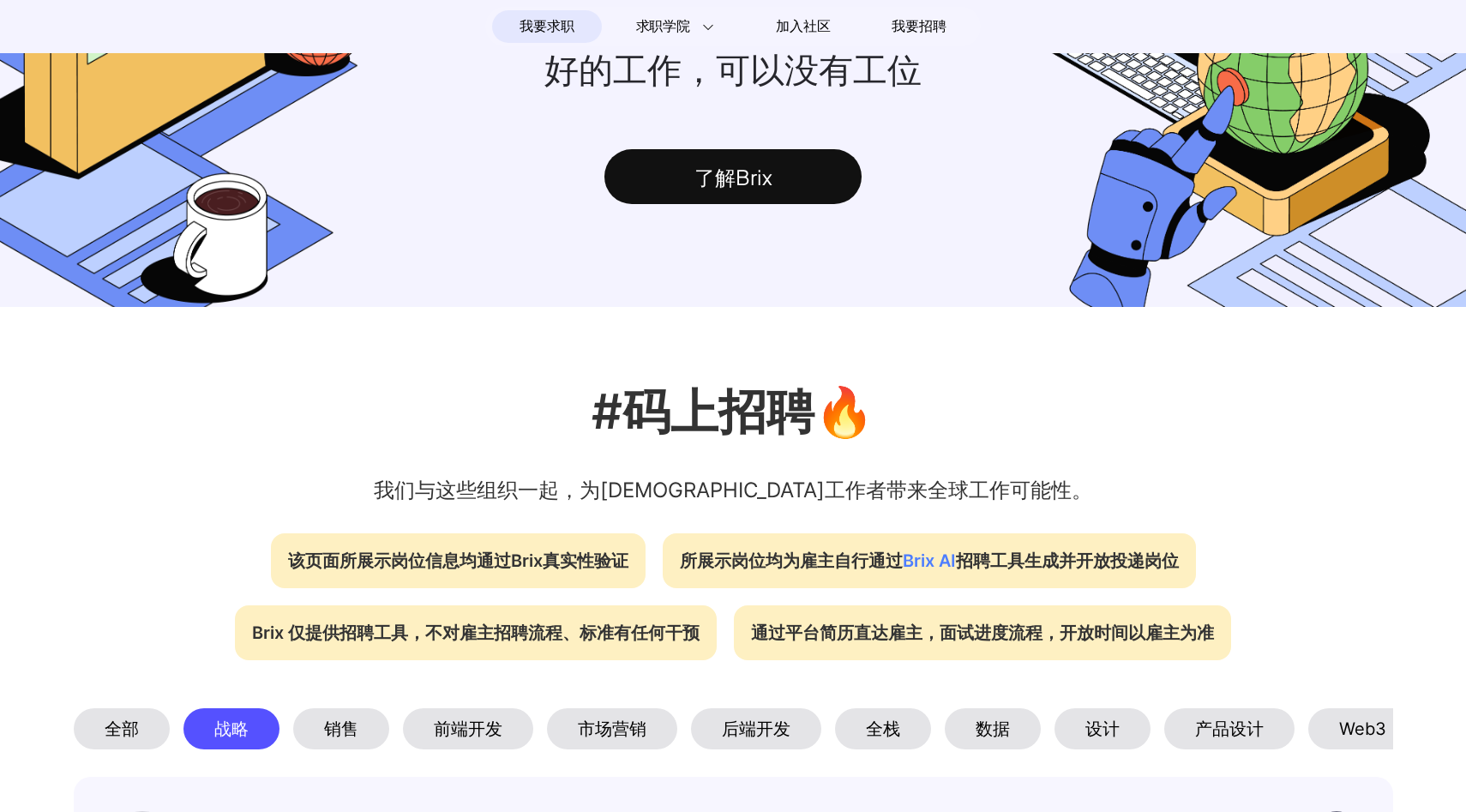
click at [936, 570] on span "Brix AI" at bounding box center [929, 560] width 53 height 21
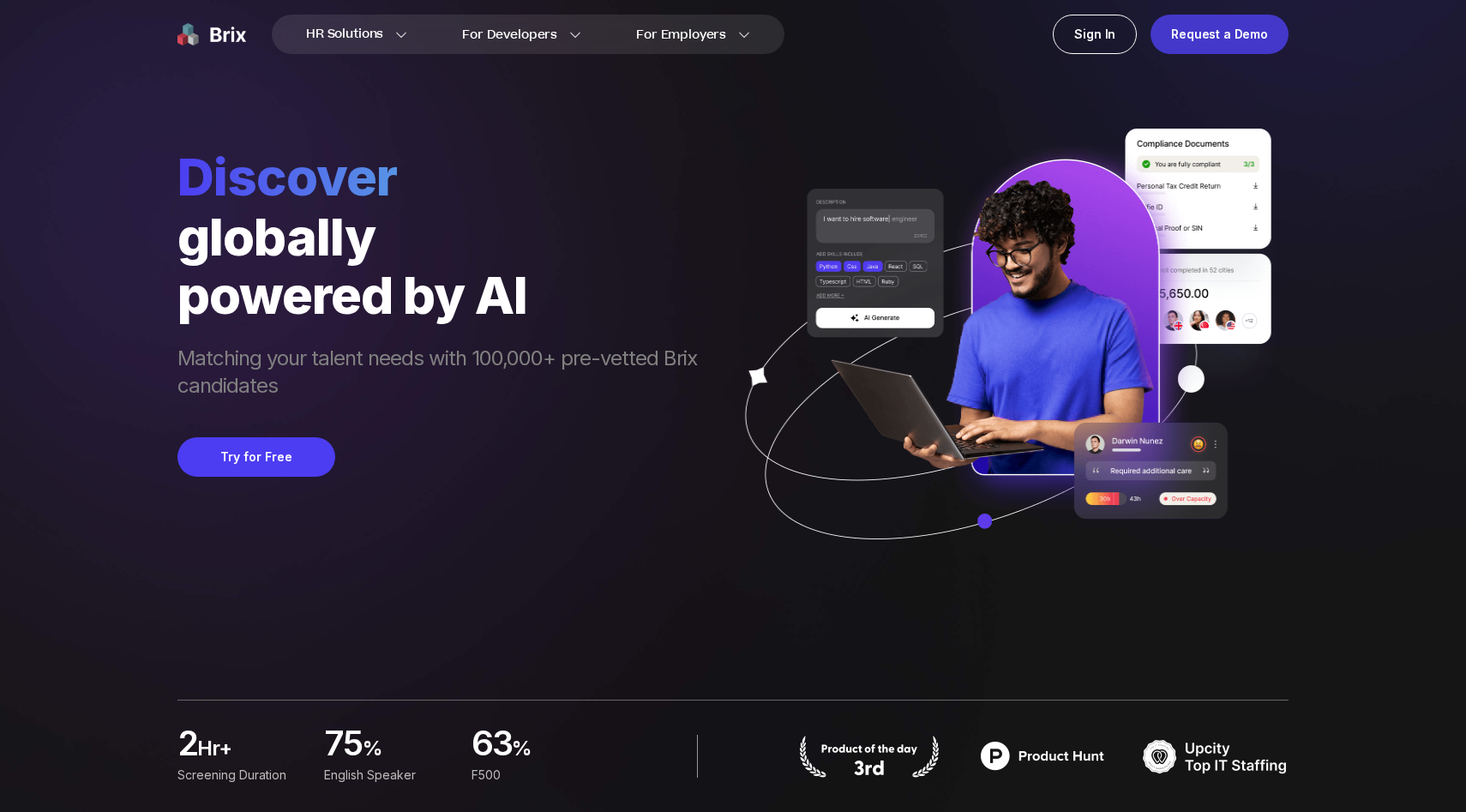
drag, startPoint x: 0, startPoint y: 0, endPoint x: 1177, endPoint y: 34, distance: 1177.5
click at [1177, 34] on div "Request a Demo" at bounding box center [1219, 34] width 138 height 40
